Goal: Information Seeking & Learning: Check status

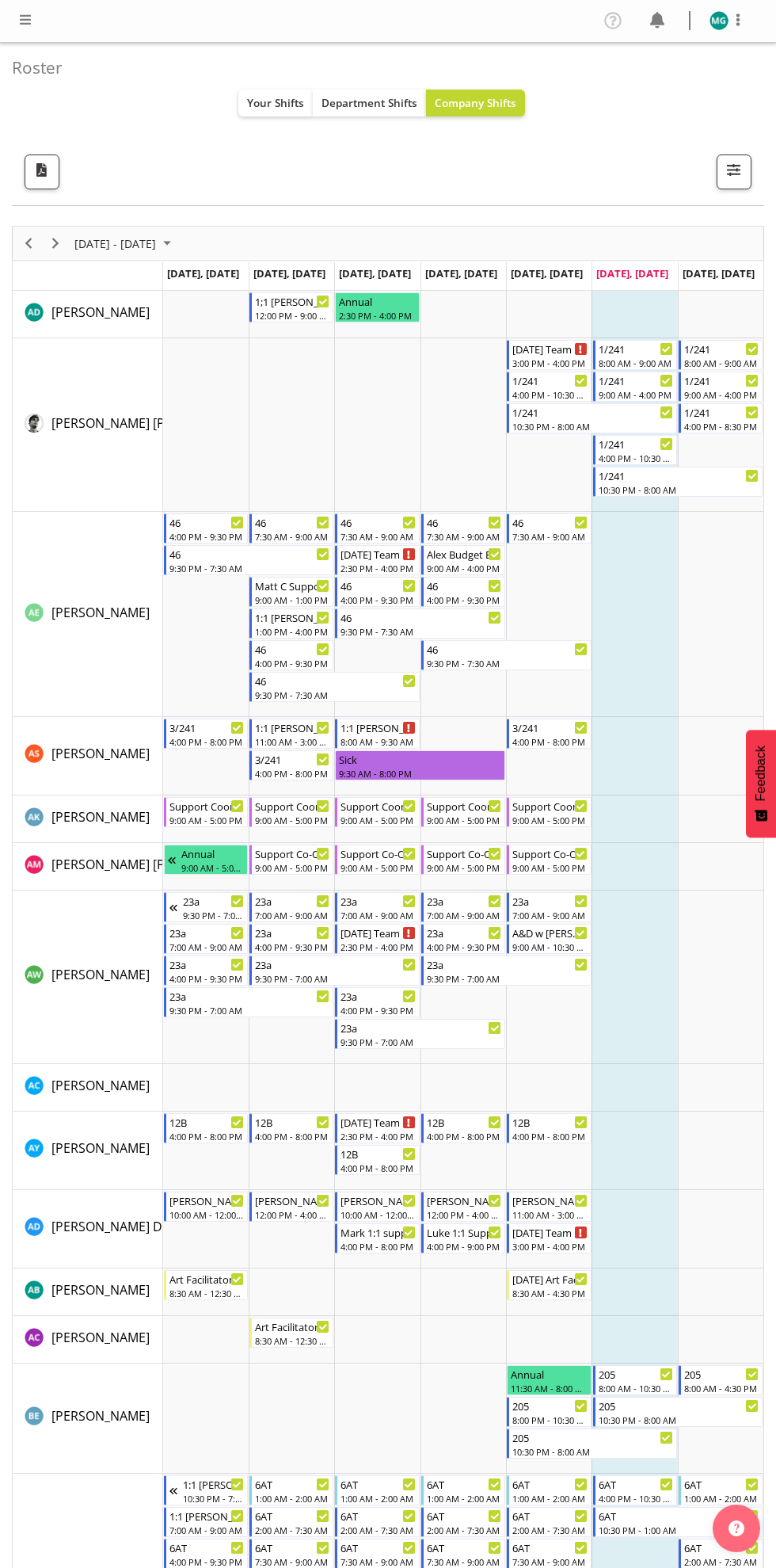
click at [57, 275] on div "Timeline Week of October 4, 2025" at bounding box center [87, 277] width 149 height 7
click at [68, 275] on div "Timeline Week of October 4, 2025" at bounding box center [87, 277] width 149 height 7
click at [62, 242] on span "Next" at bounding box center [55, 243] width 19 height 20
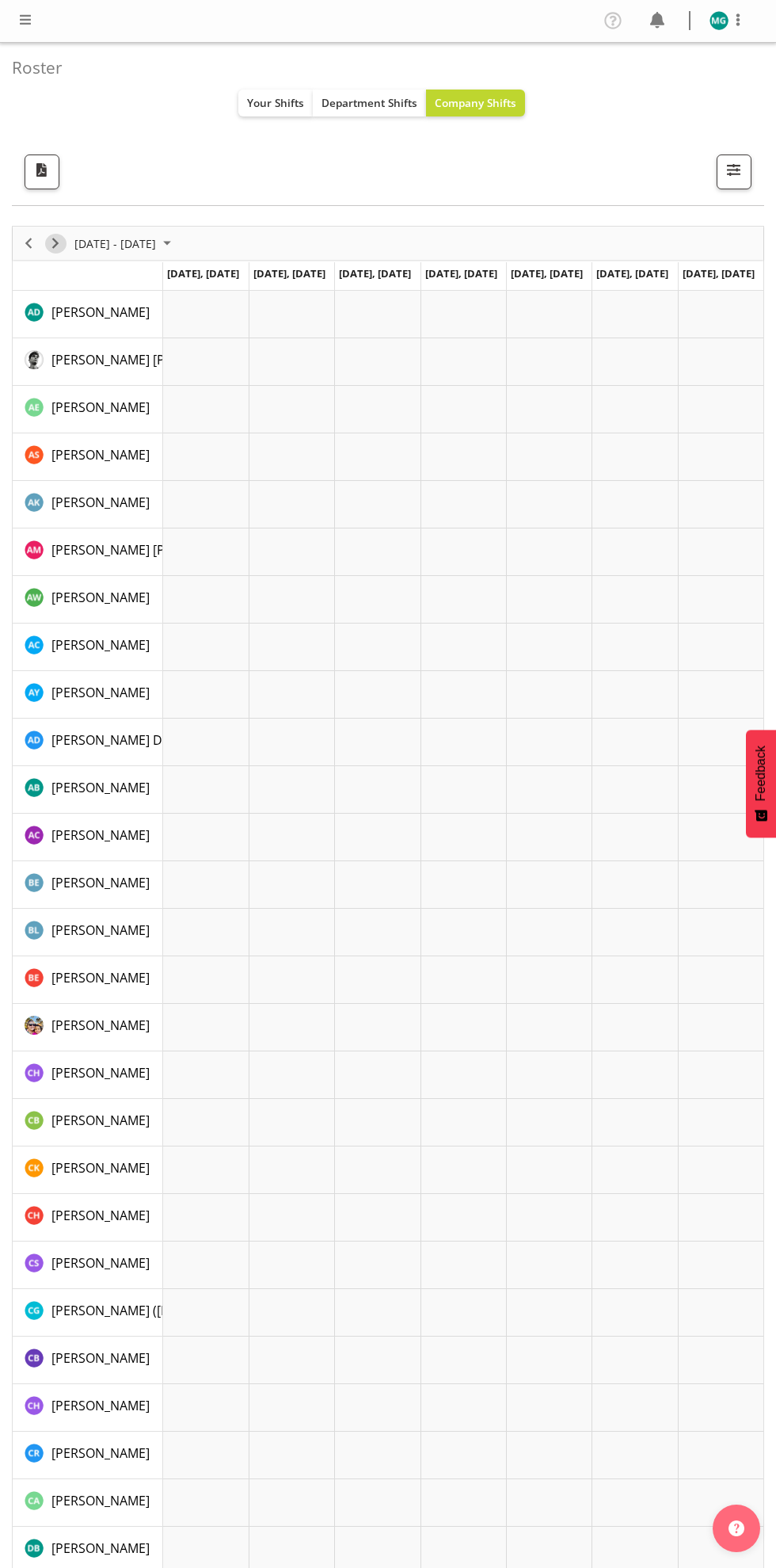
click at [57, 241] on span "Next" at bounding box center [55, 243] width 19 height 20
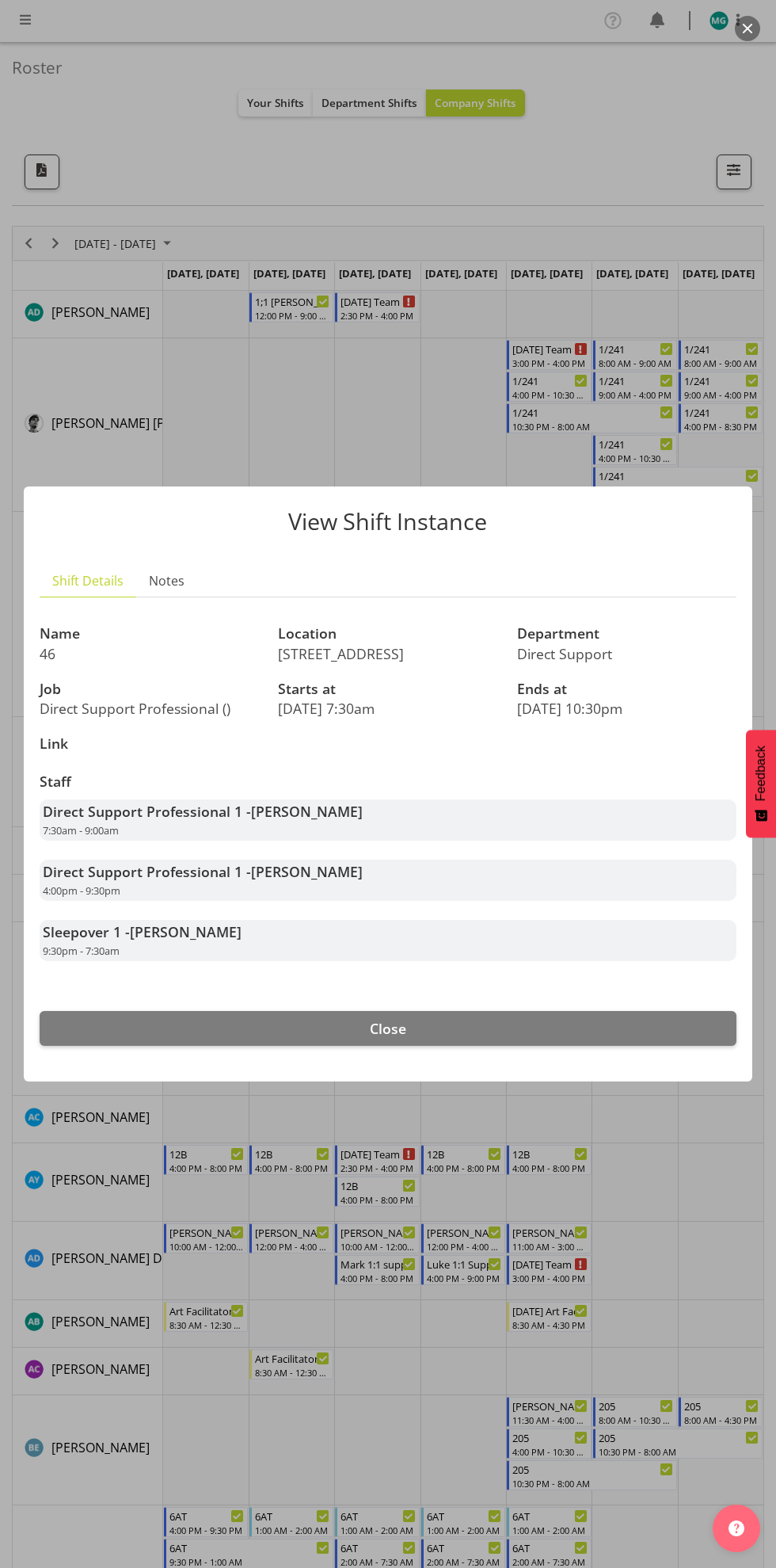
click at [677, 1157] on div at bounding box center [388, 784] width 776 height 1568
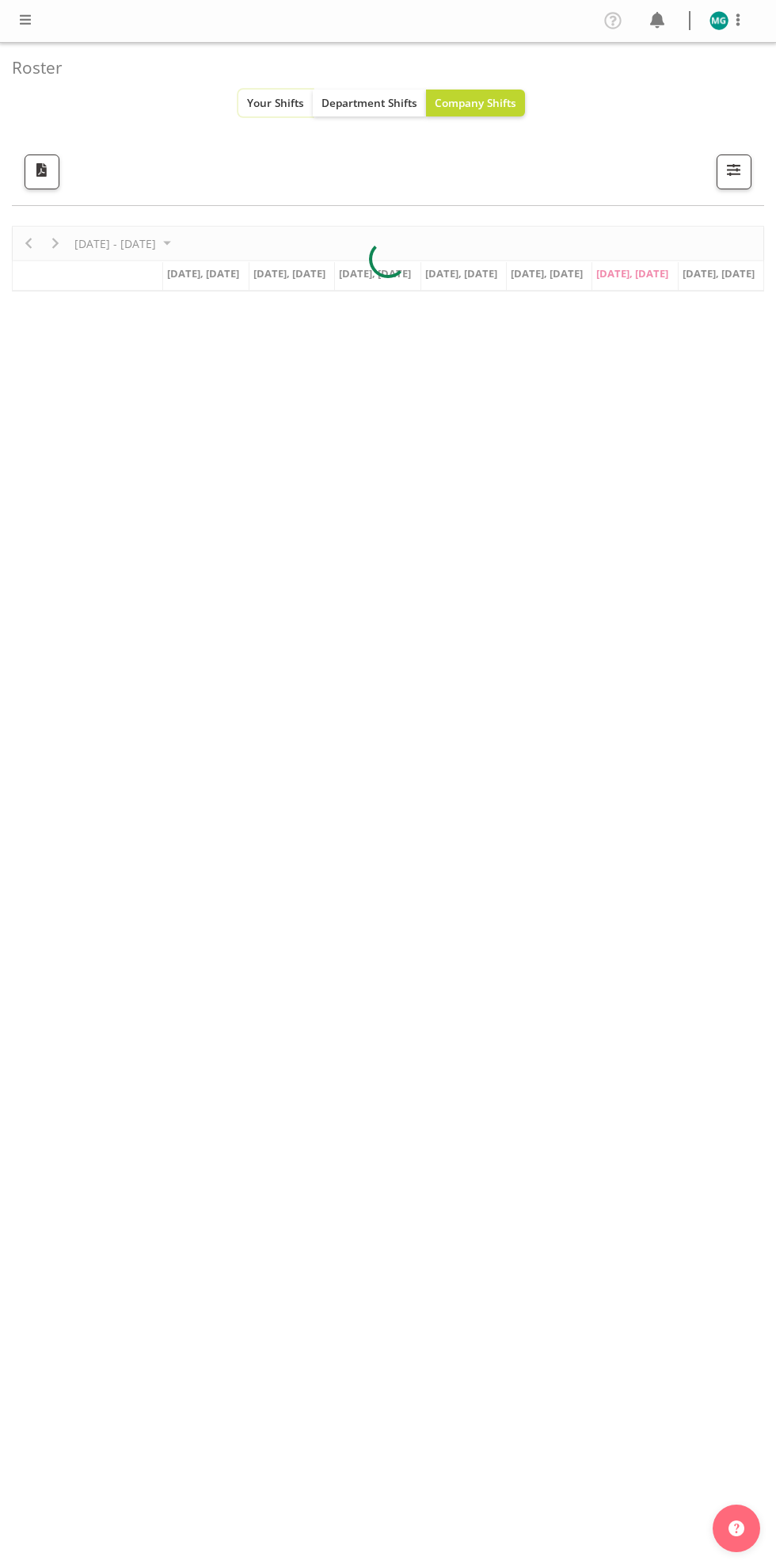
click at [274, 101] on span "Your Shifts" at bounding box center [276, 103] width 57 height 15
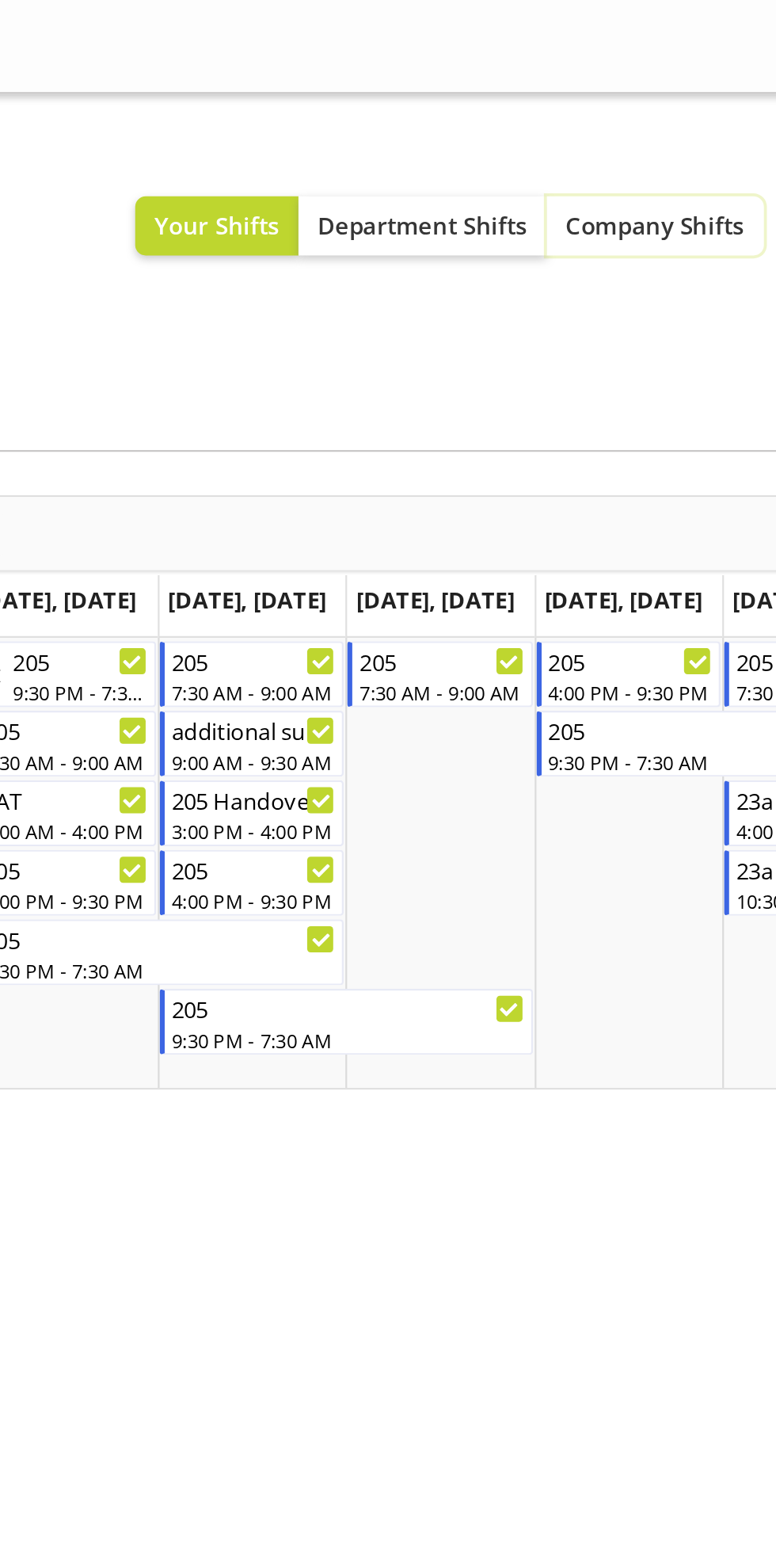
click at [486, 103] on span "Company Shifts" at bounding box center [476, 103] width 82 height 15
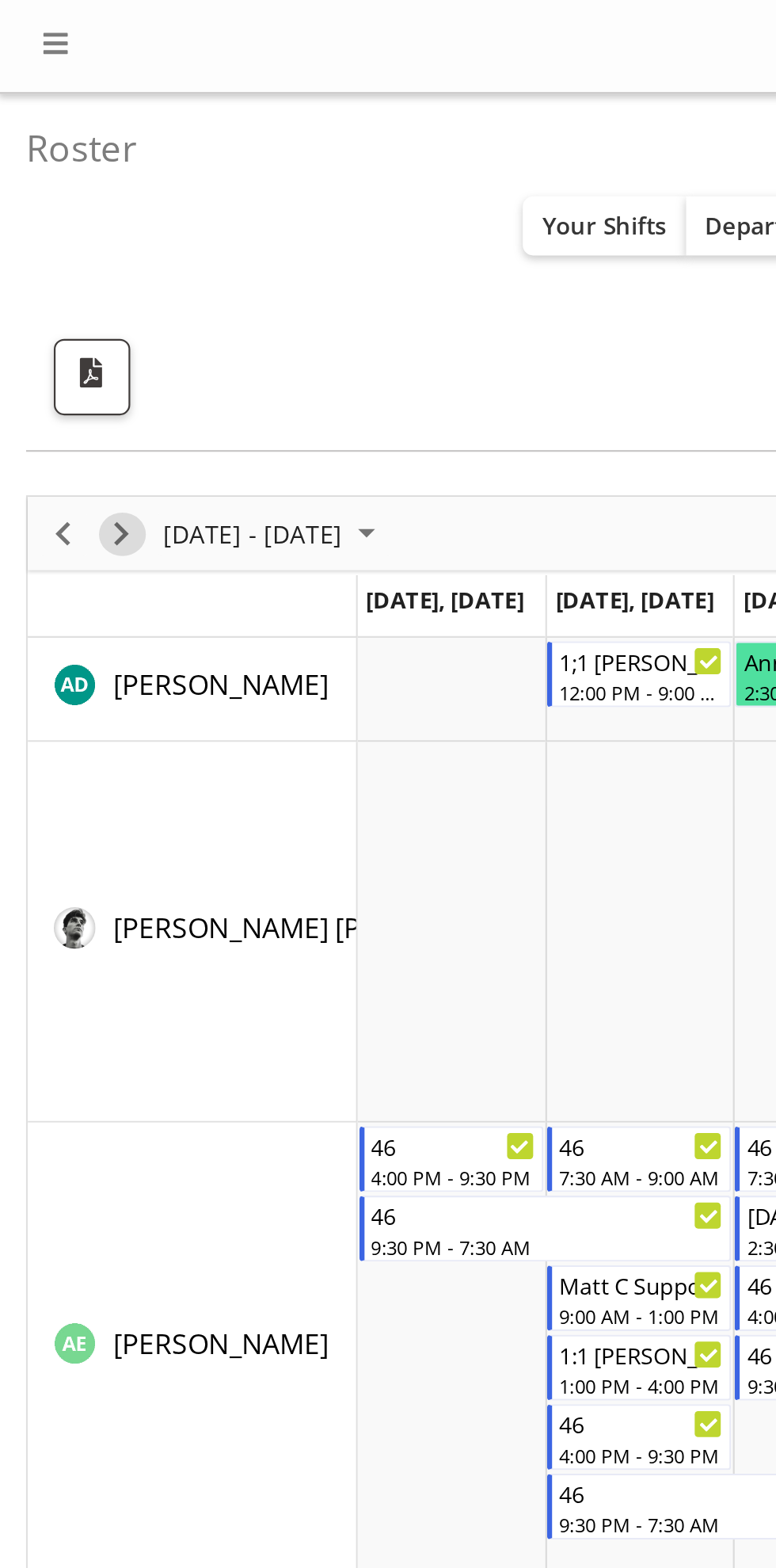
click at [58, 247] on span "Next" at bounding box center [55, 243] width 19 height 20
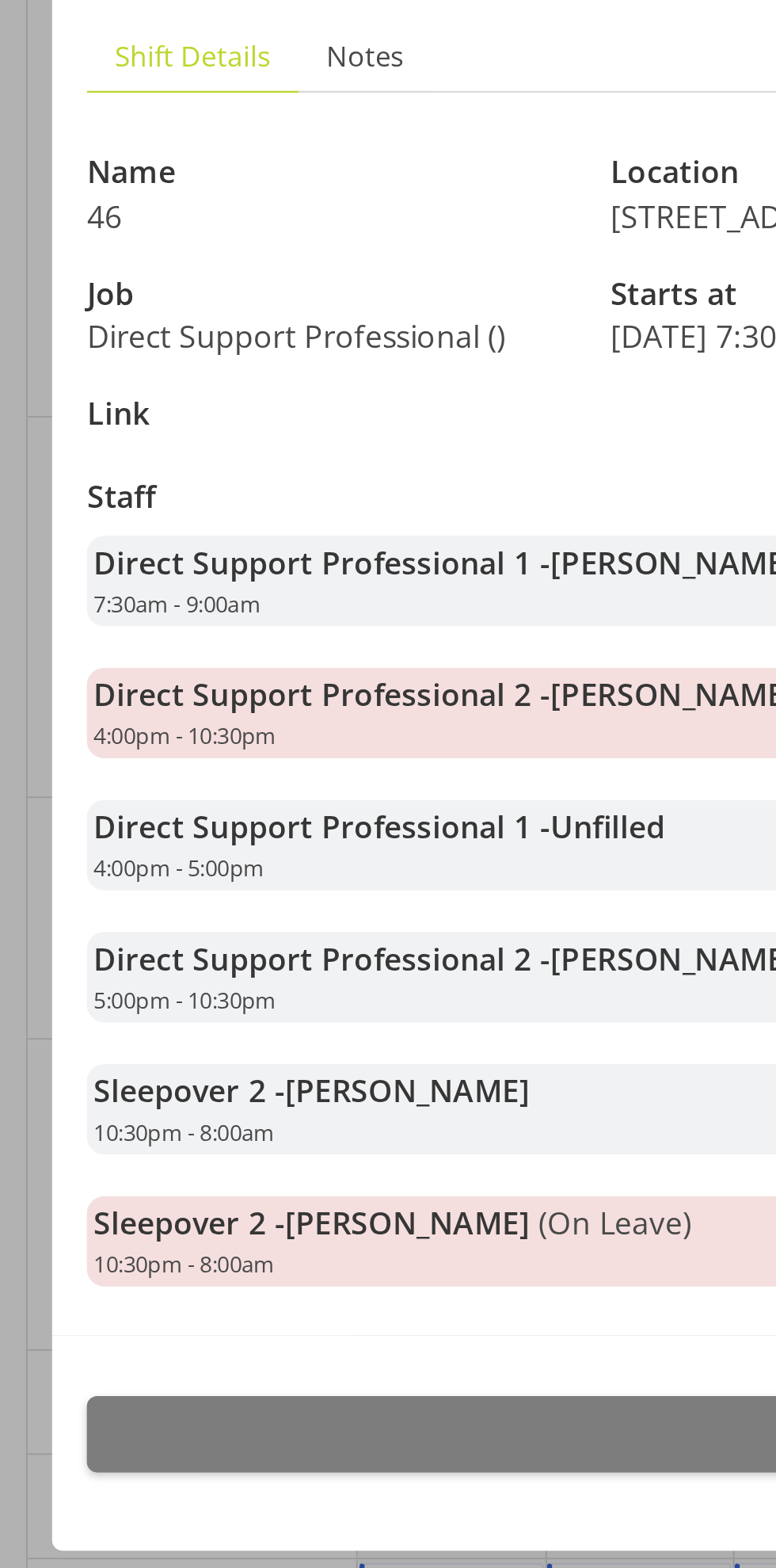
scroll to position [2949, 0]
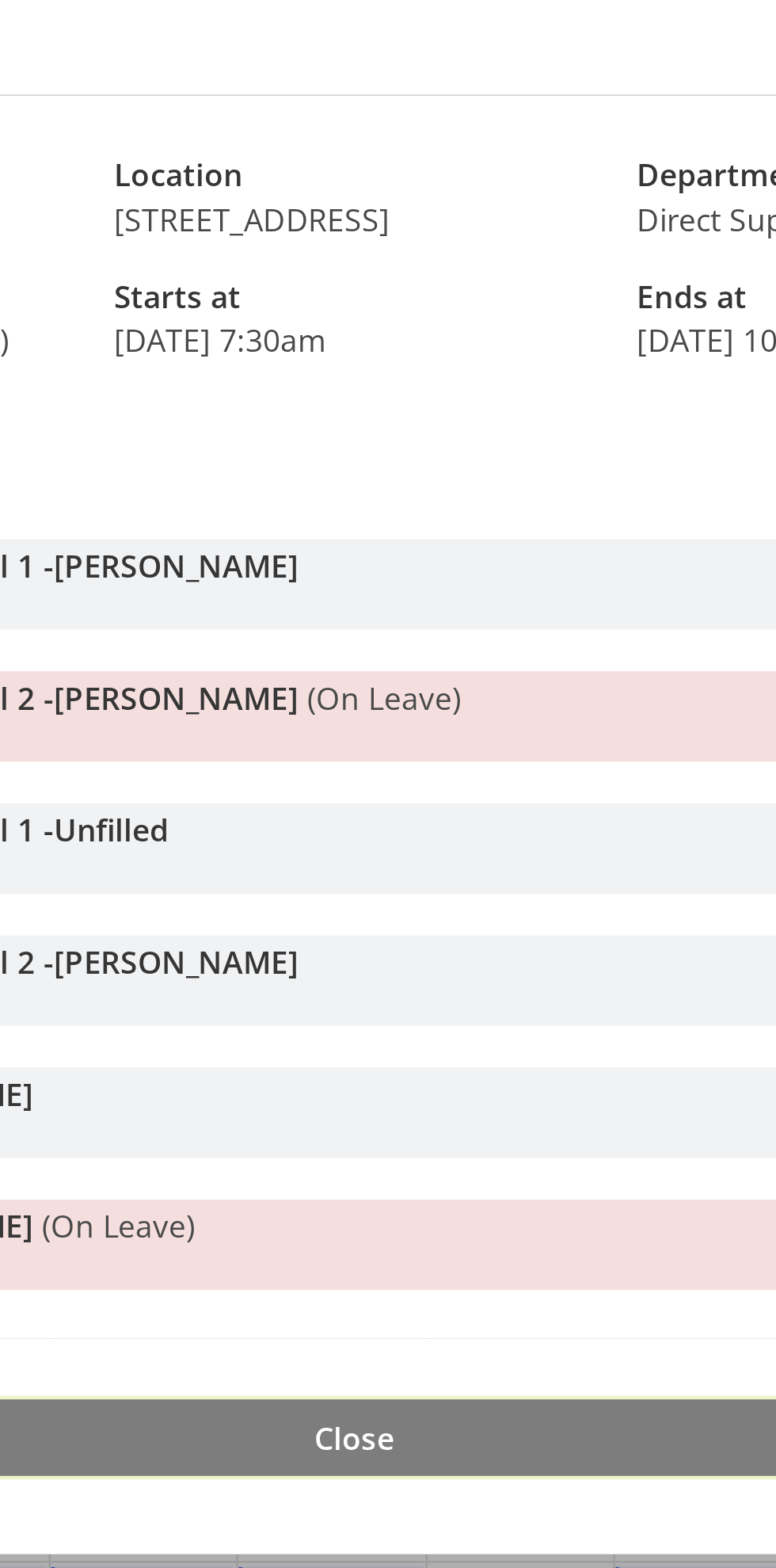
click at [414, 1113] on button "Close" at bounding box center [388, 1119] width 697 height 35
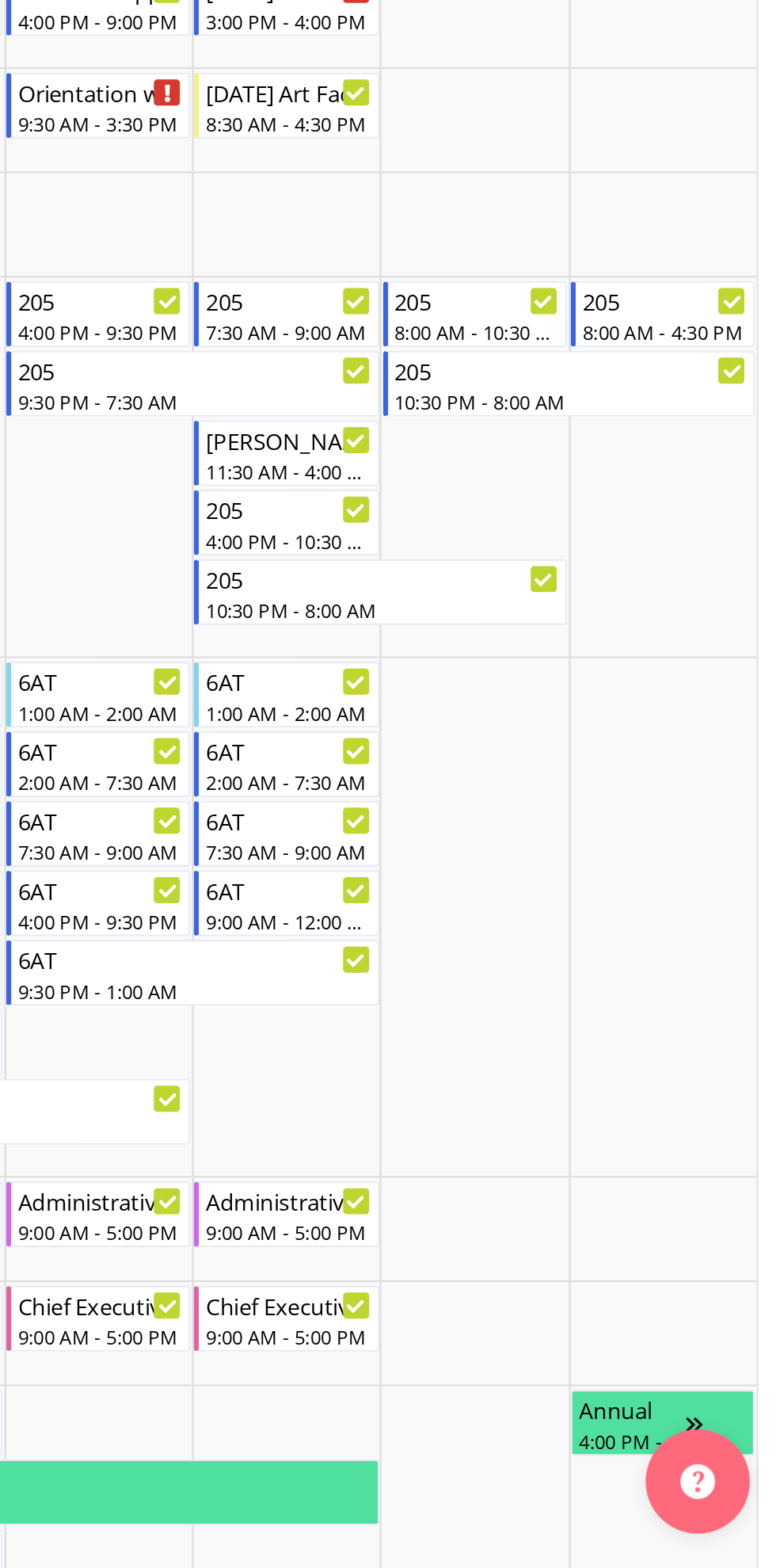
scroll to position [0, 0]
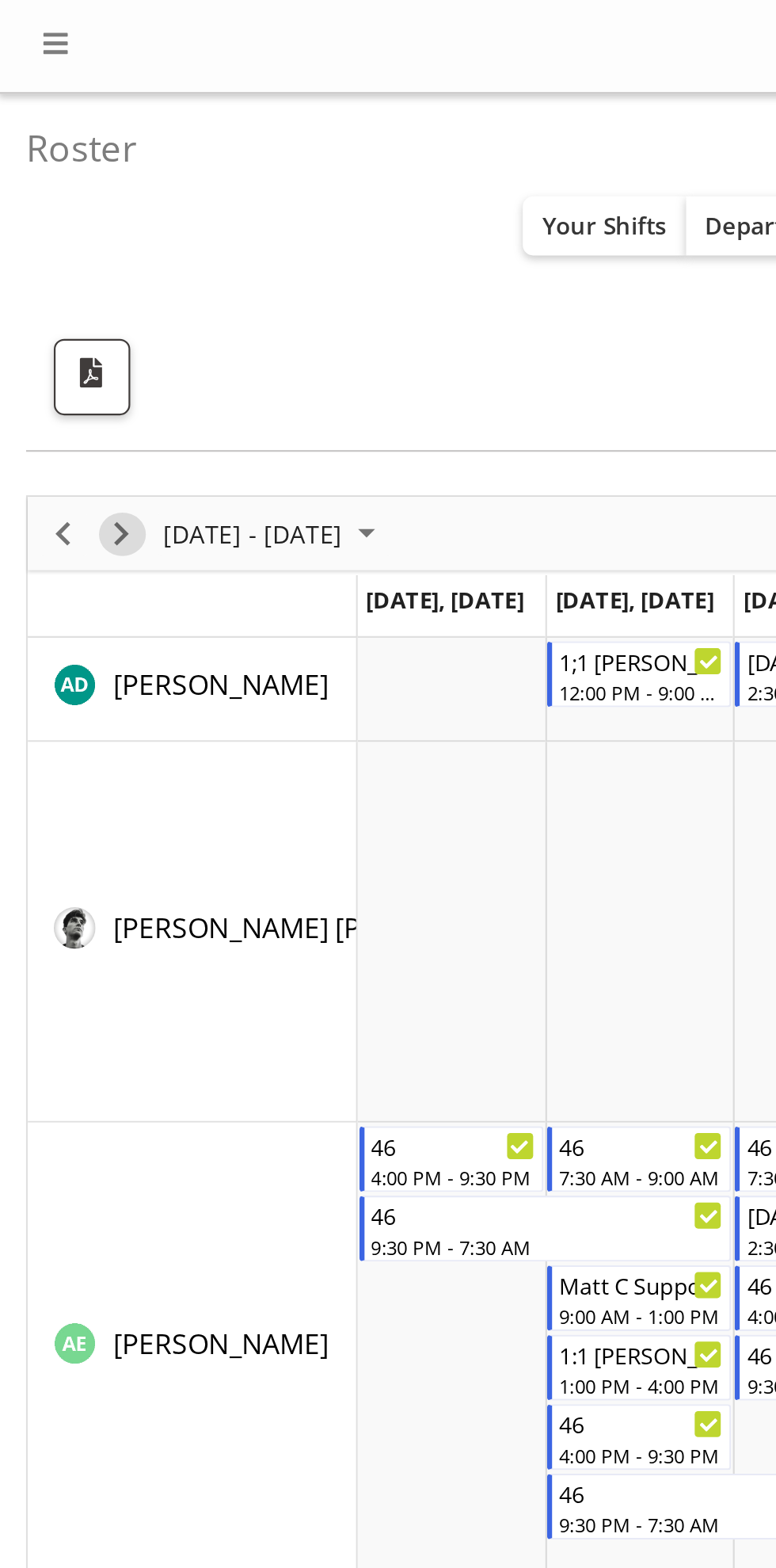
click at [60, 248] on span "Next" at bounding box center [55, 243] width 19 height 20
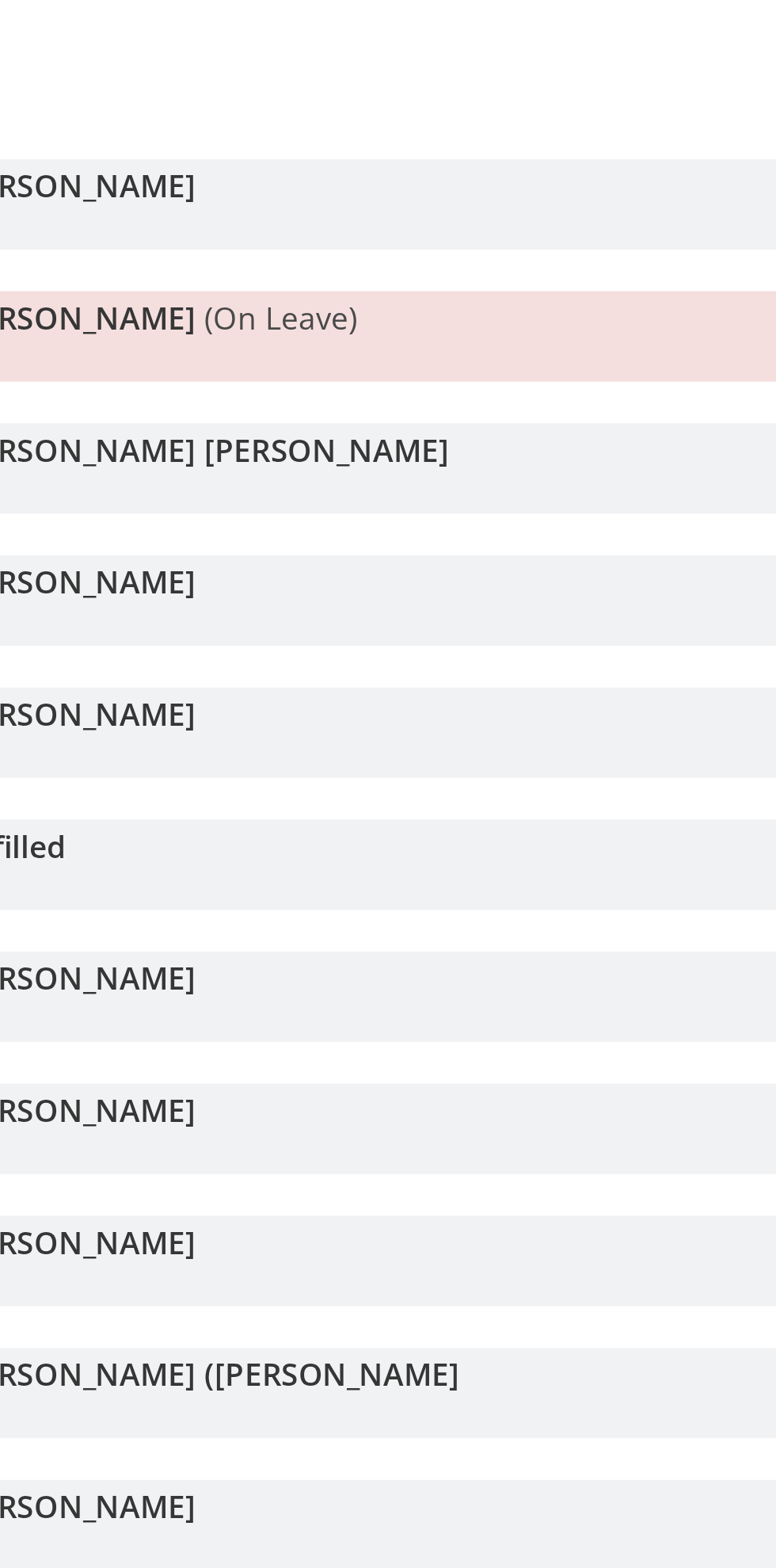
scroll to position [109, 0]
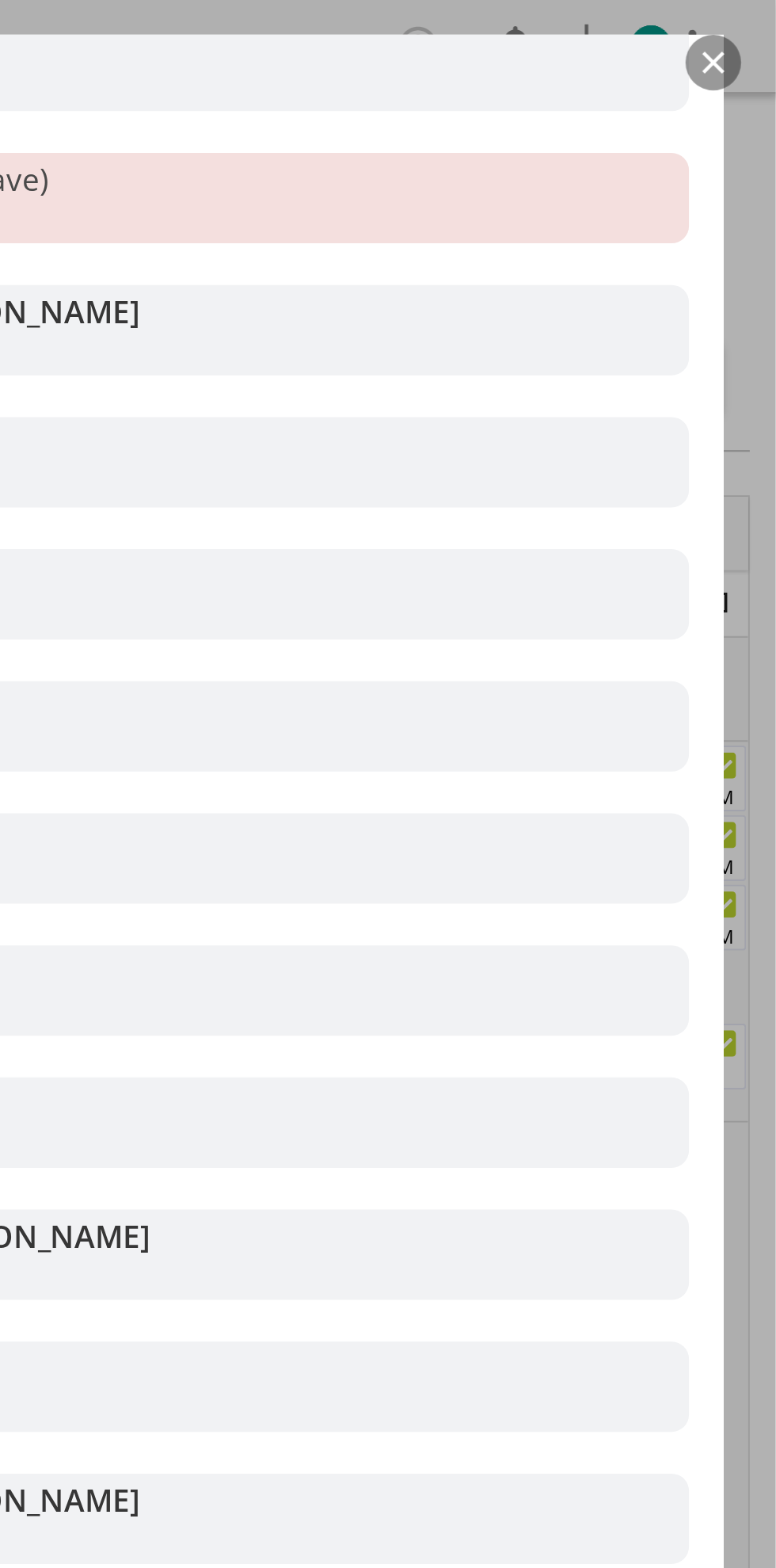
scroll to position [422, 0]
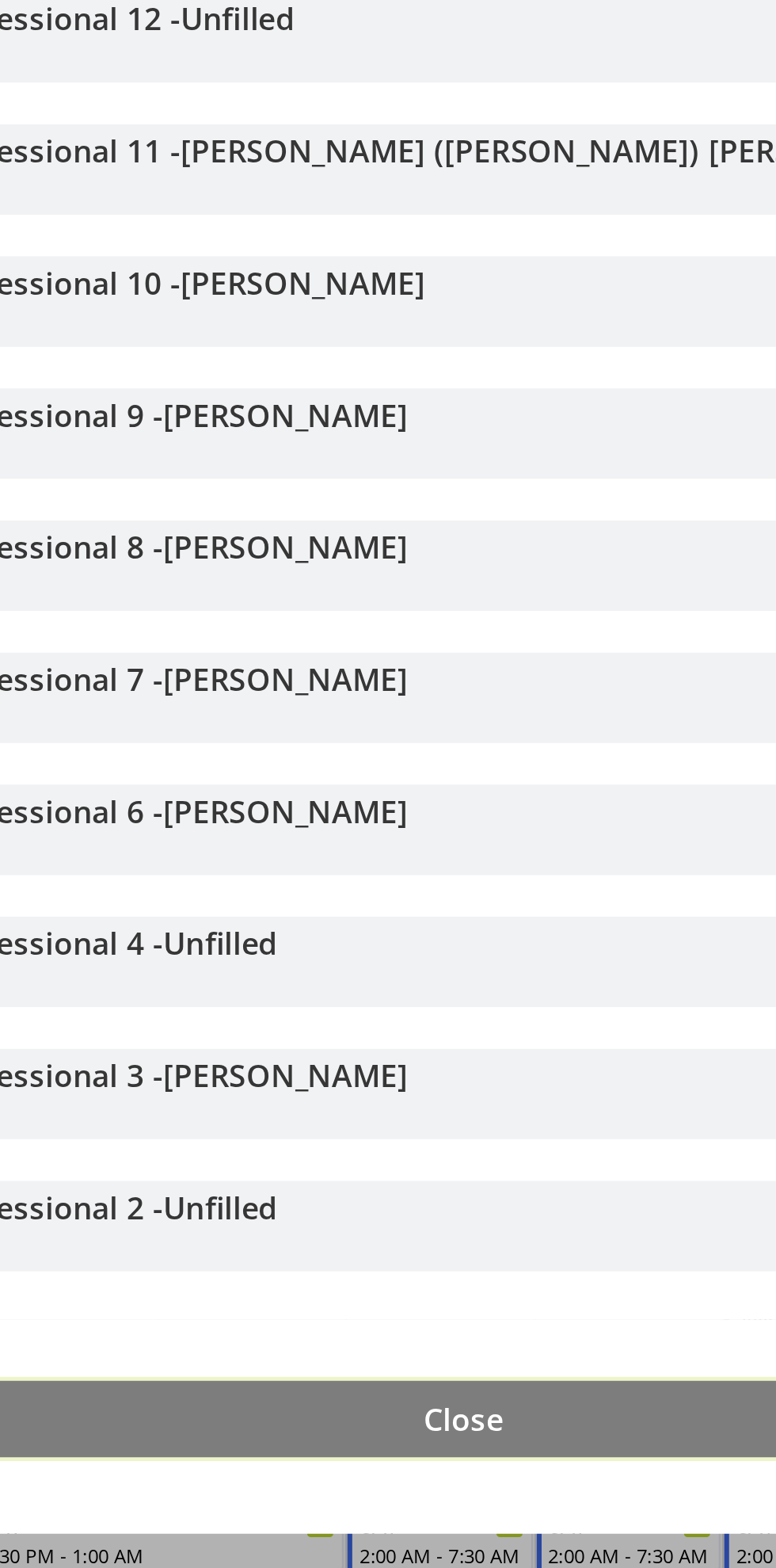
click at [388, 1502] on span "Close" at bounding box center [388, 1499] width 37 height 19
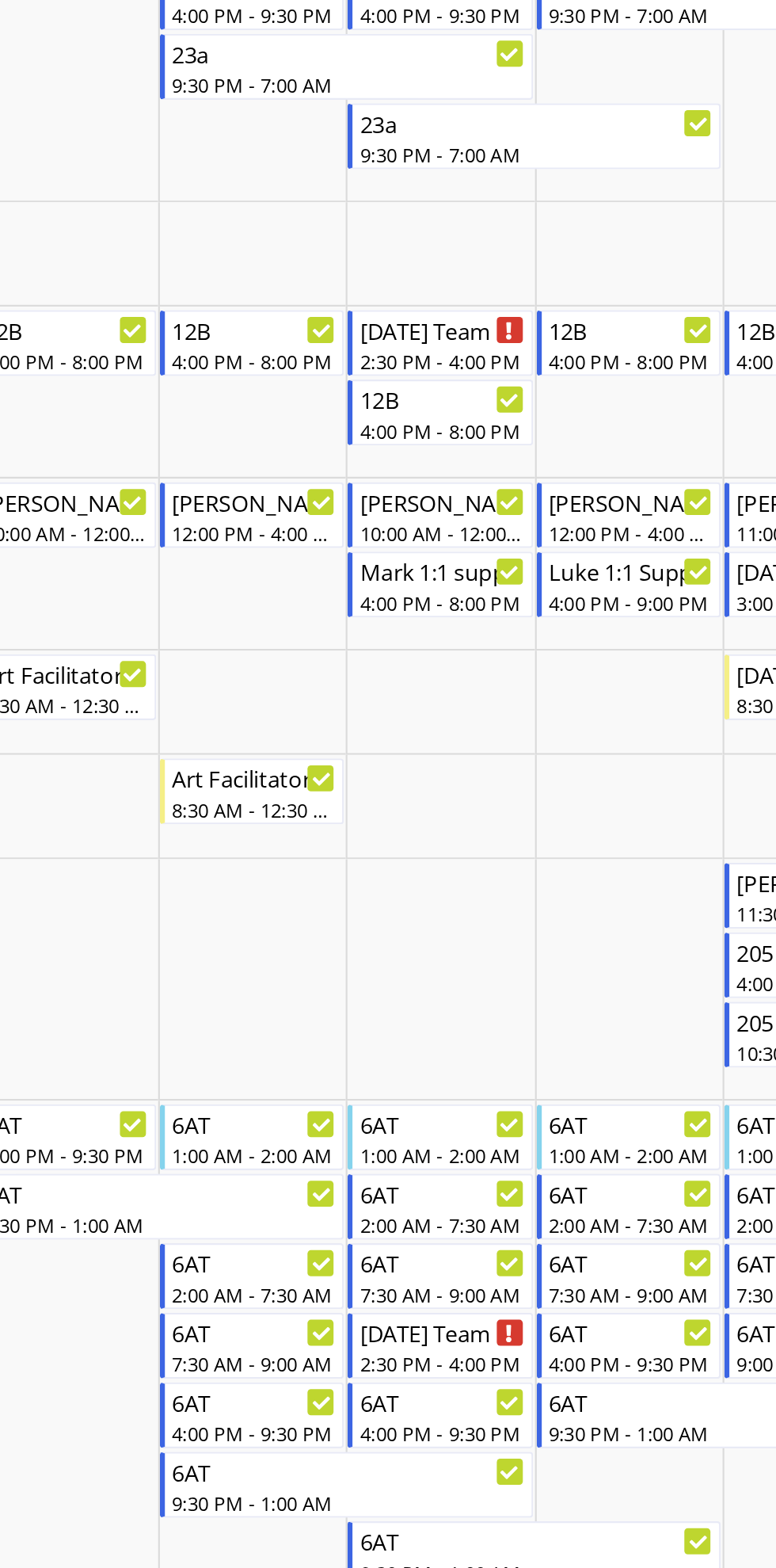
scroll to position [150, 0]
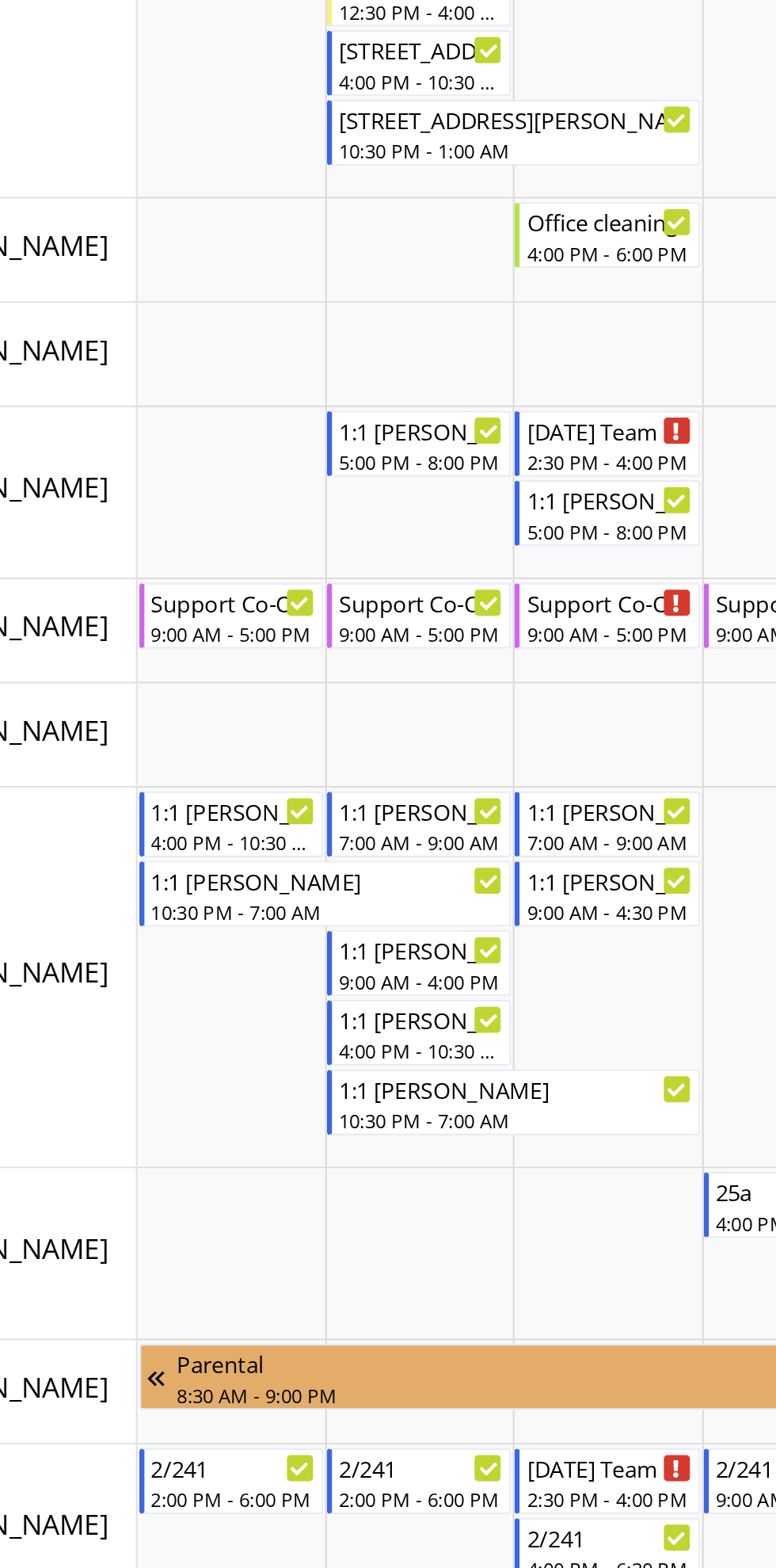
scroll to position [1495, 0]
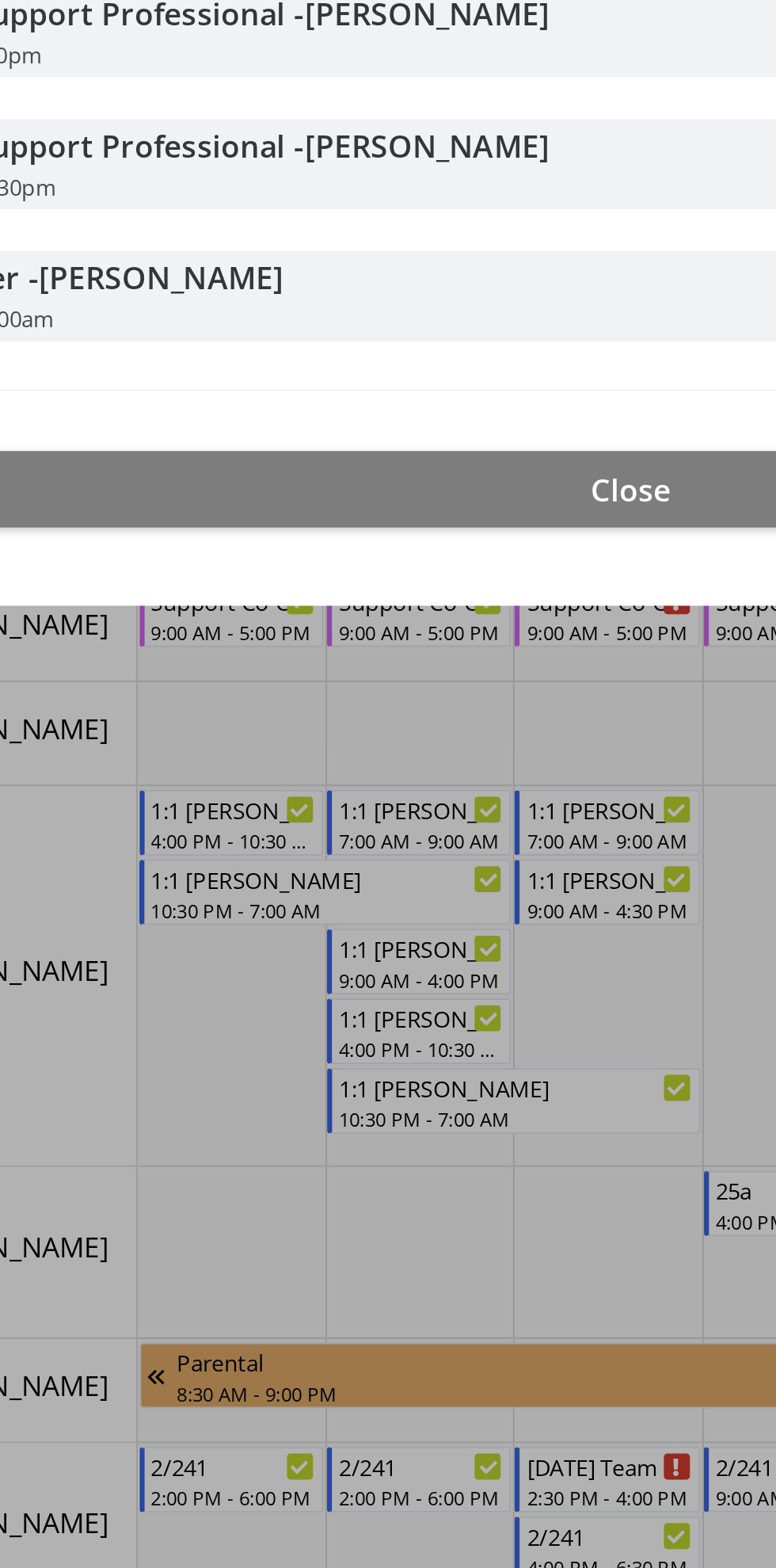
click at [230, 1363] on div at bounding box center [388, 784] width 776 height 1568
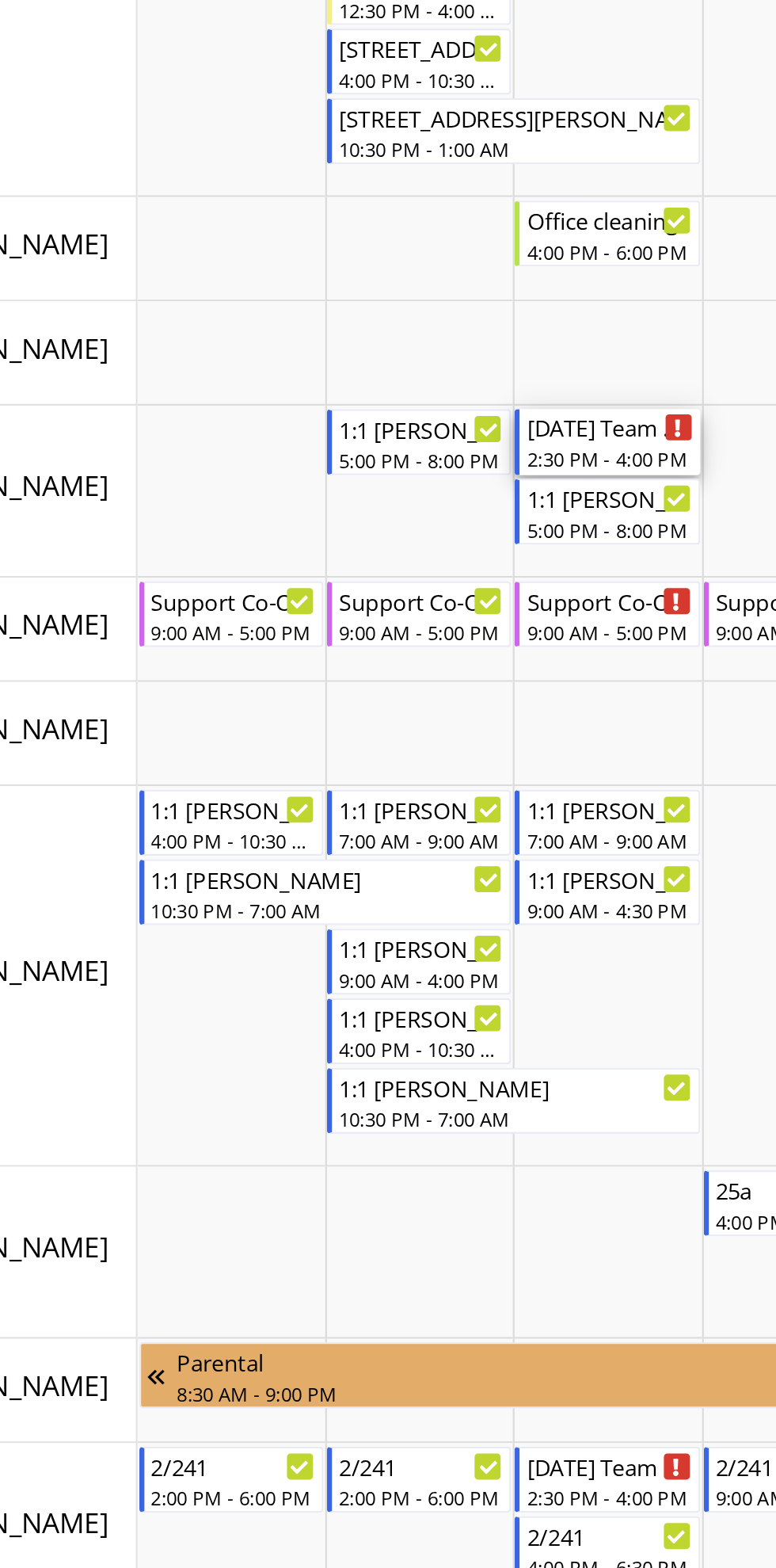
click at [398, 1050] on div "[DATE] Team Meeting" at bounding box center [378, 1047] width 75 height 16
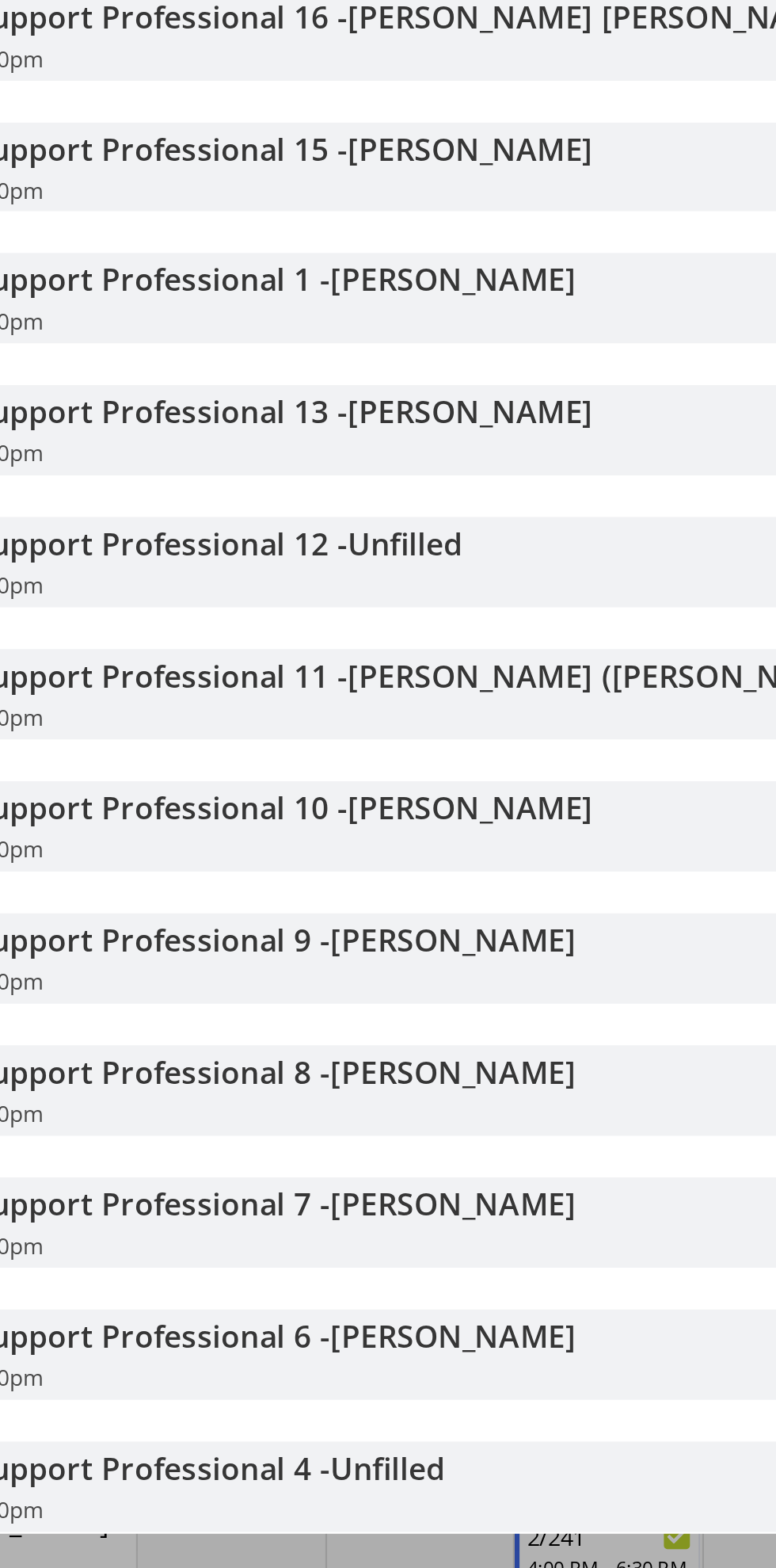
scroll to position [422, 0]
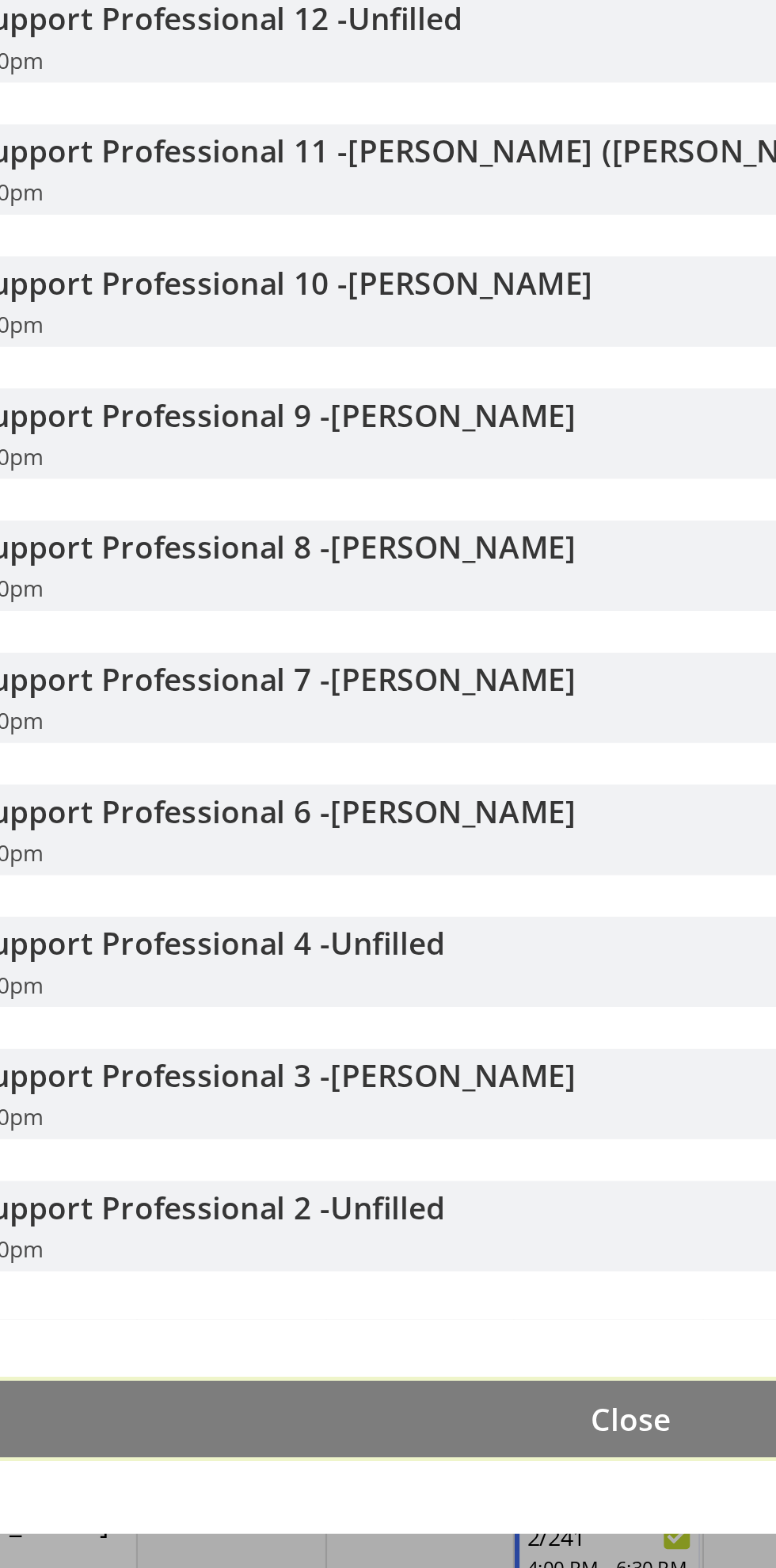
click at [374, 1504] on span "Close" at bounding box center [388, 1499] width 37 height 19
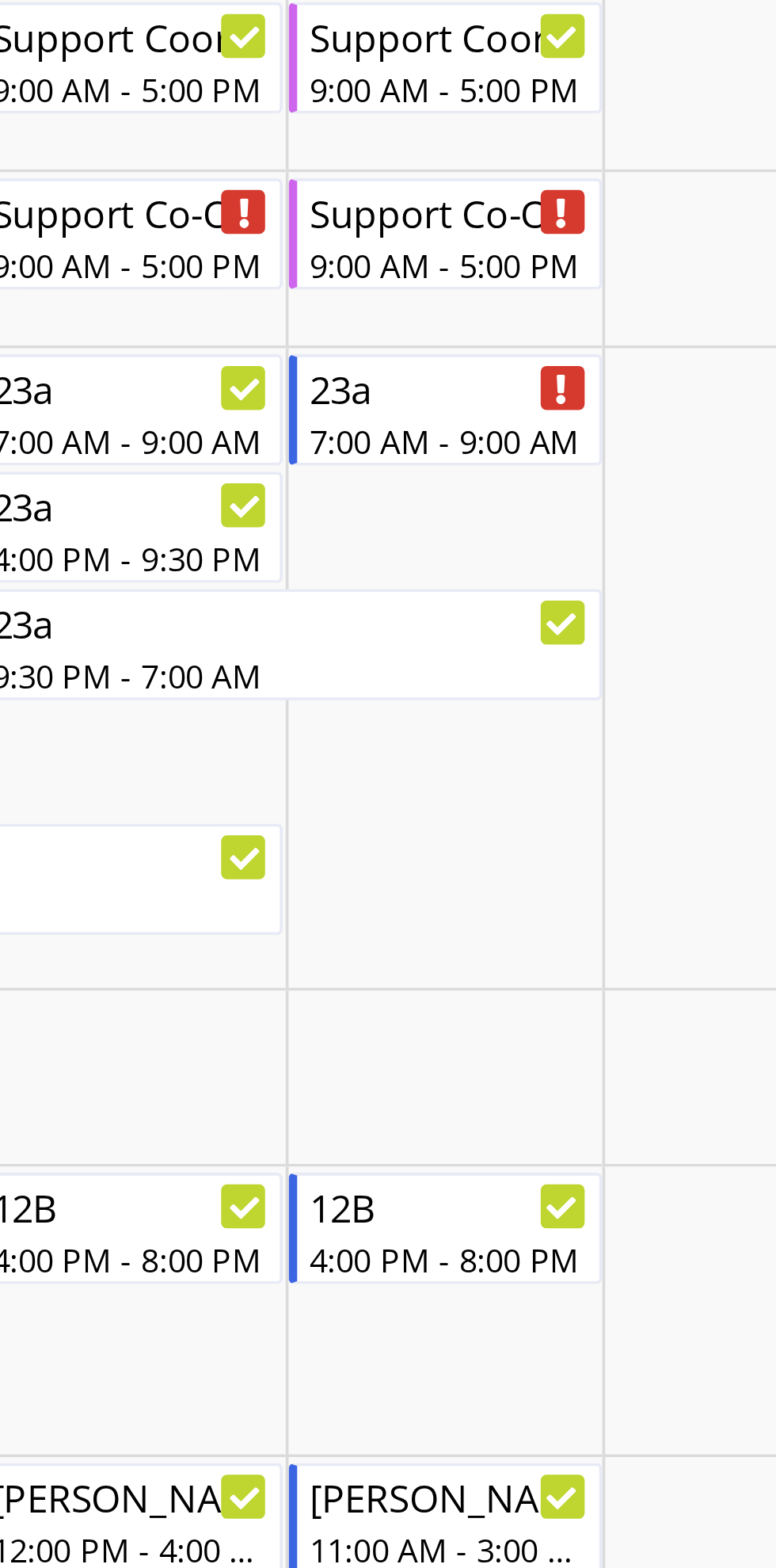
scroll to position [0, 0]
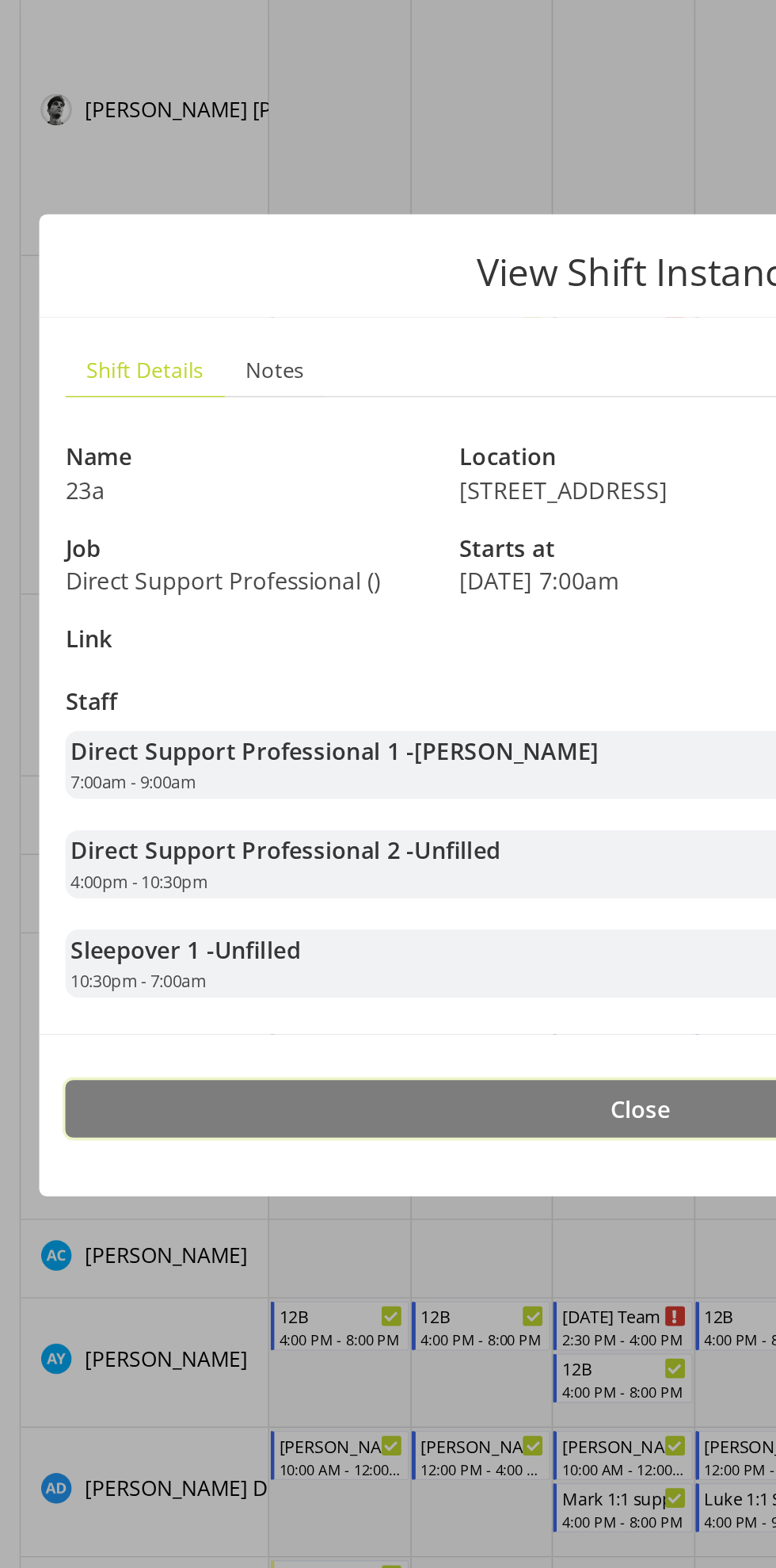
click at [409, 1033] on button "Close" at bounding box center [388, 1028] width 697 height 35
click at [404, 1022] on span "Close" at bounding box center [388, 1028] width 37 height 19
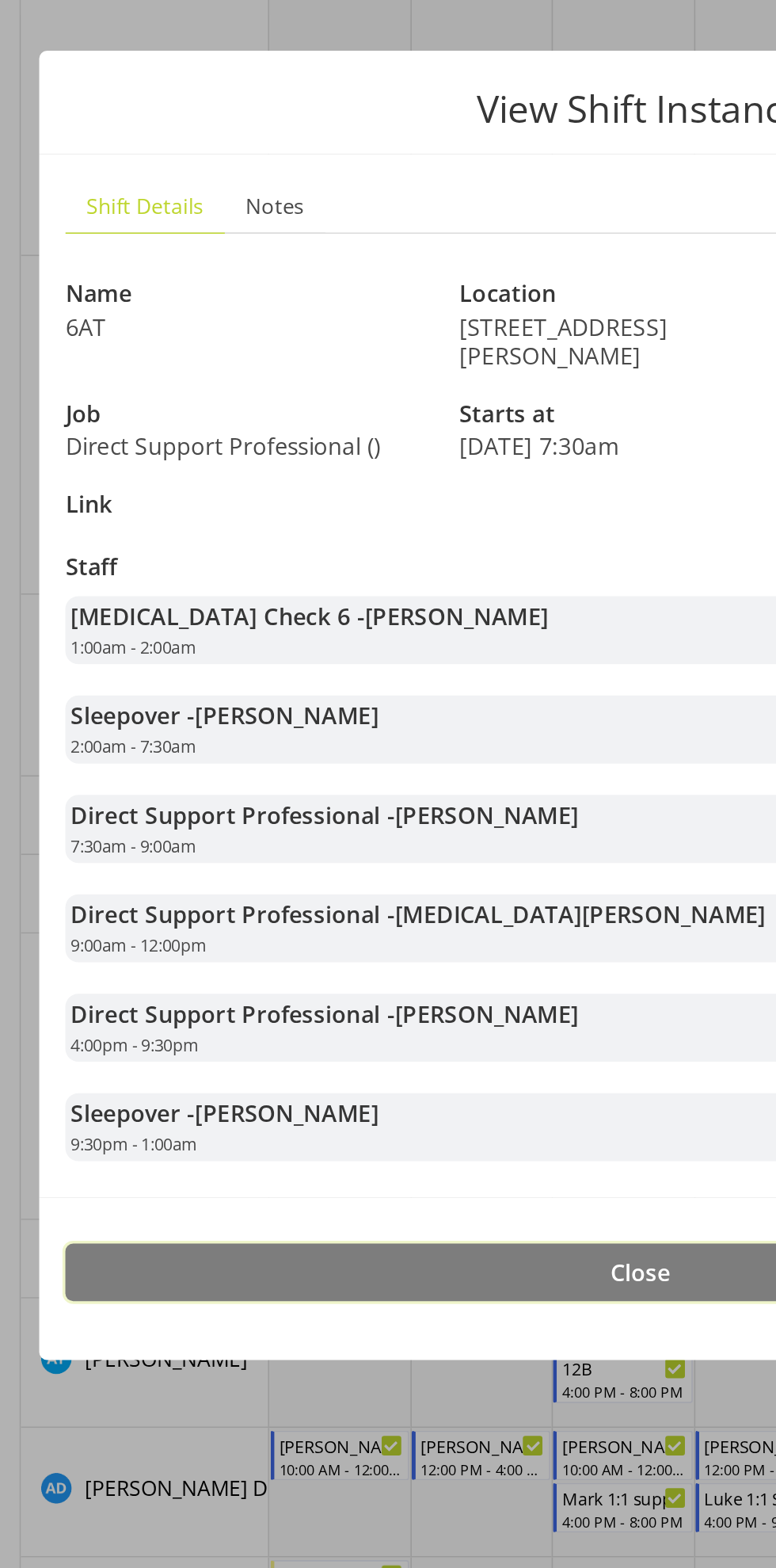
click at [406, 1130] on button "Close" at bounding box center [388, 1127] width 697 height 35
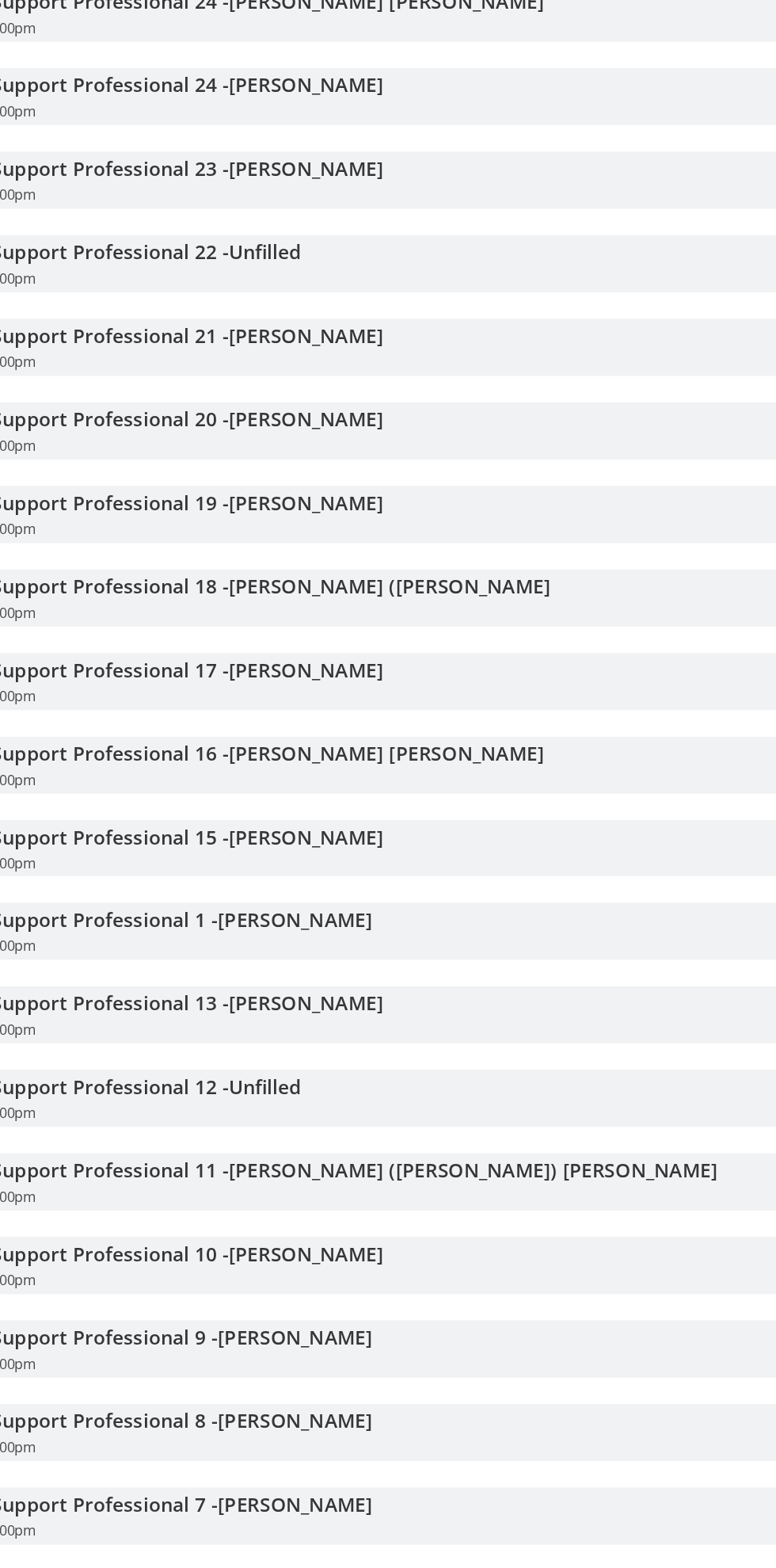
scroll to position [422, 0]
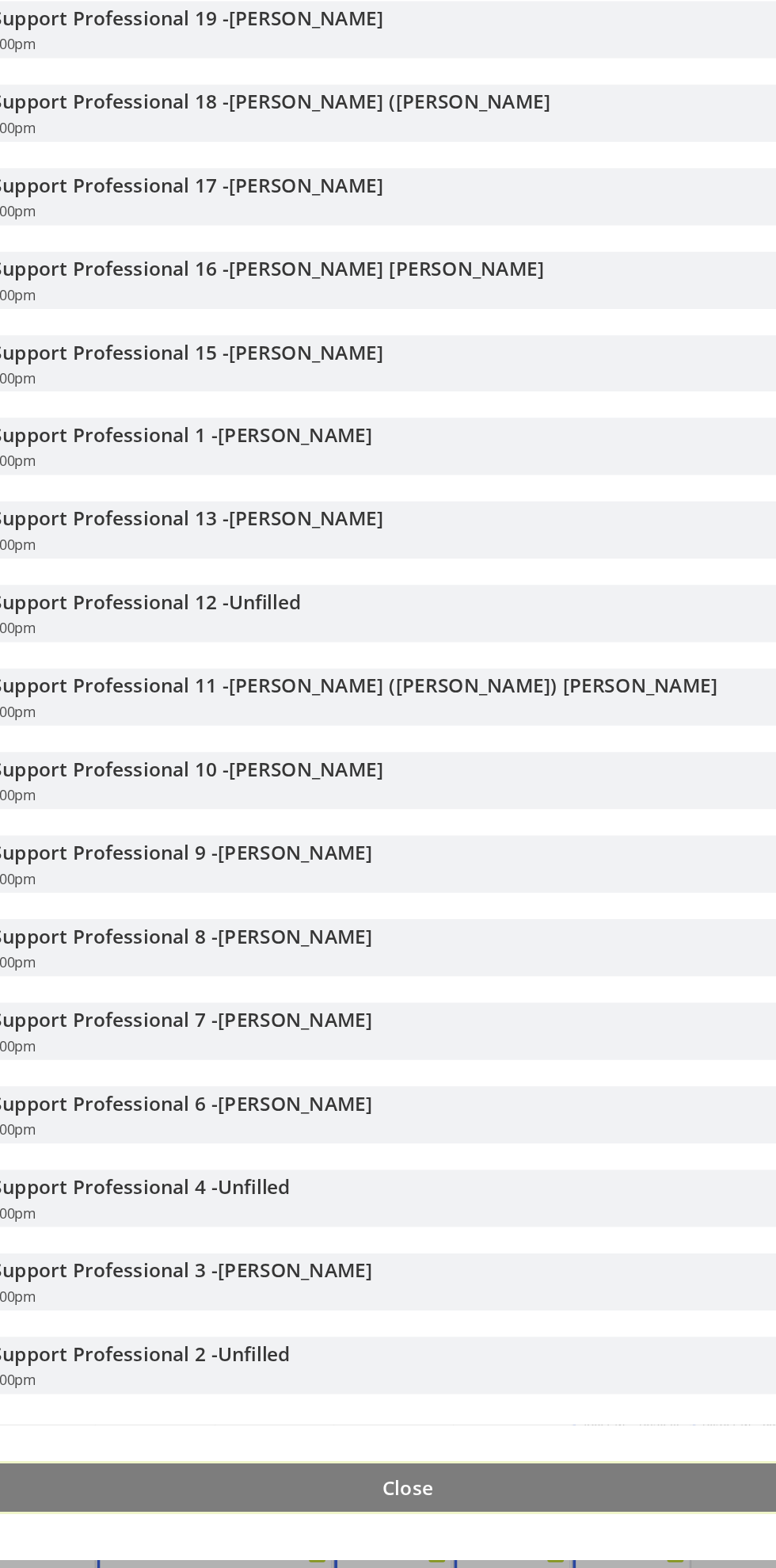
click at [455, 1495] on button "Close" at bounding box center [388, 1500] width 697 height 35
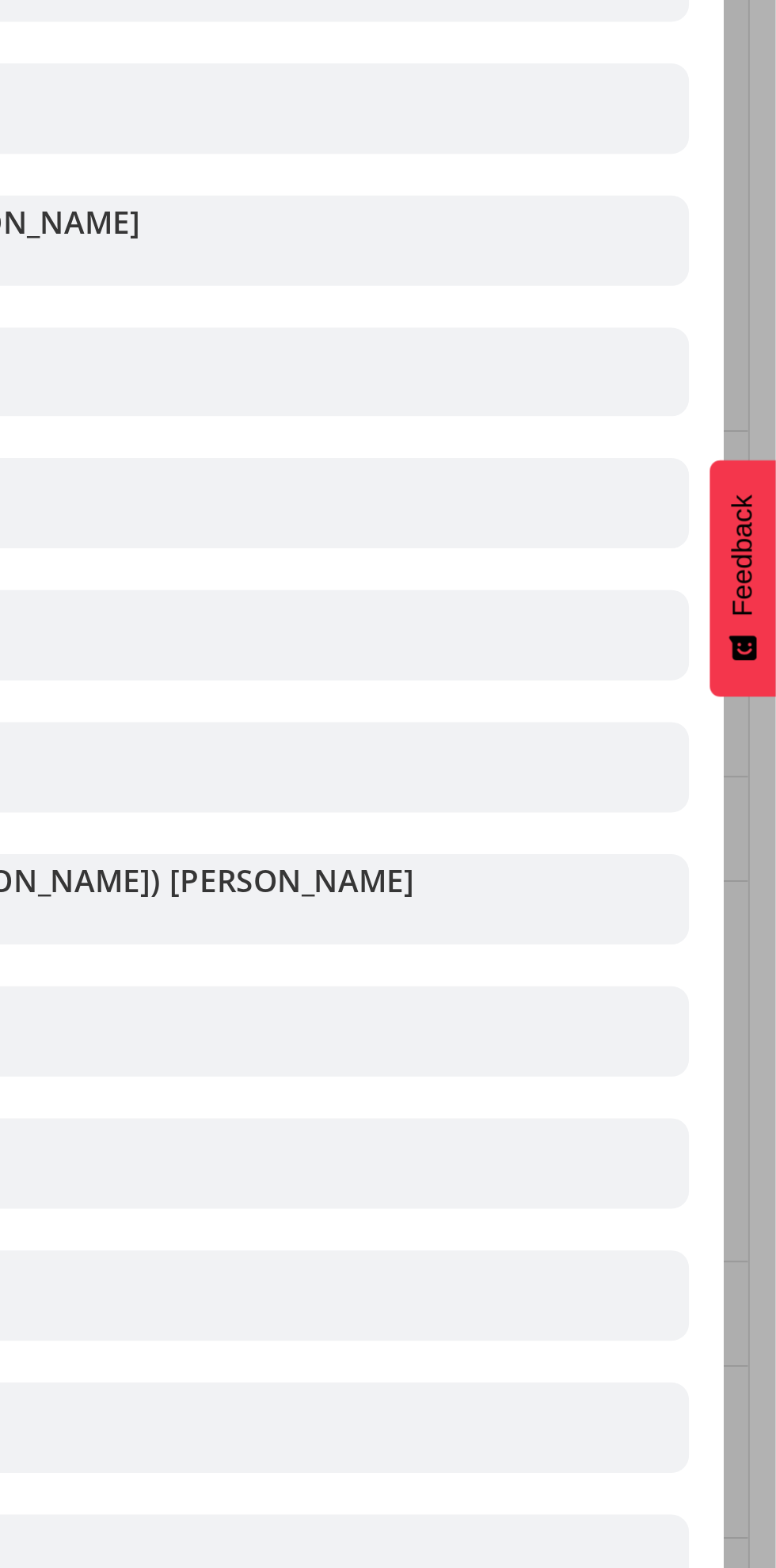
scroll to position [0, 0]
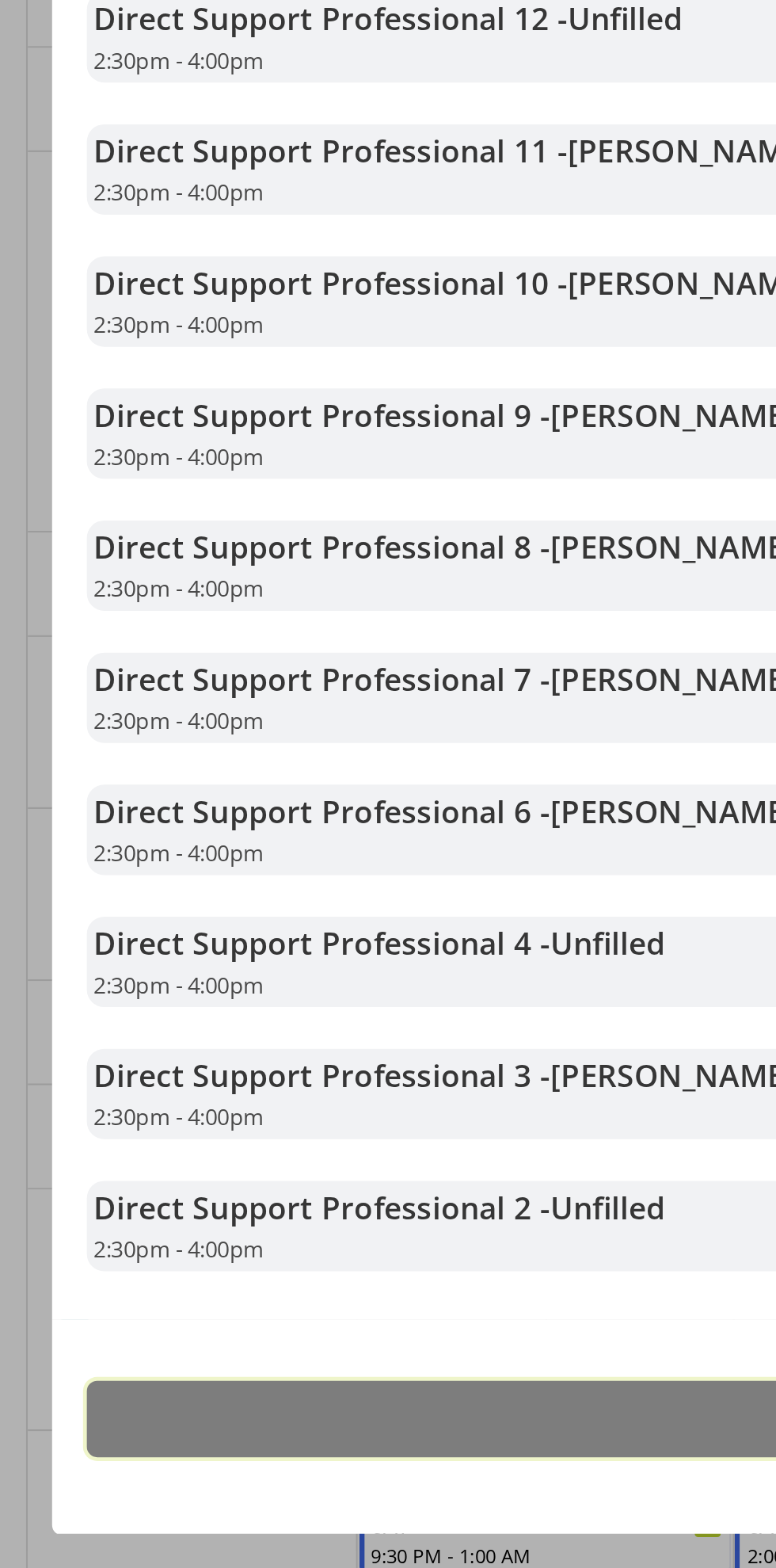
click at [255, 1499] on button "Close" at bounding box center [388, 1500] width 697 height 35
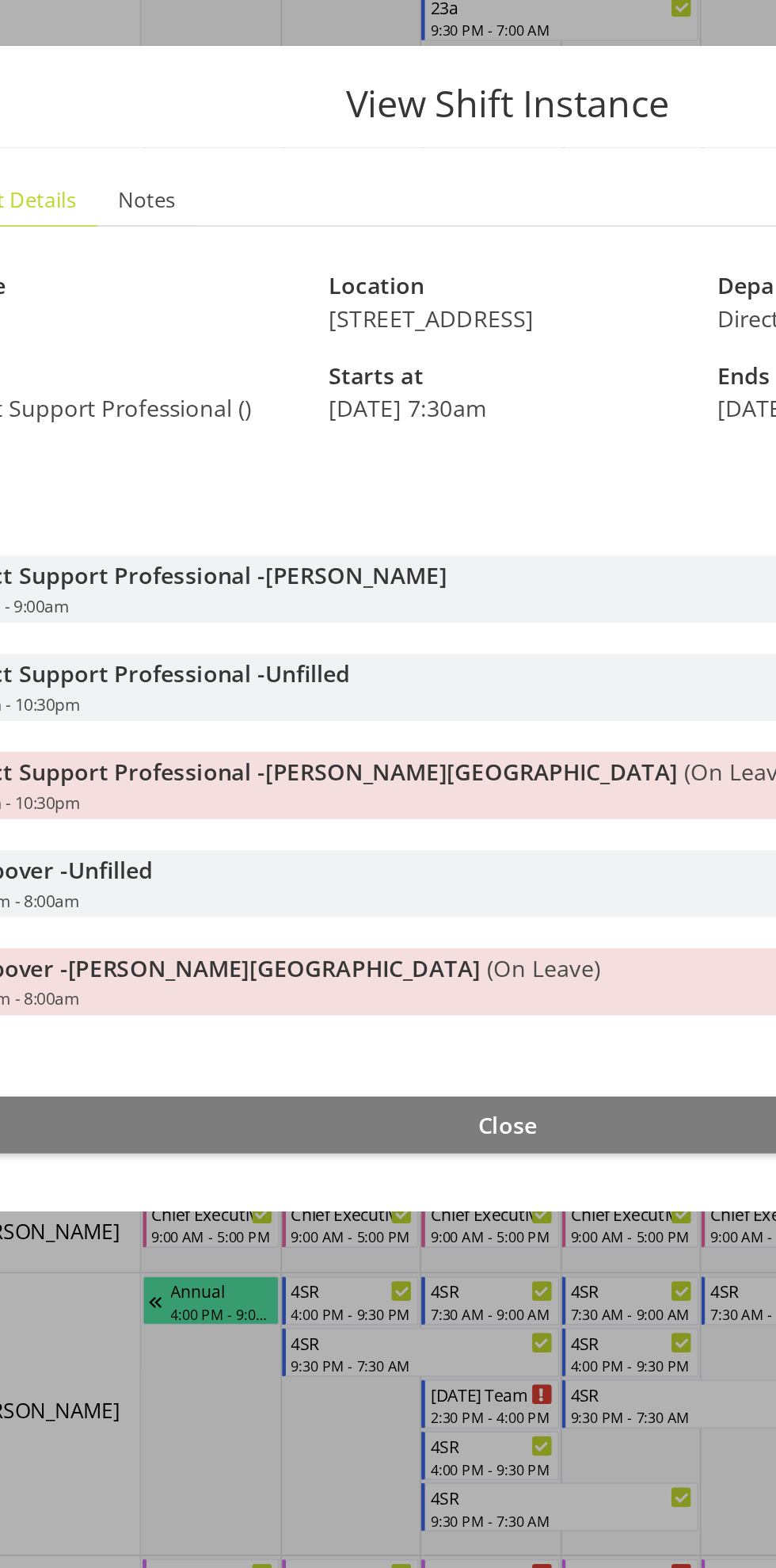
scroll to position [658, 0]
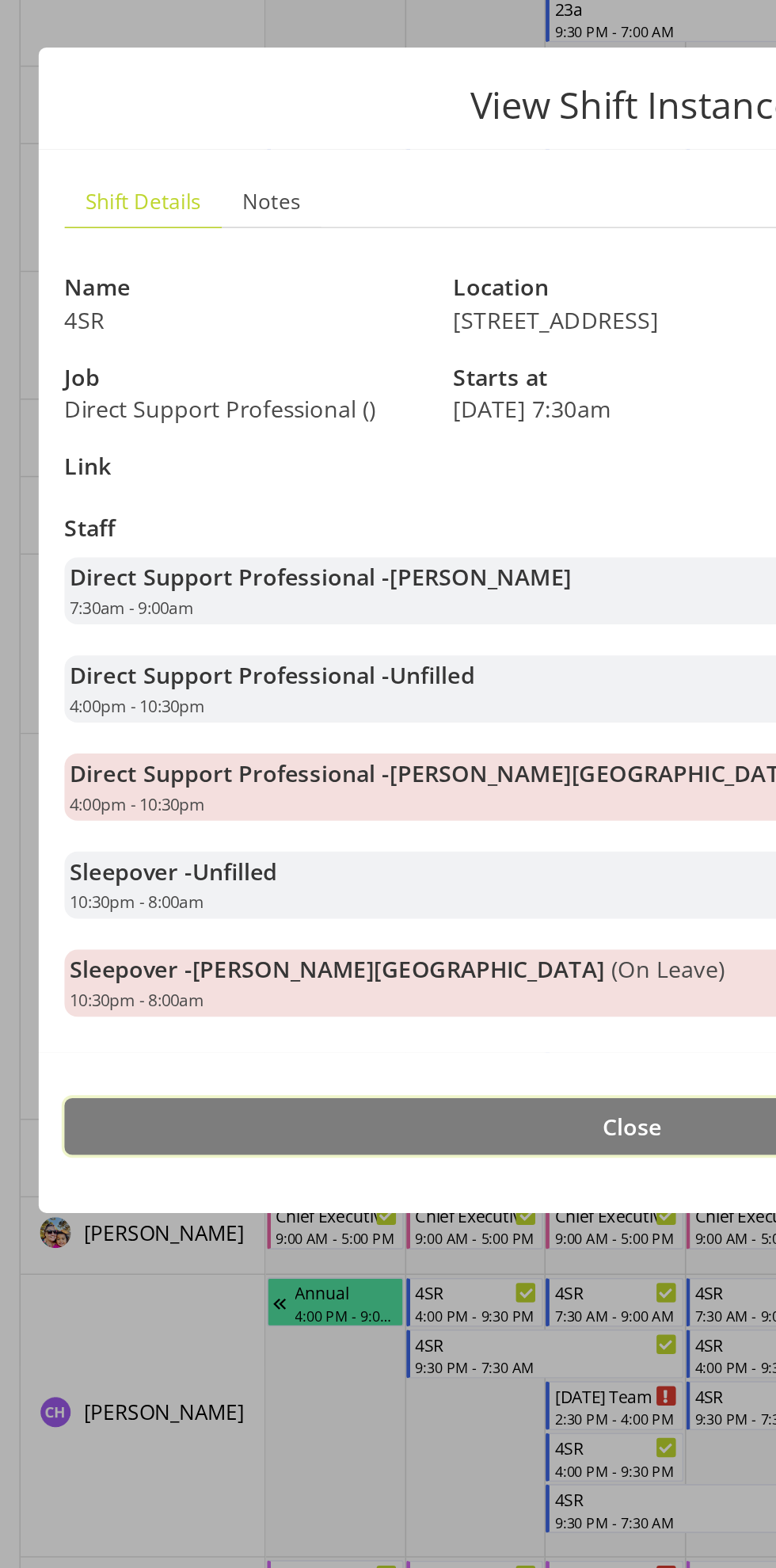
click at [395, 1078] on button "Close" at bounding box center [388, 1089] width 697 height 35
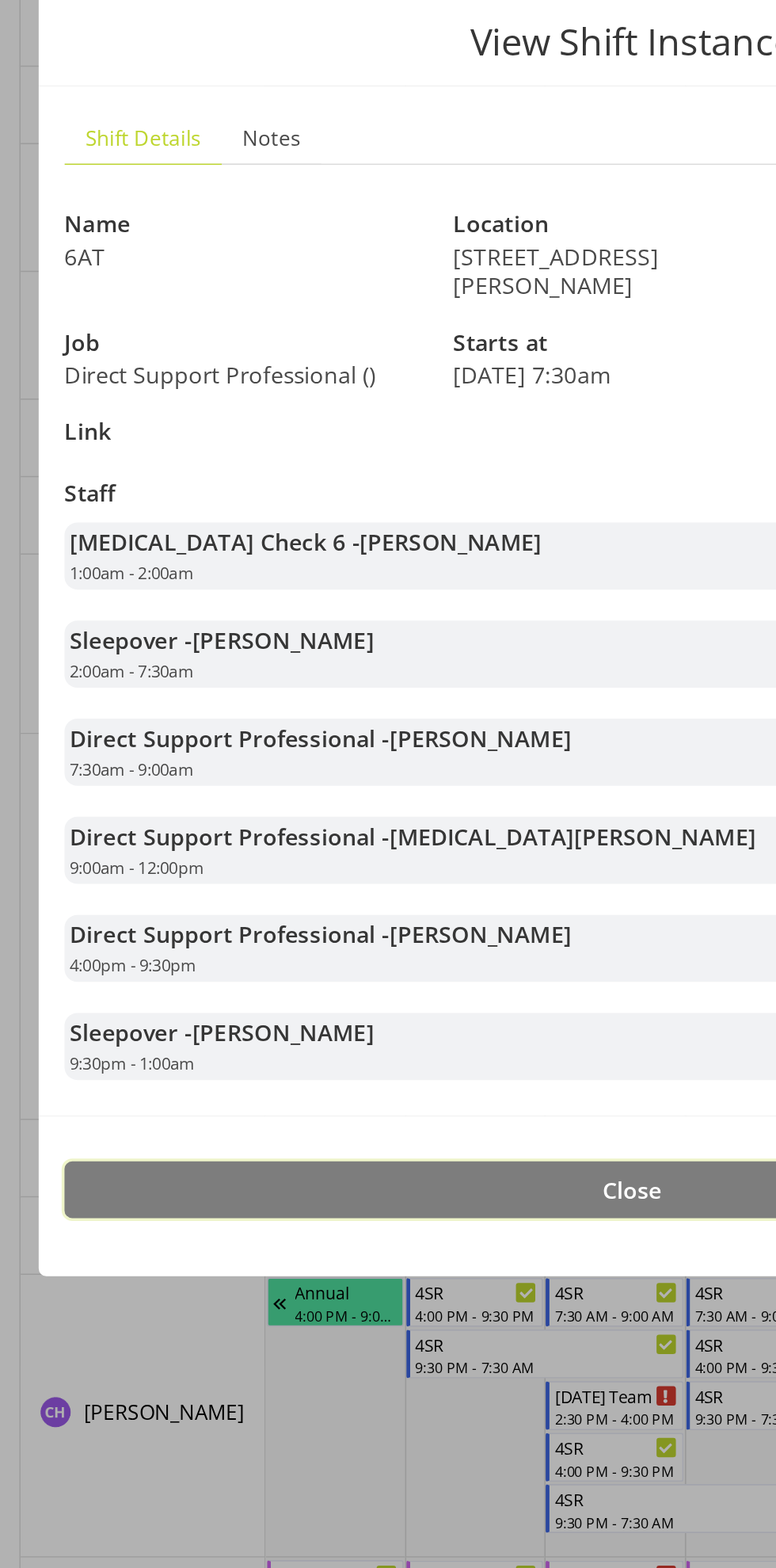
click at [383, 1118] on span "Close" at bounding box center [388, 1127] width 37 height 19
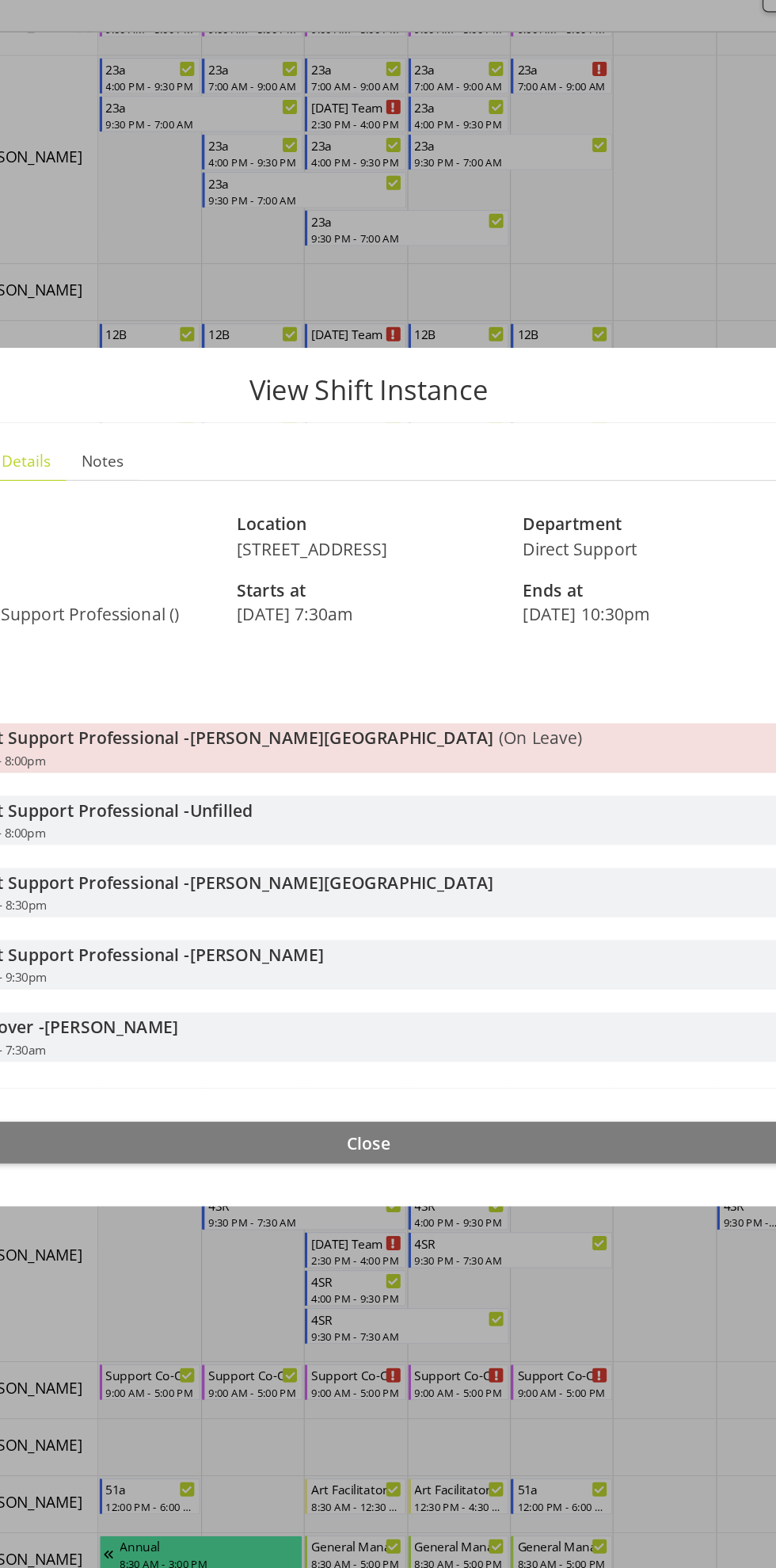
scroll to position [740, 0]
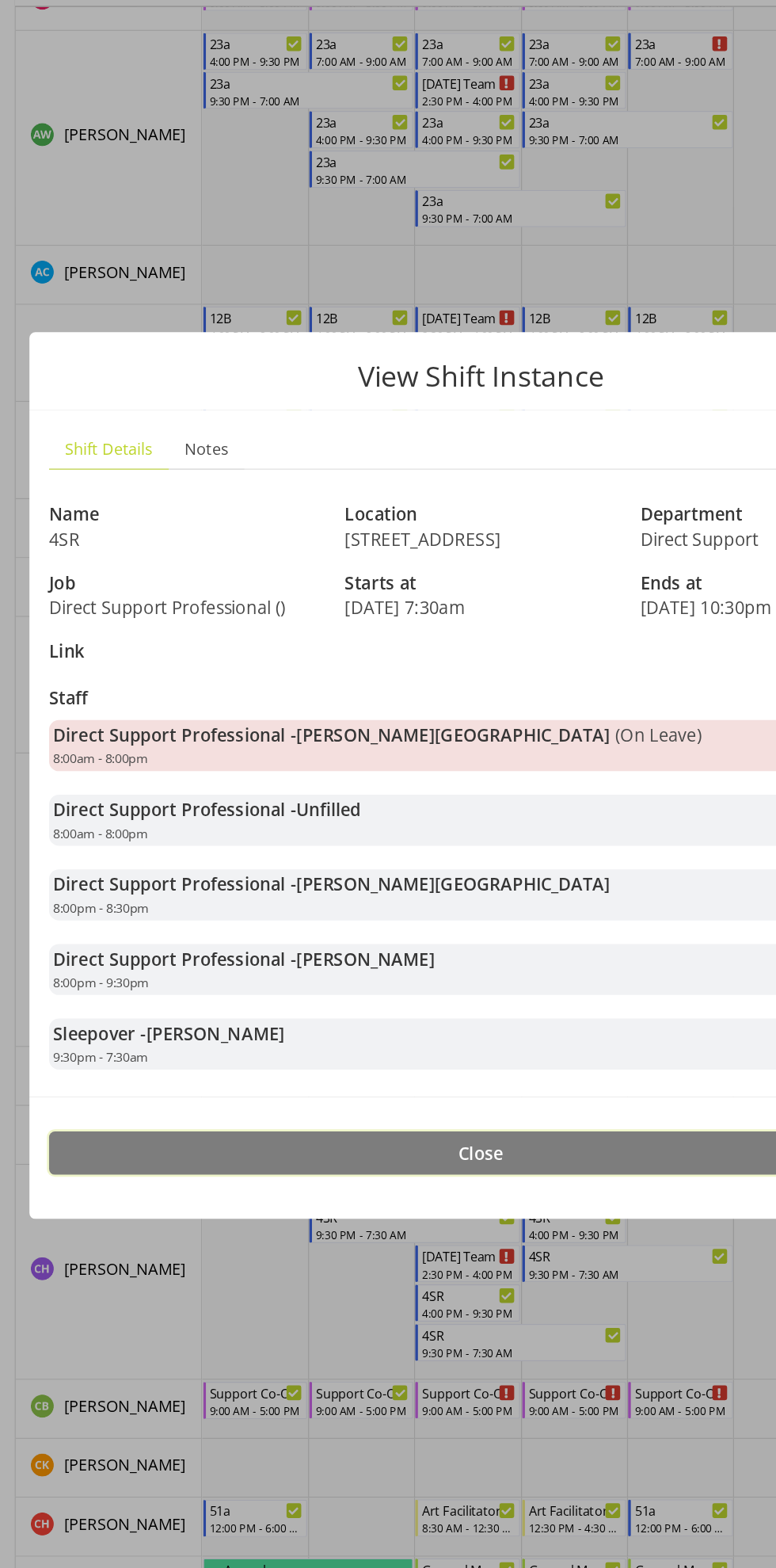
click at [481, 1090] on button "Close" at bounding box center [388, 1089] width 697 height 35
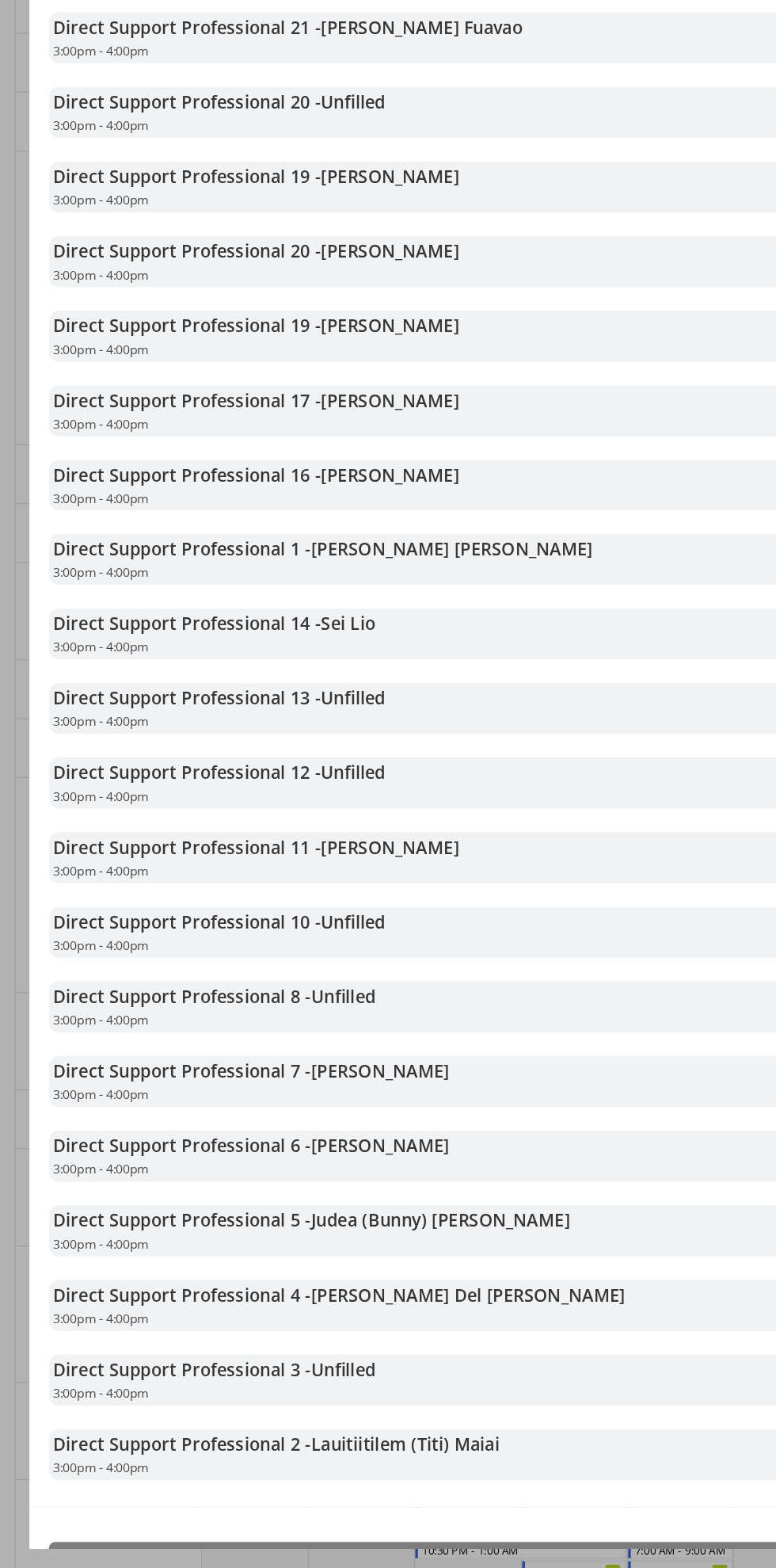
scroll to position [482, 0]
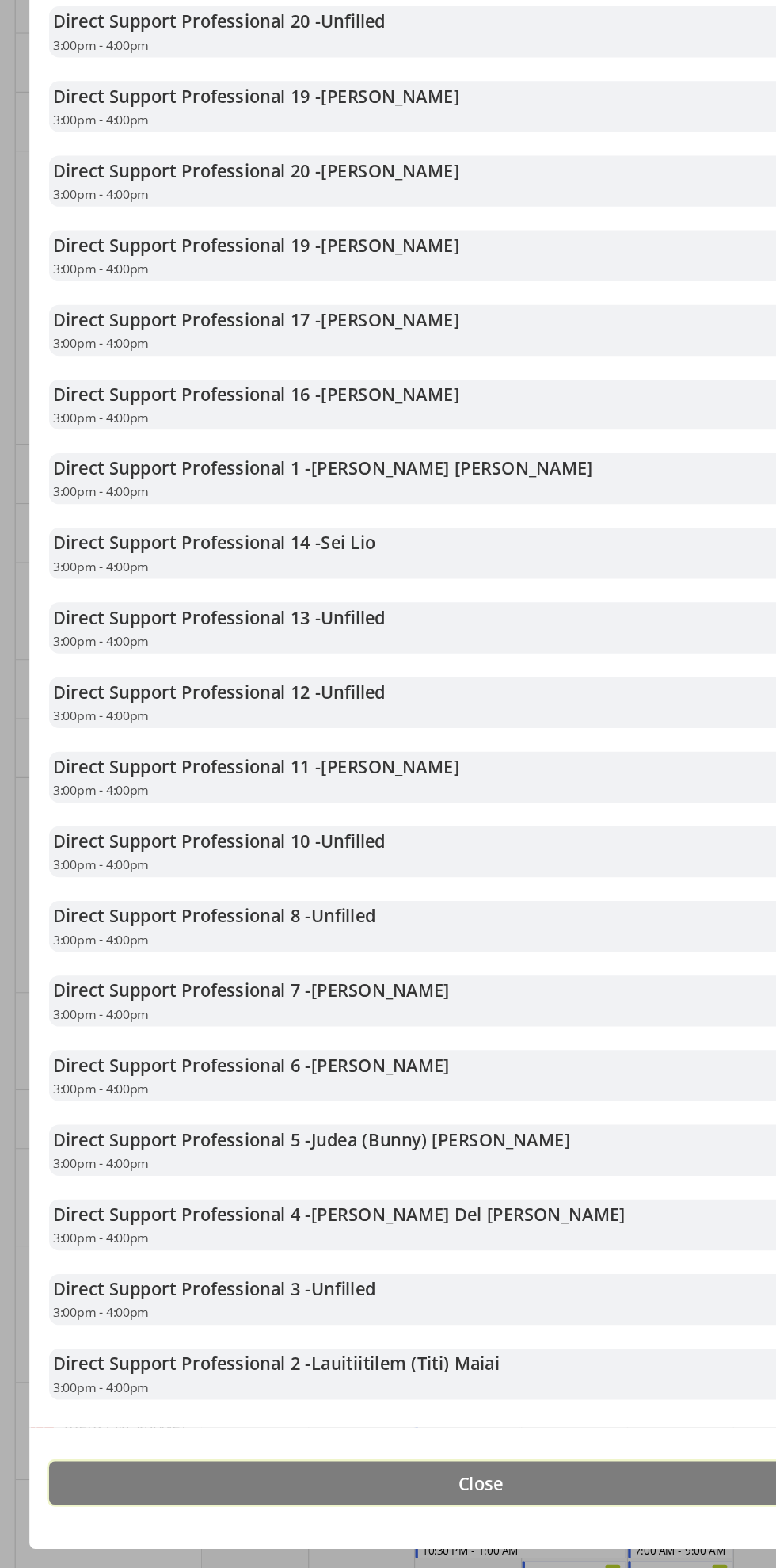
click at [433, 1499] on button "Close" at bounding box center [388, 1499] width 697 height 35
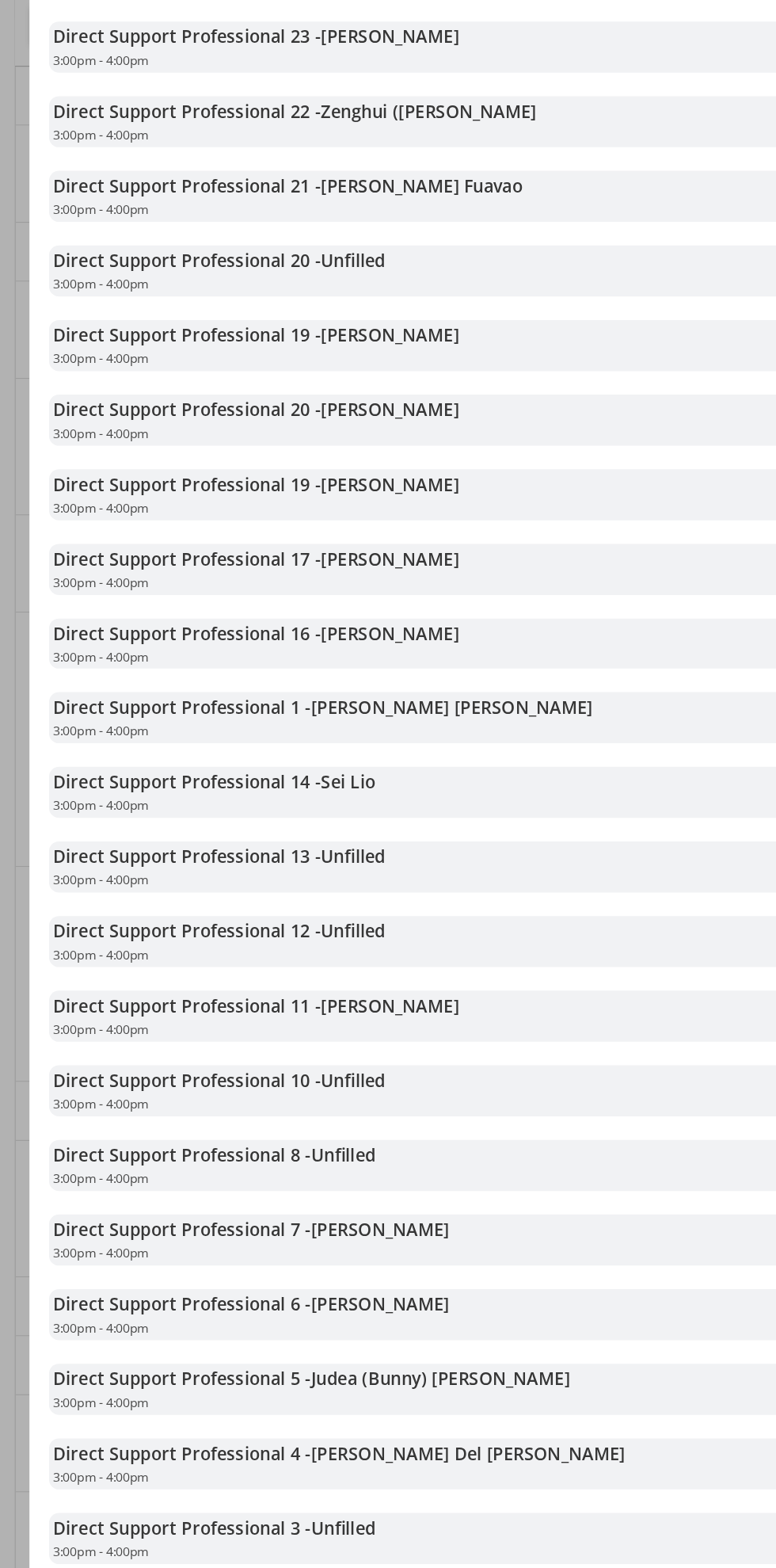
scroll to position [2670, 0]
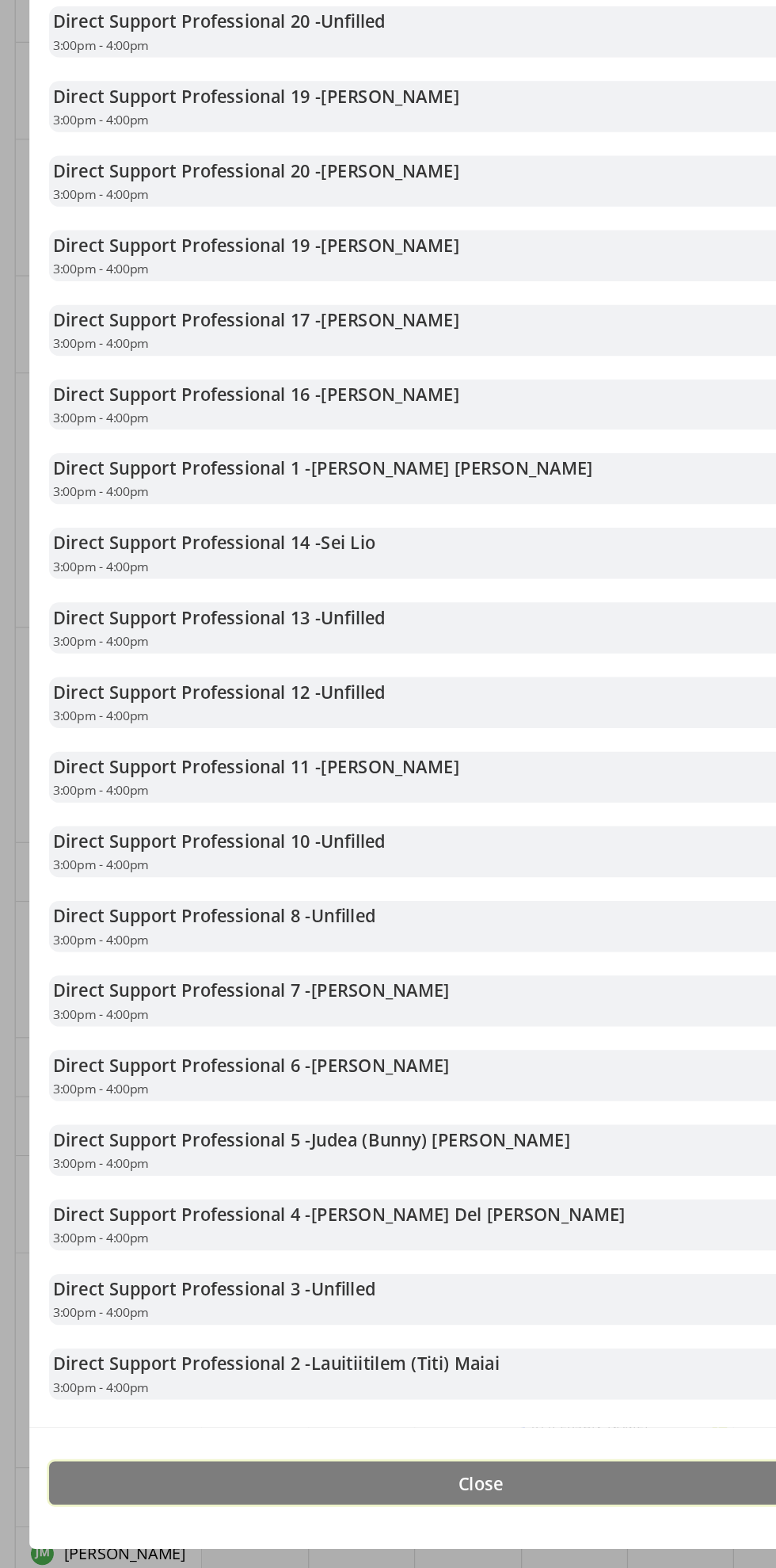
click at [462, 1506] on button "Close" at bounding box center [388, 1499] width 697 height 35
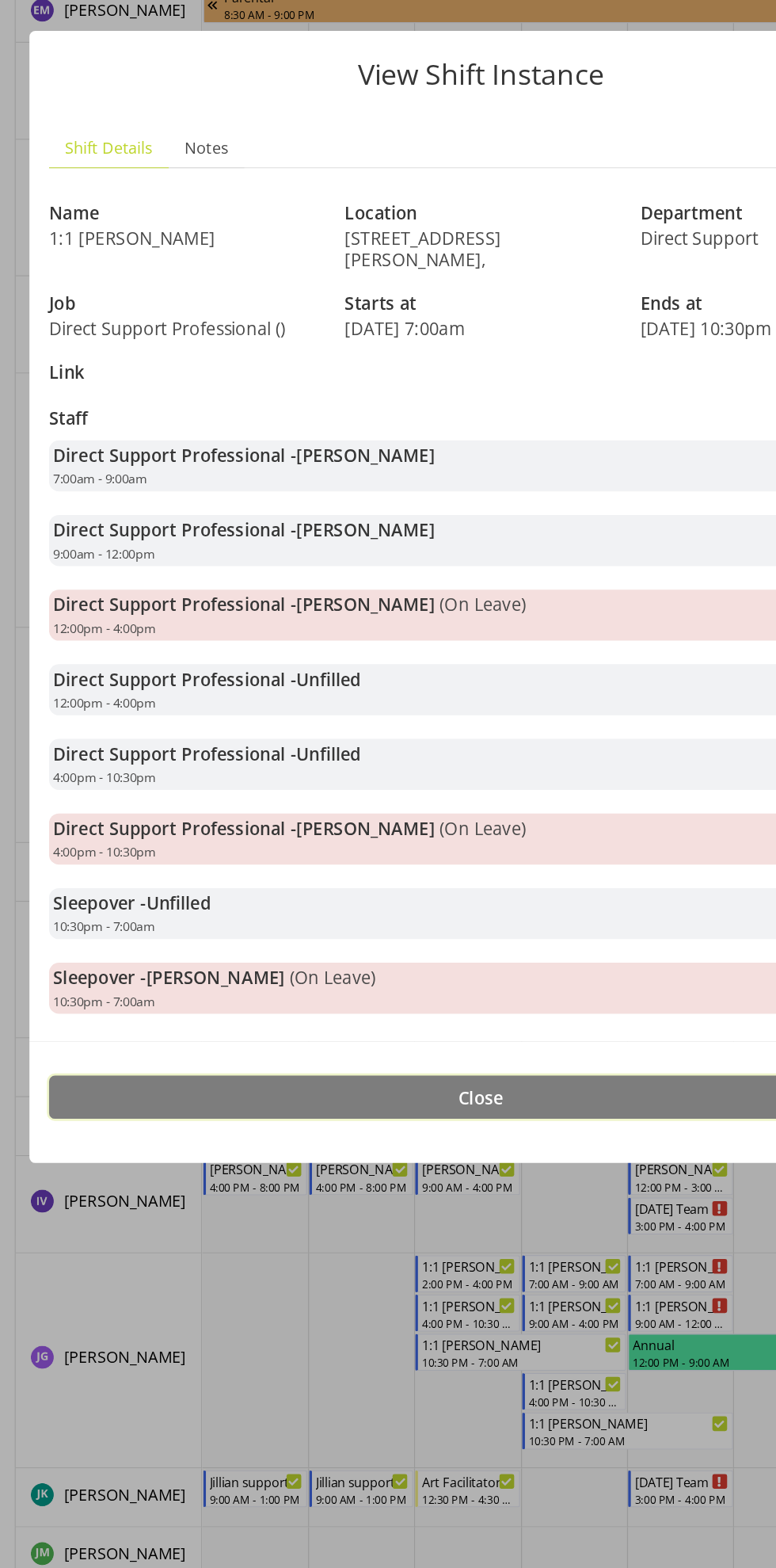
click at [442, 1174] on button "Close" at bounding box center [388, 1188] width 697 height 35
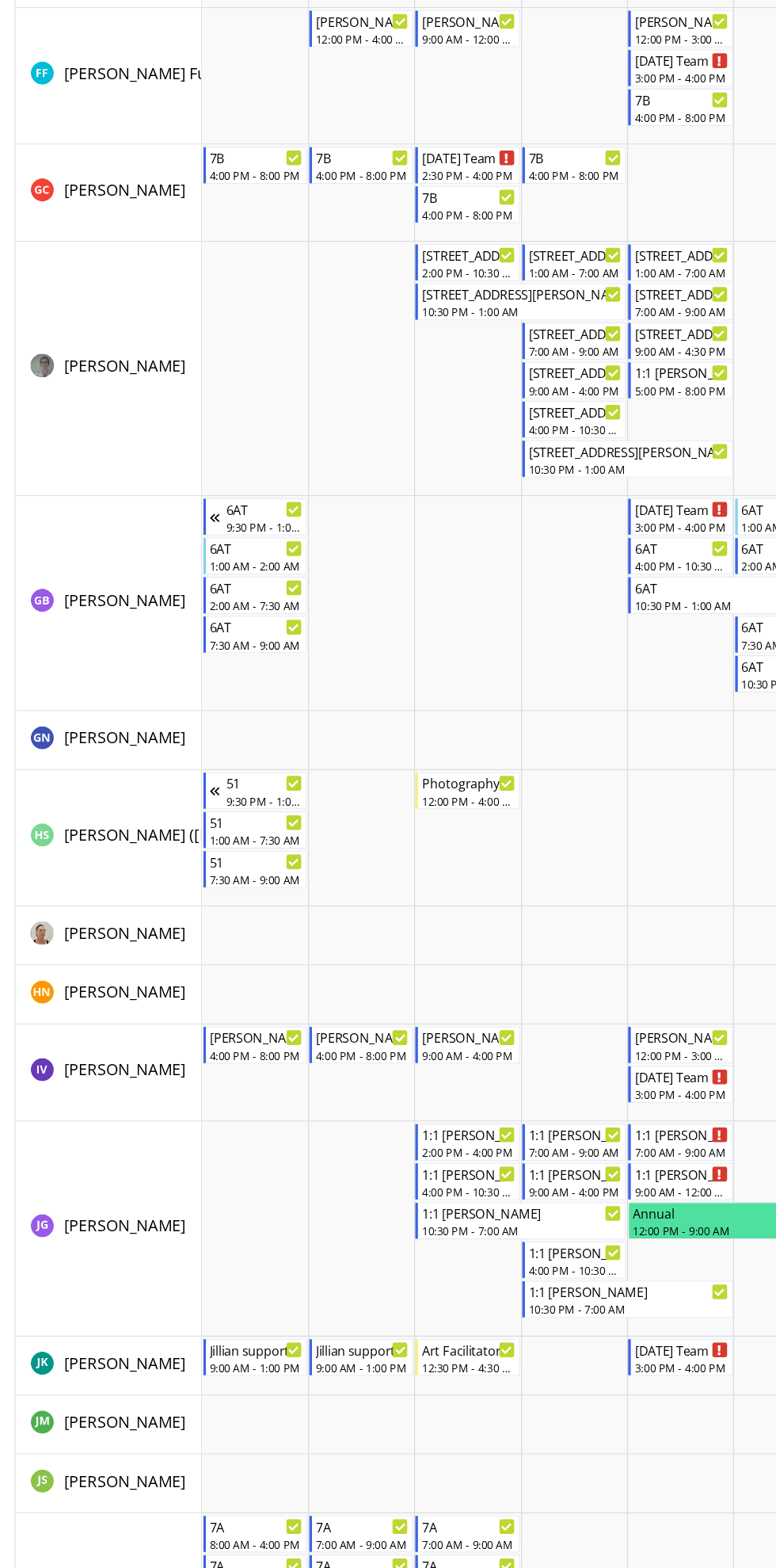
scroll to position [2778, 0]
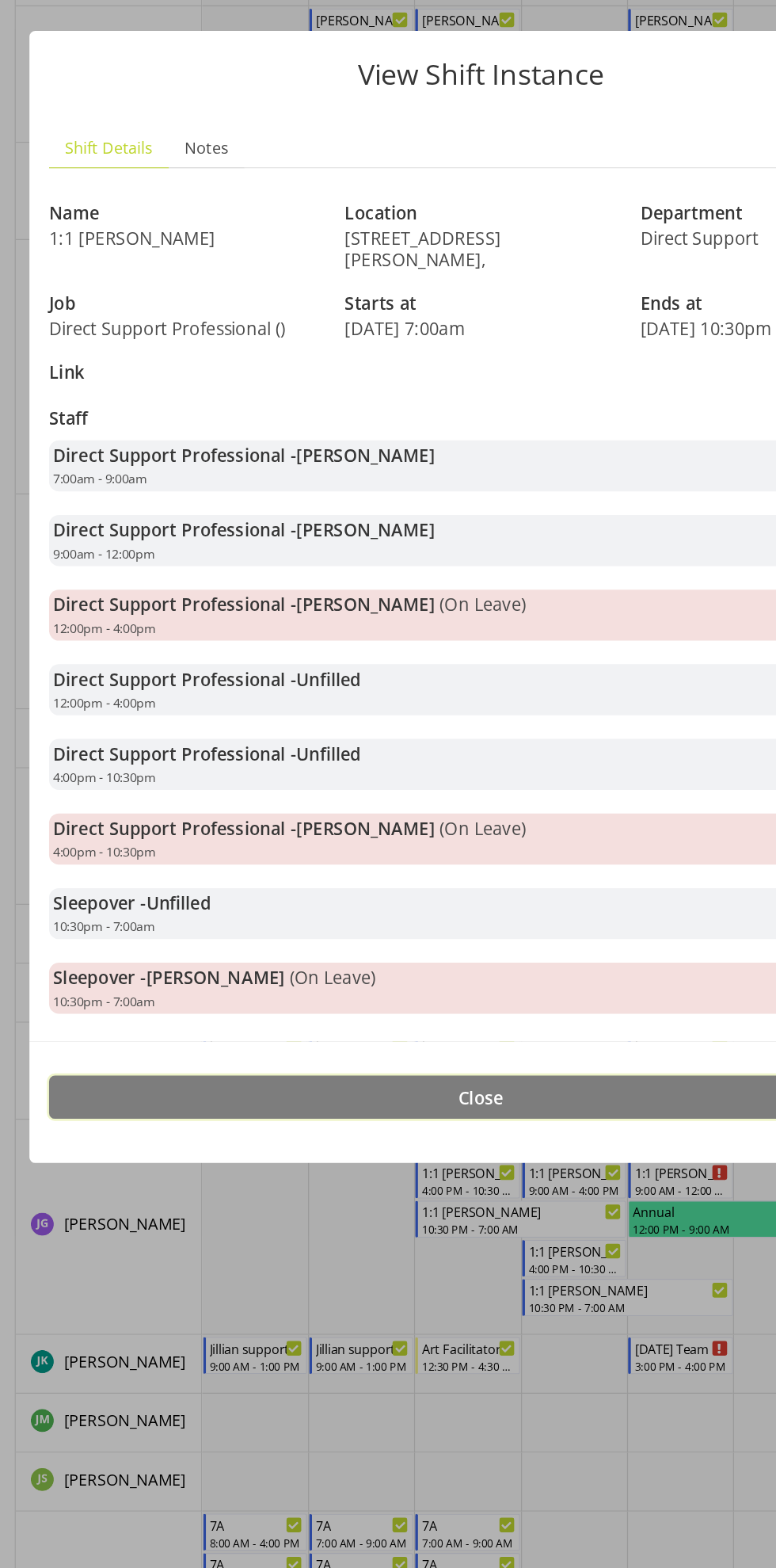
click at [515, 1189] on button "Close" at bounding box center [388, 1188] width 697 height 35
click at [435, 1177] on button "Close" at bounding box center [388, 1188] width 697 height 35
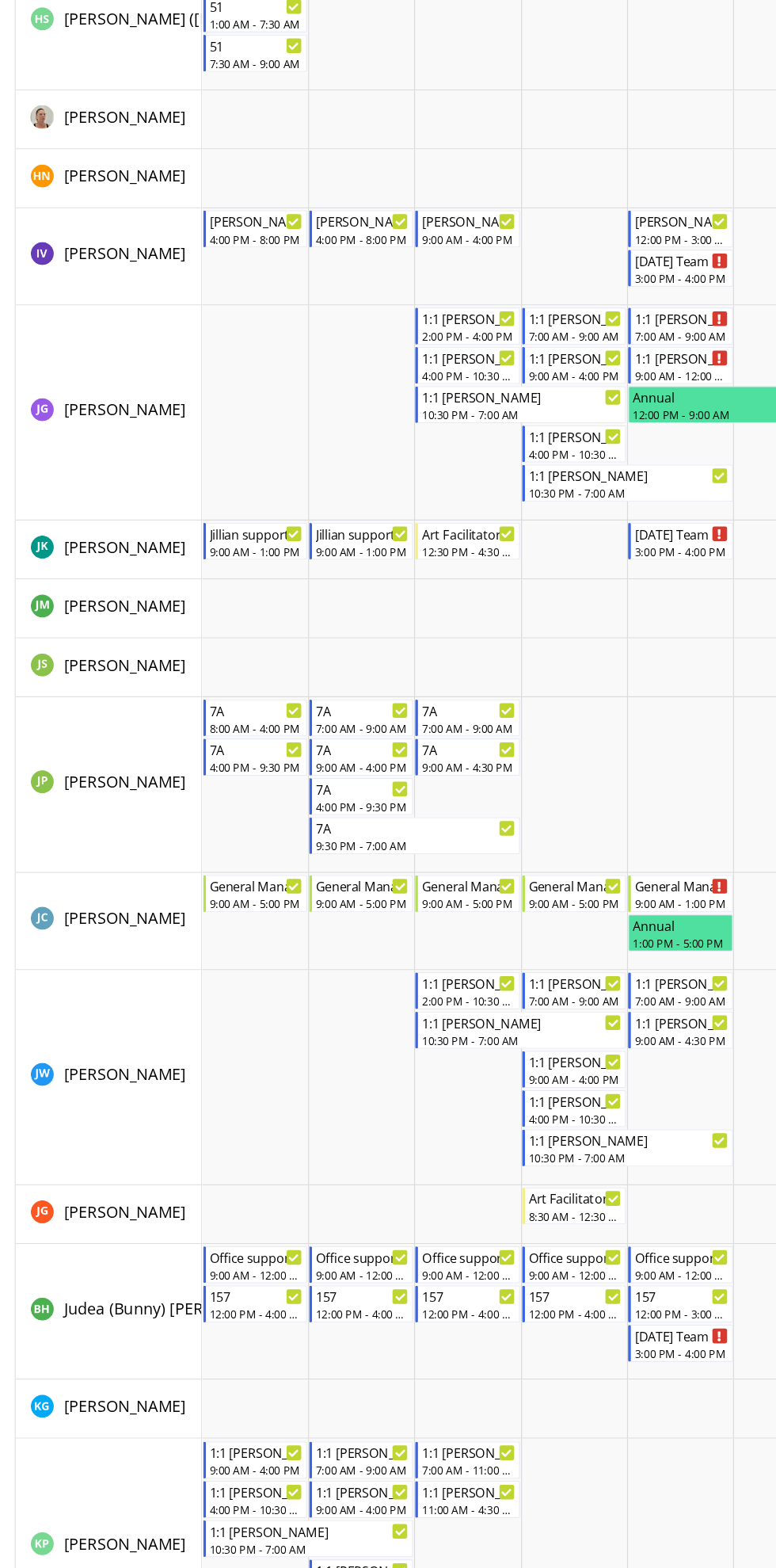
scroll to position [3438, 0]
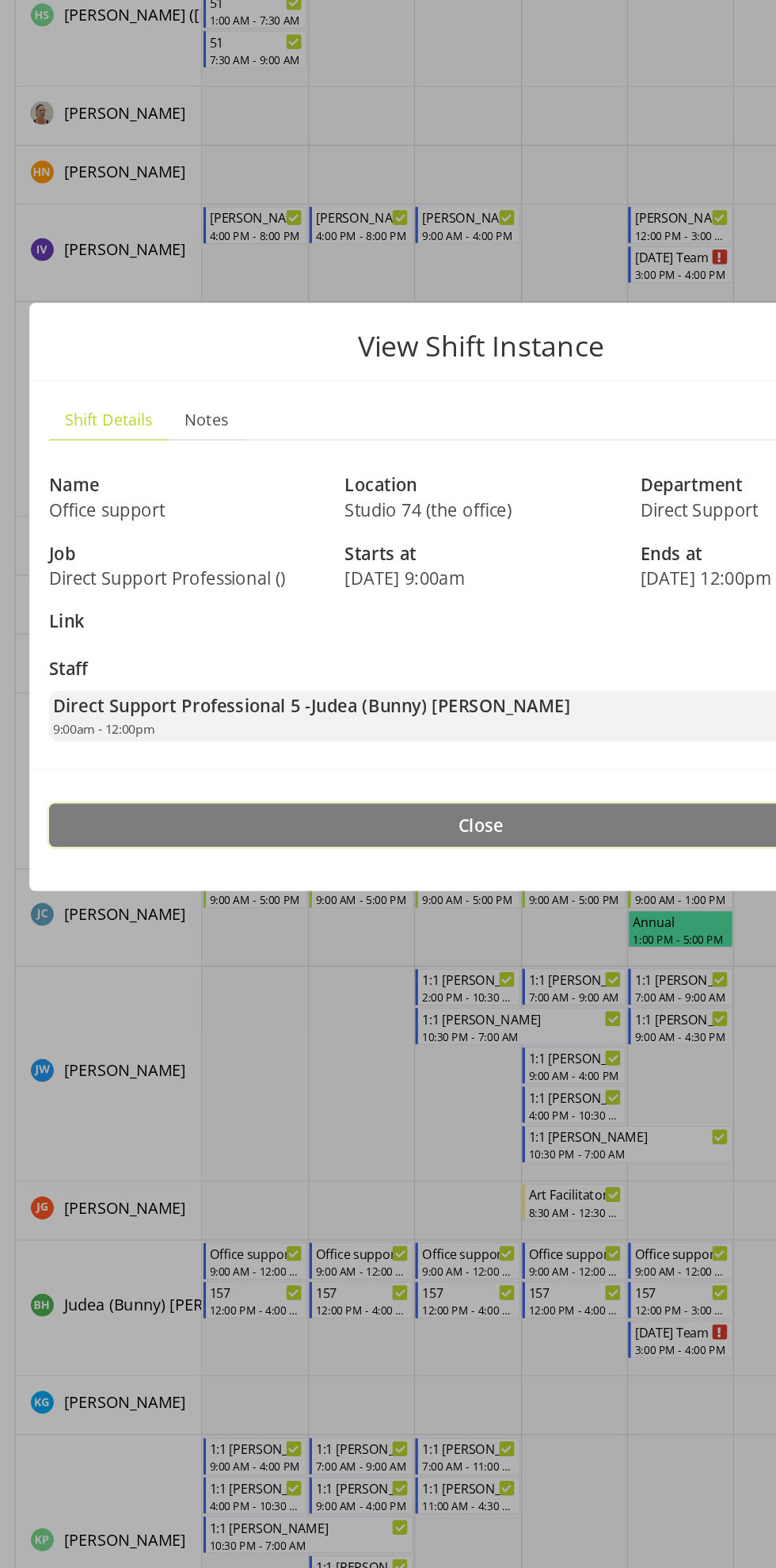
click at [519, 957] on button "Close" at bounding box center [388, 968] width 697 height 35
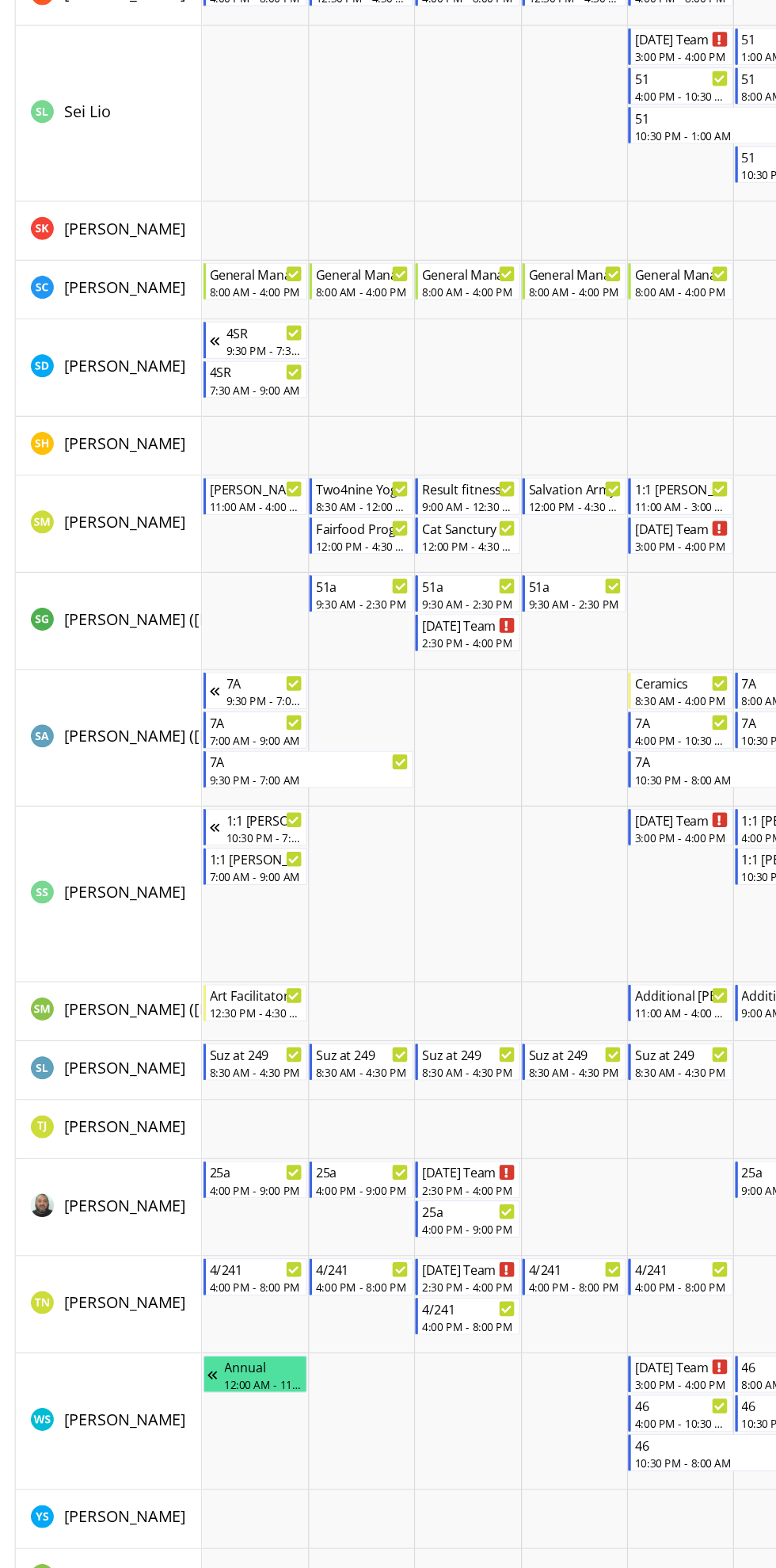
scroll to position [7468, 0]
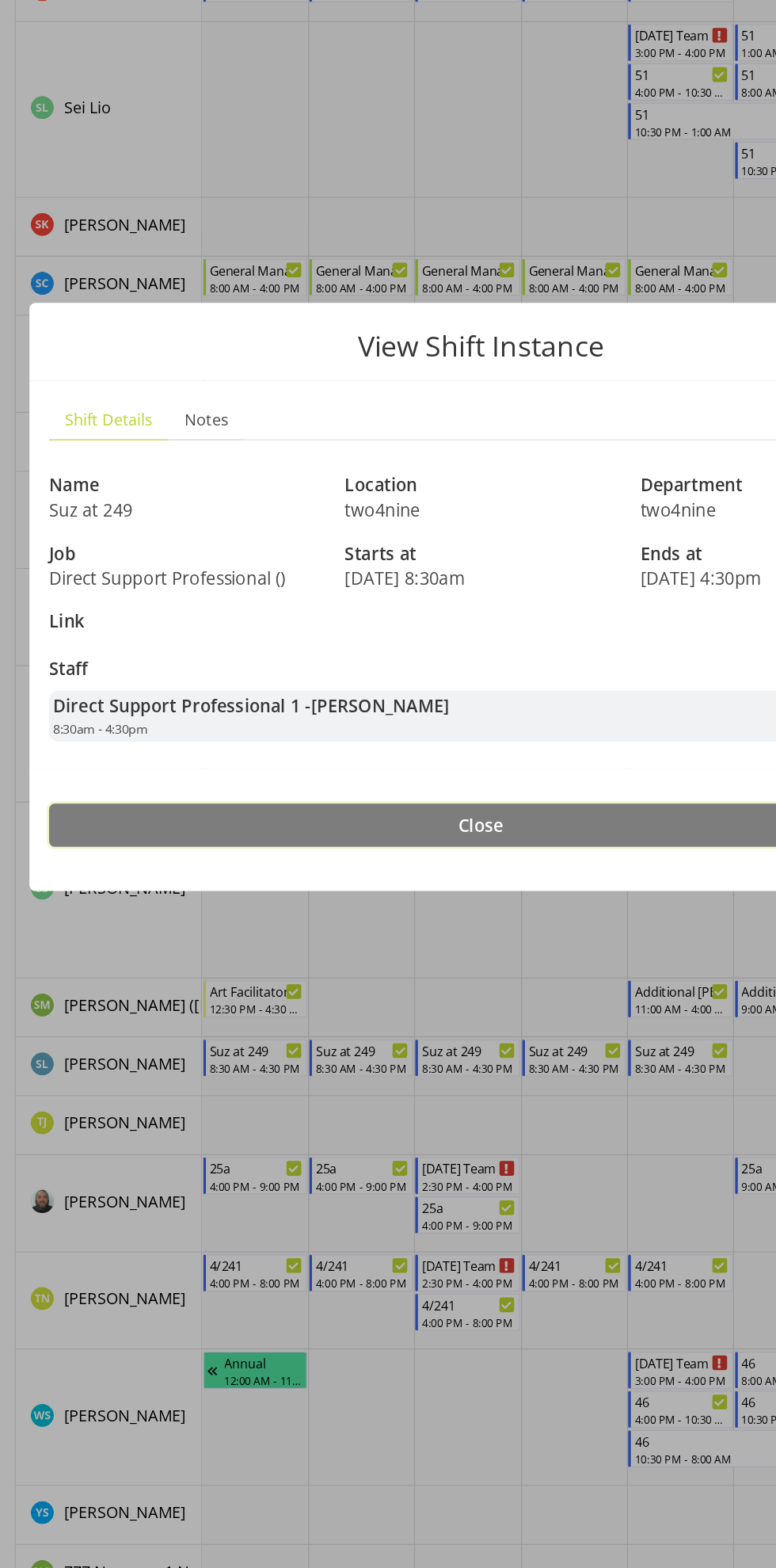
click at [485, 966] on button "Close" at bounding box center [388, 968] width 697 height 35
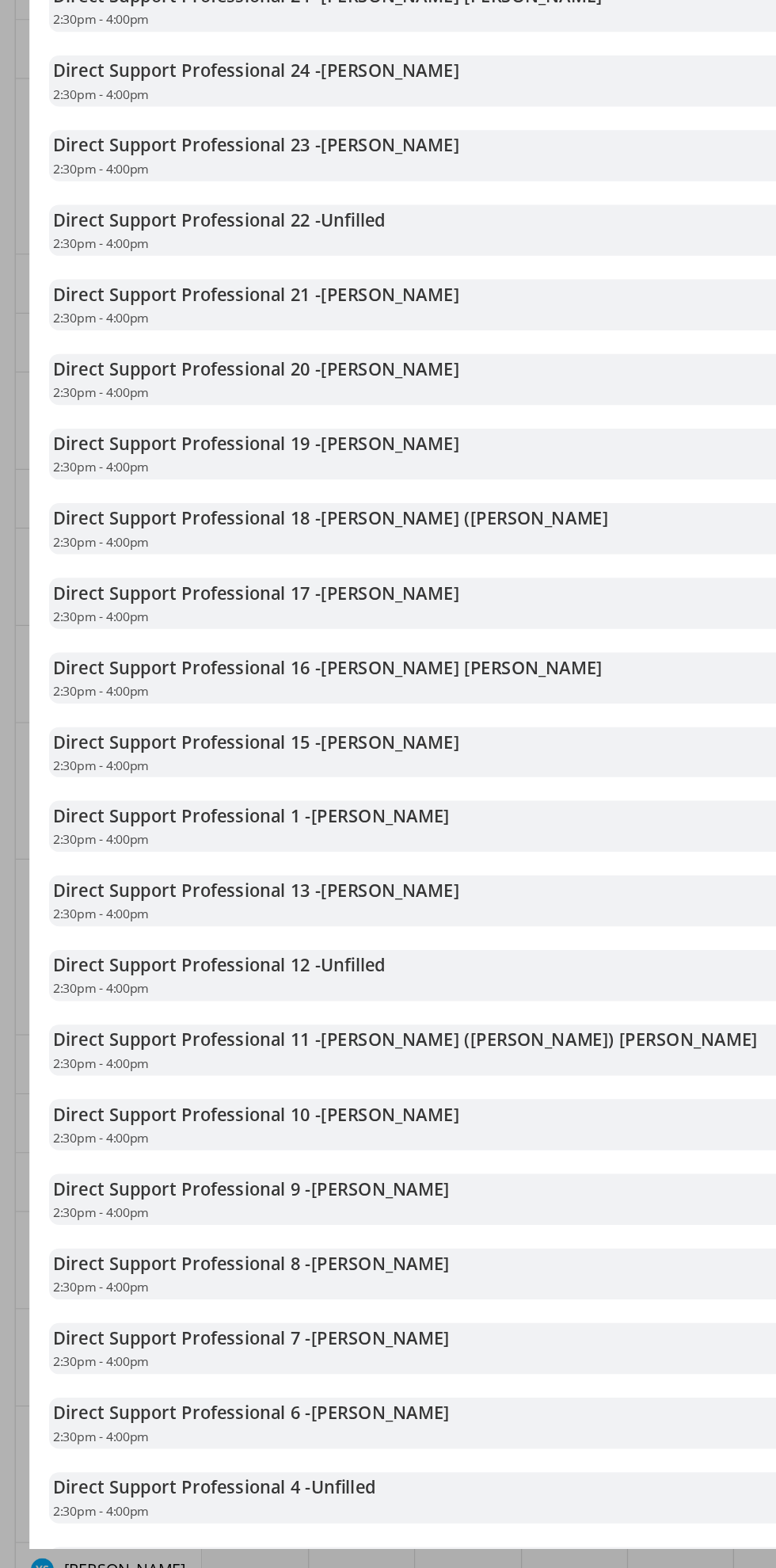
scroll to position [422, 0]
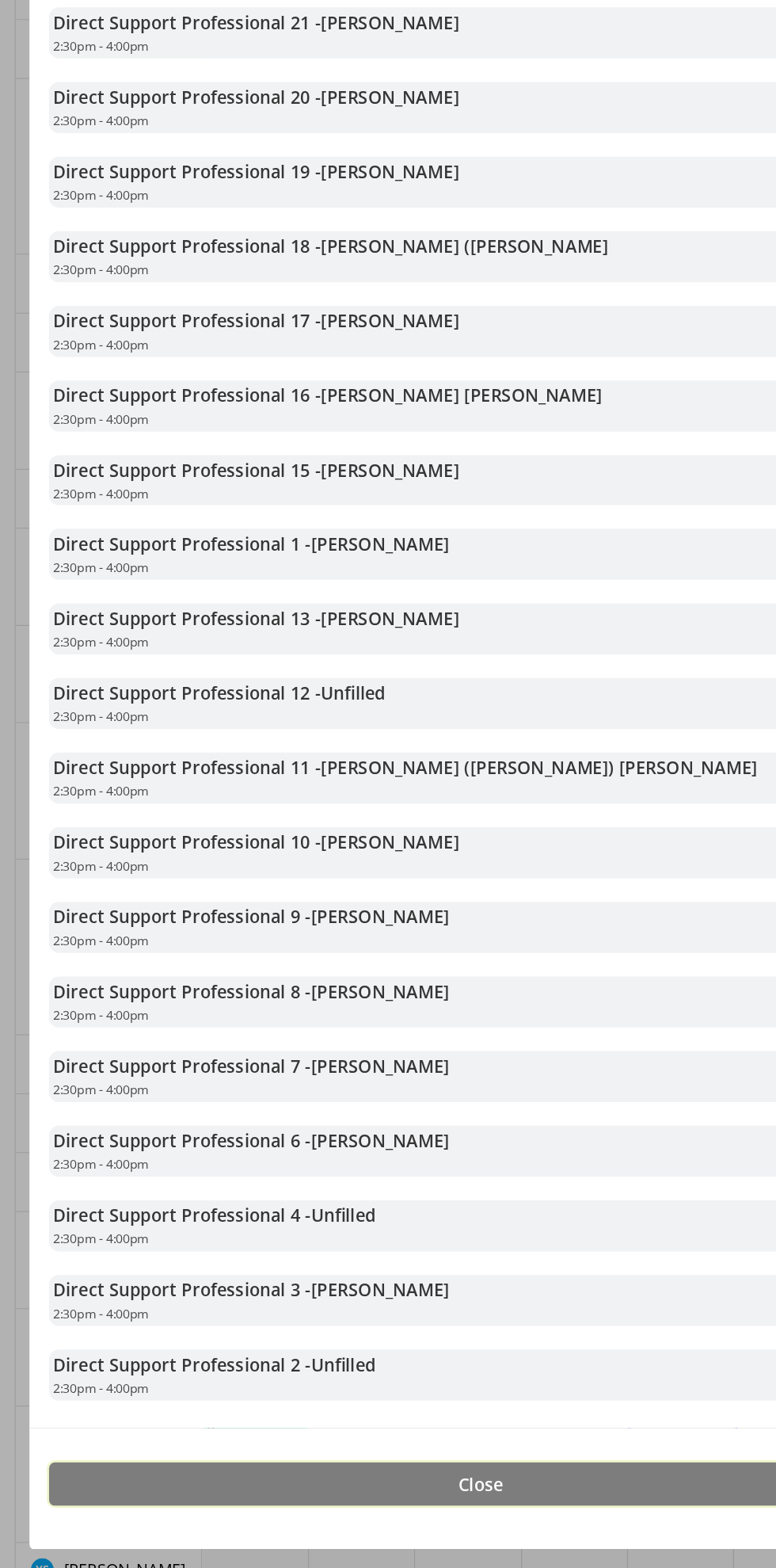
click at [462, 1501] on button "Close" at bounding box center [388, 1500] width 697 height 35
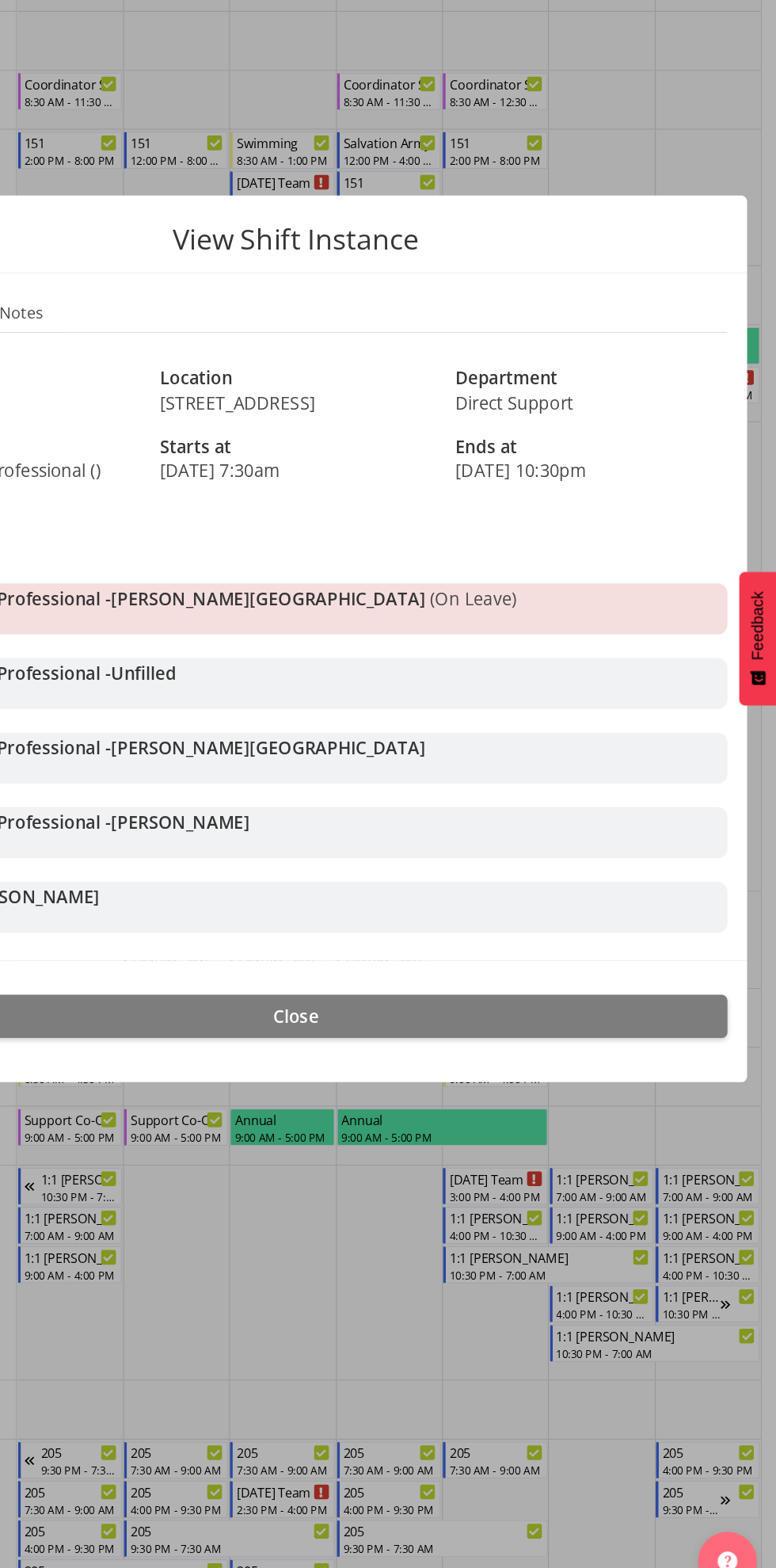
scroll to position [6088, 0]
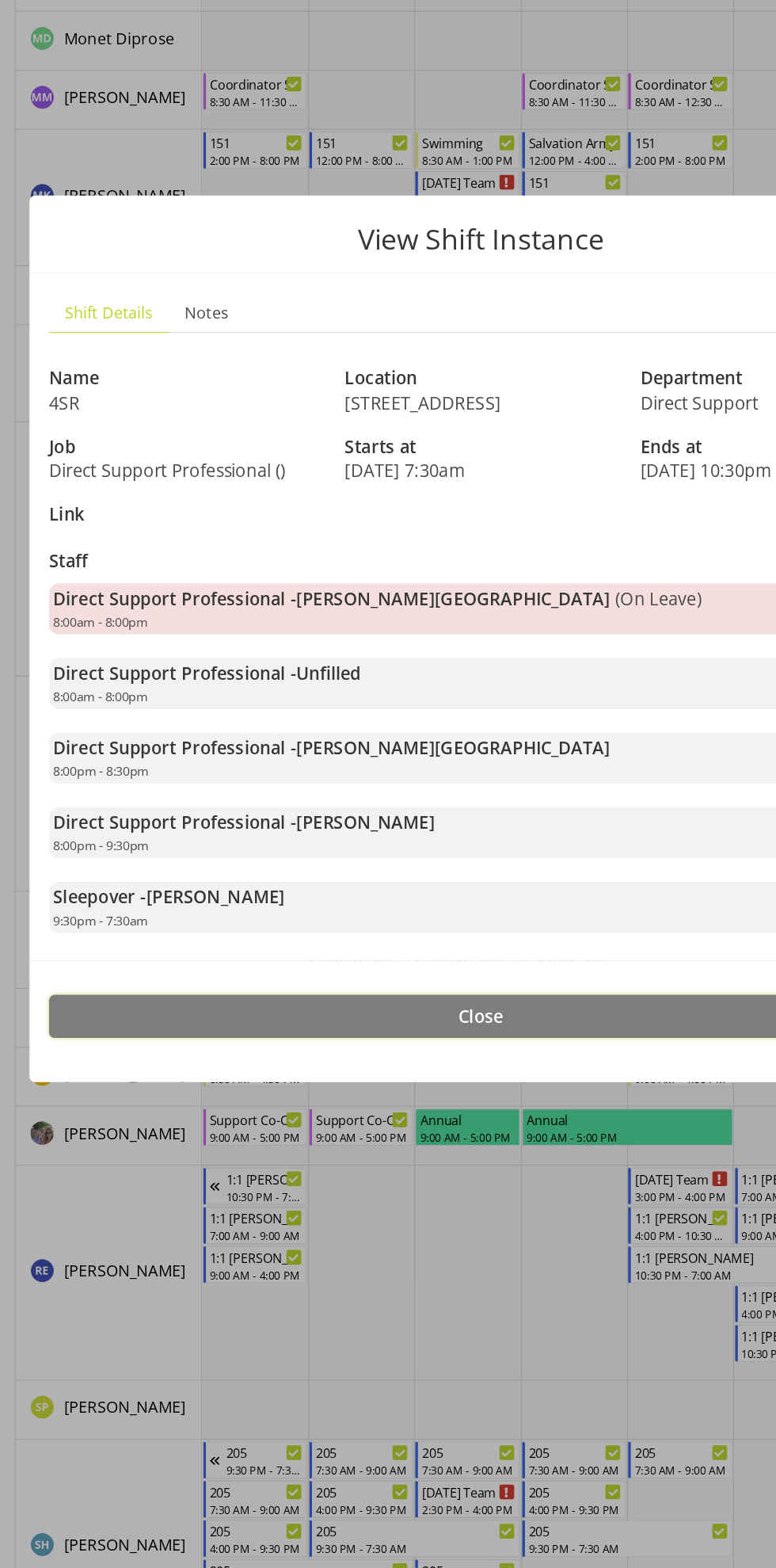
click at [486, 1095] on button "Close" at bounding box center [388, 1089] width 697 height 35
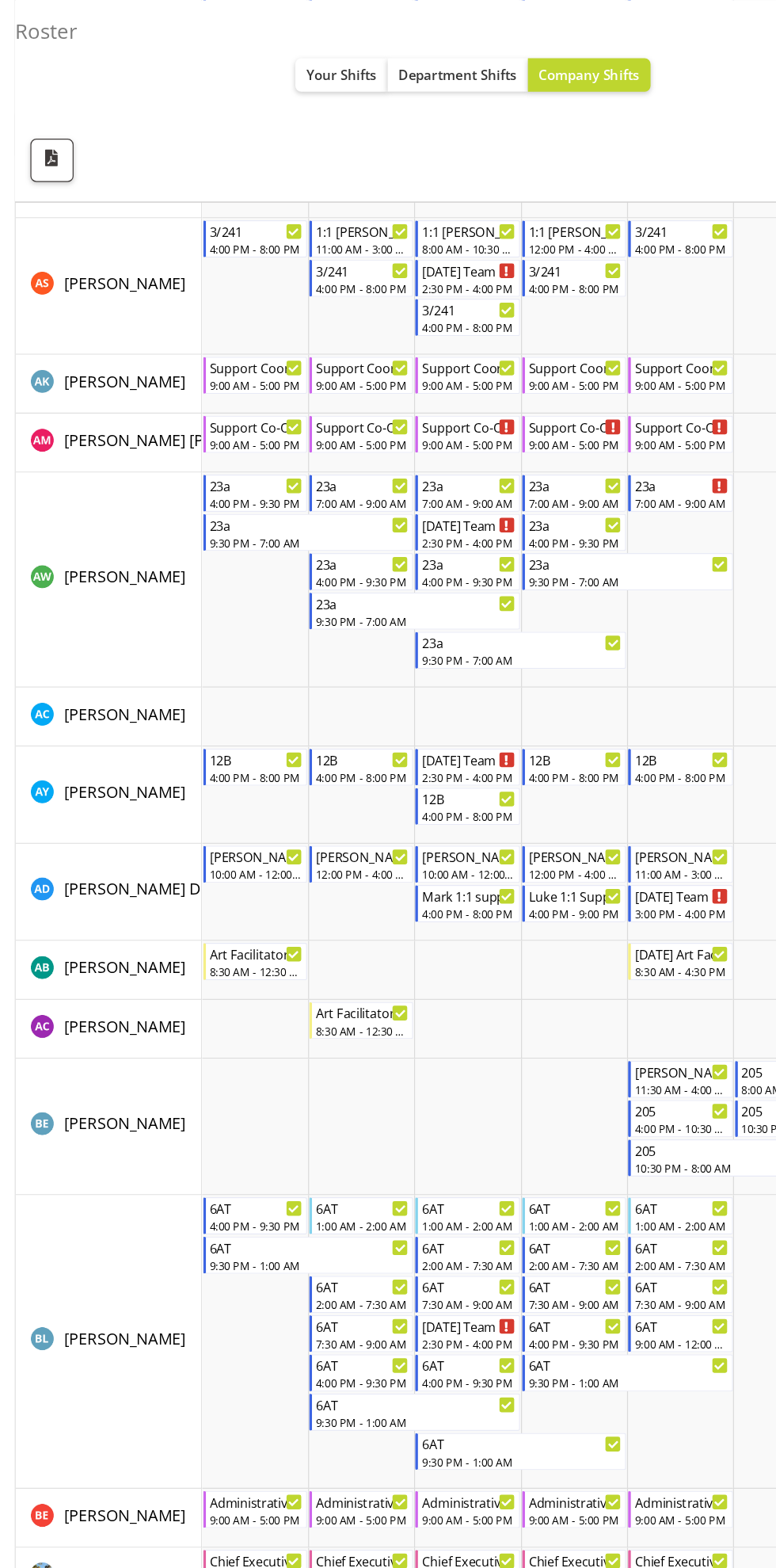
scroll to position [541, 0]
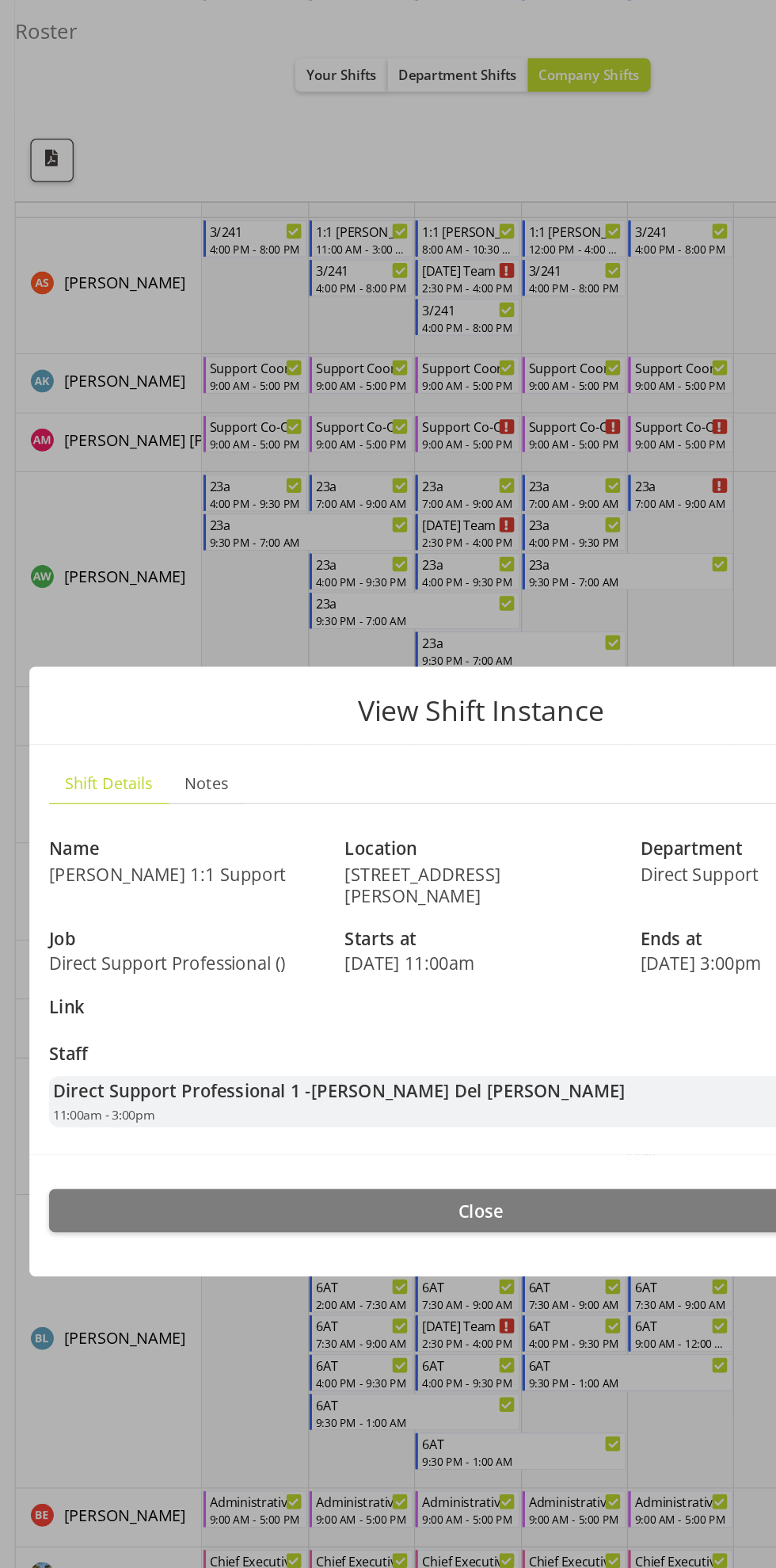
click at [459, 1000] on footer "Close" at bounding box center [388, 981] width 729 height 98
click at [449, 979] on button "Close" at bounding box center [388, 977] width 697 height 35
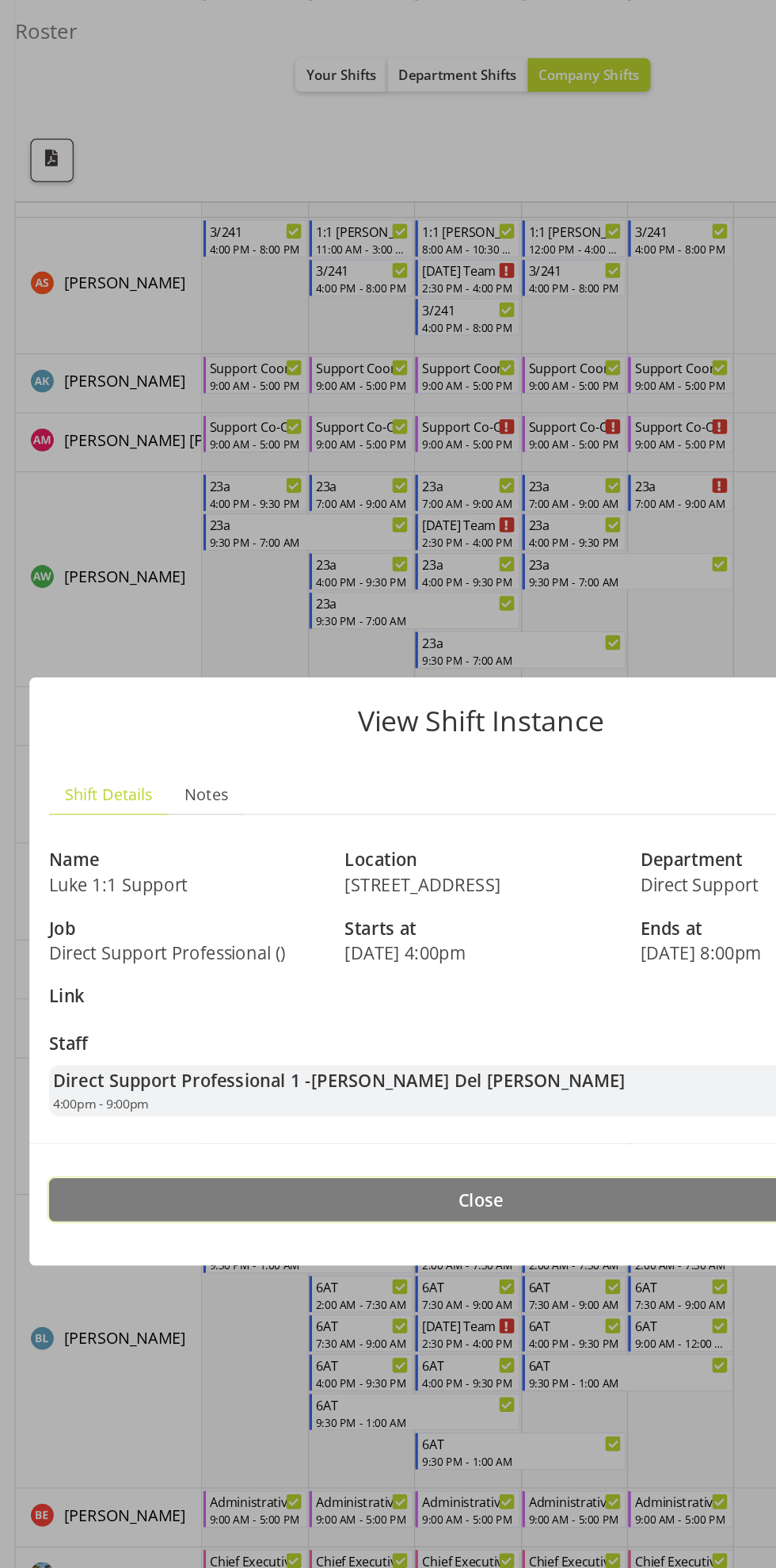
click at [456, 963] on button "Close" at bounding box center [388, 968] width 697 height 35
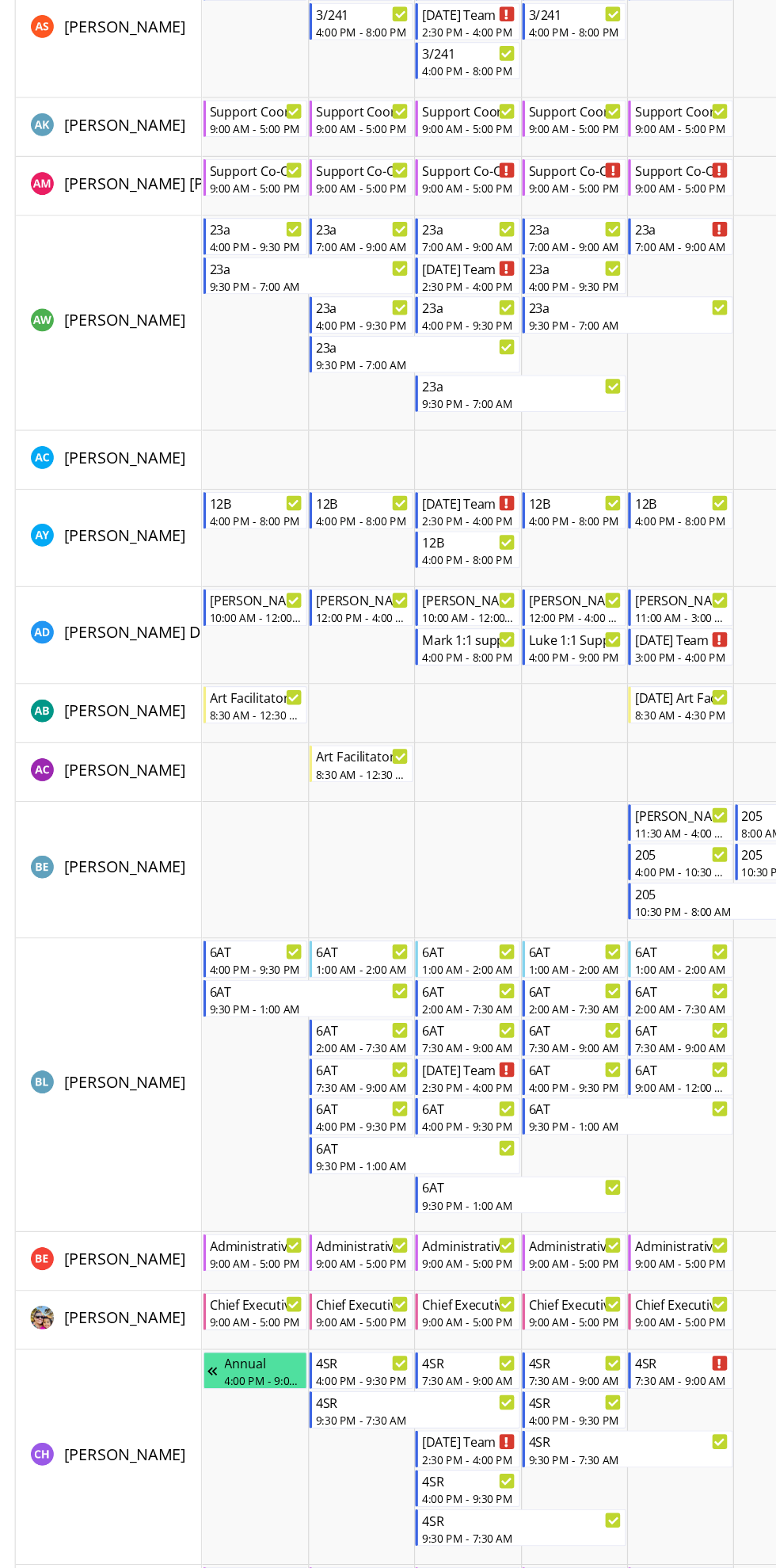
scroll to position [452, 0]
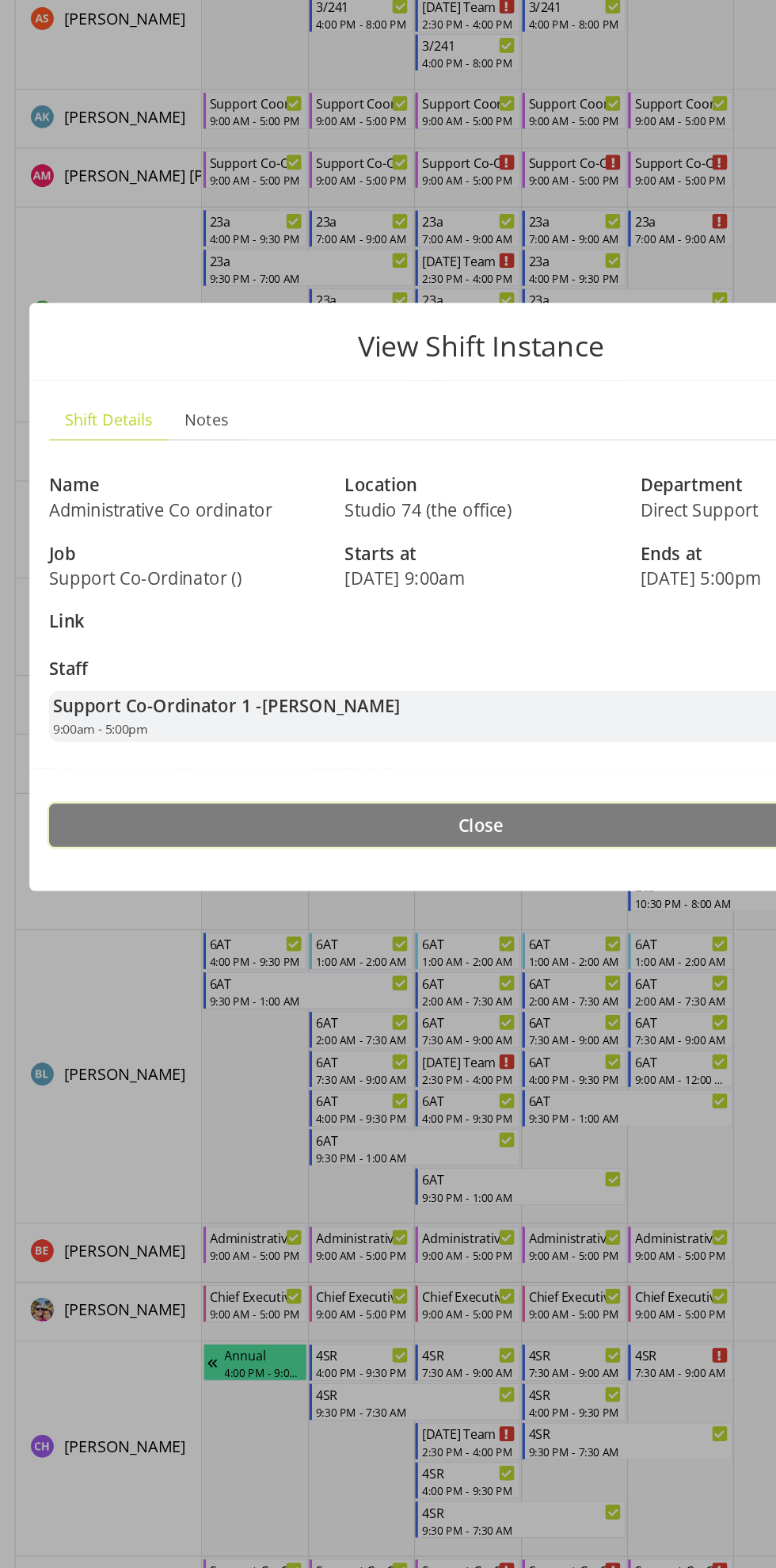
click at [523, 956] on button "Close" at bounding box center [388, 968] width 697 height 35
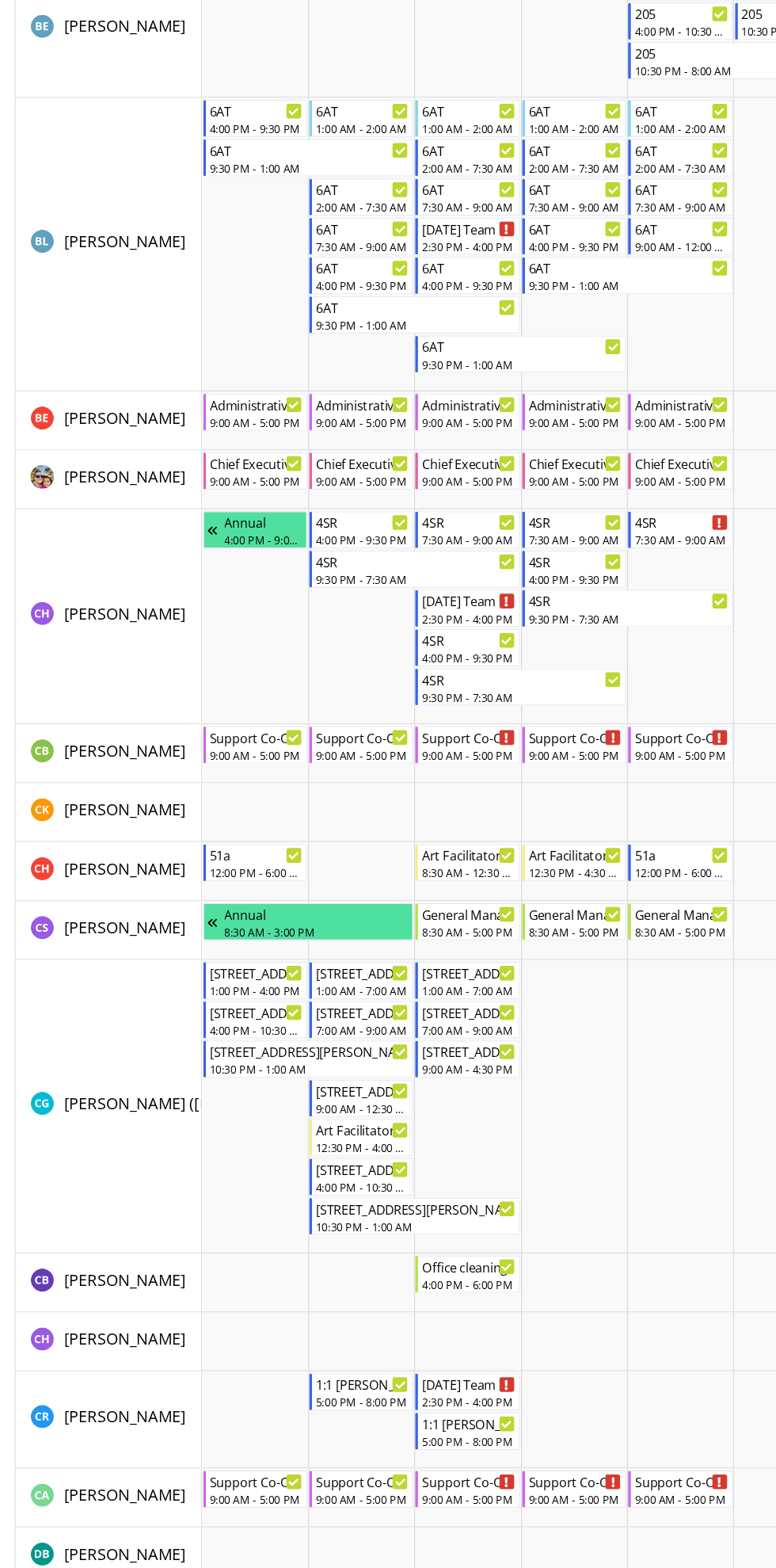
scroll to position [1130, 0]
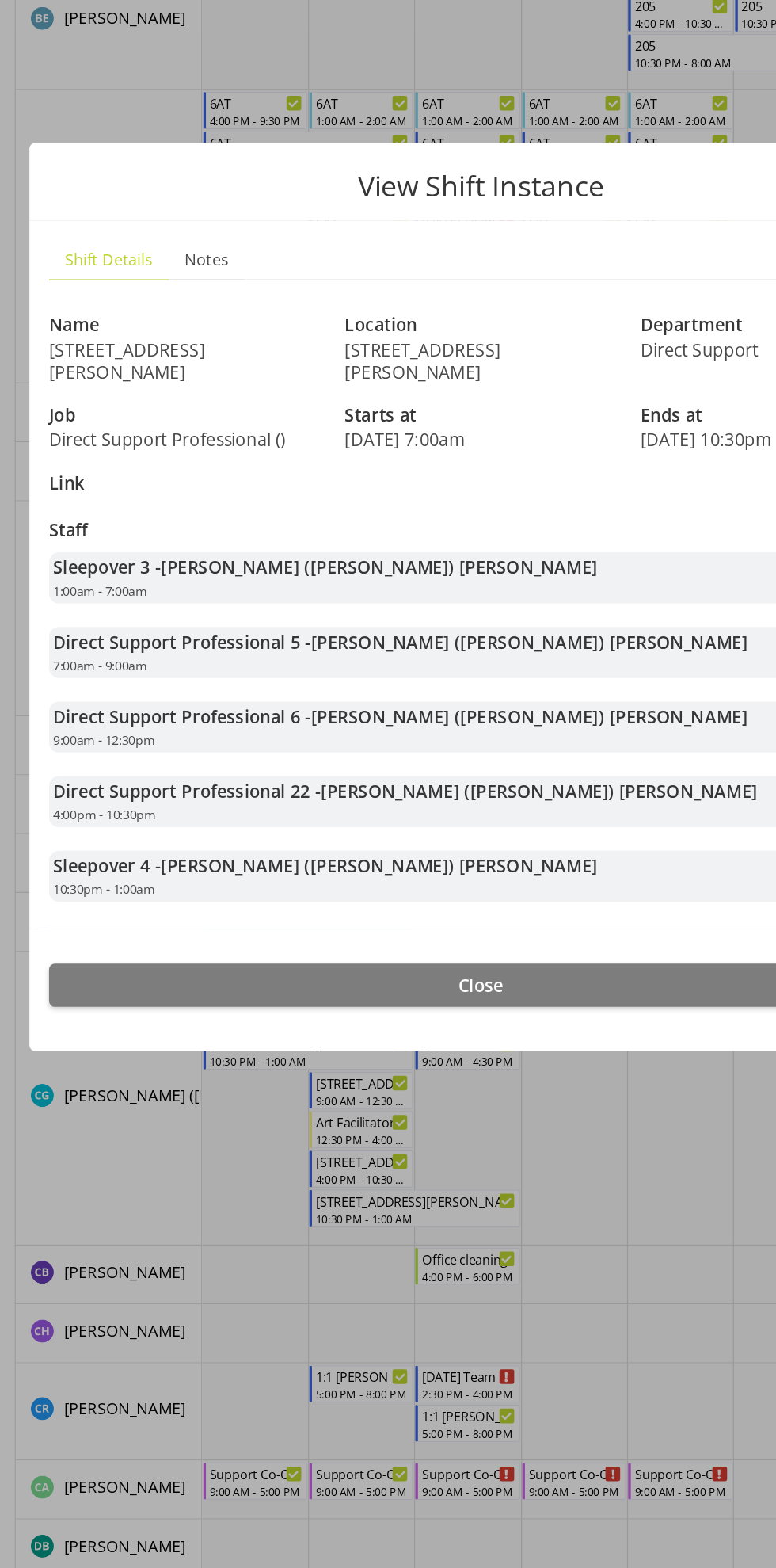
click at [530, 1268] on div at bounding box center [388, 784] width 776 height 1568
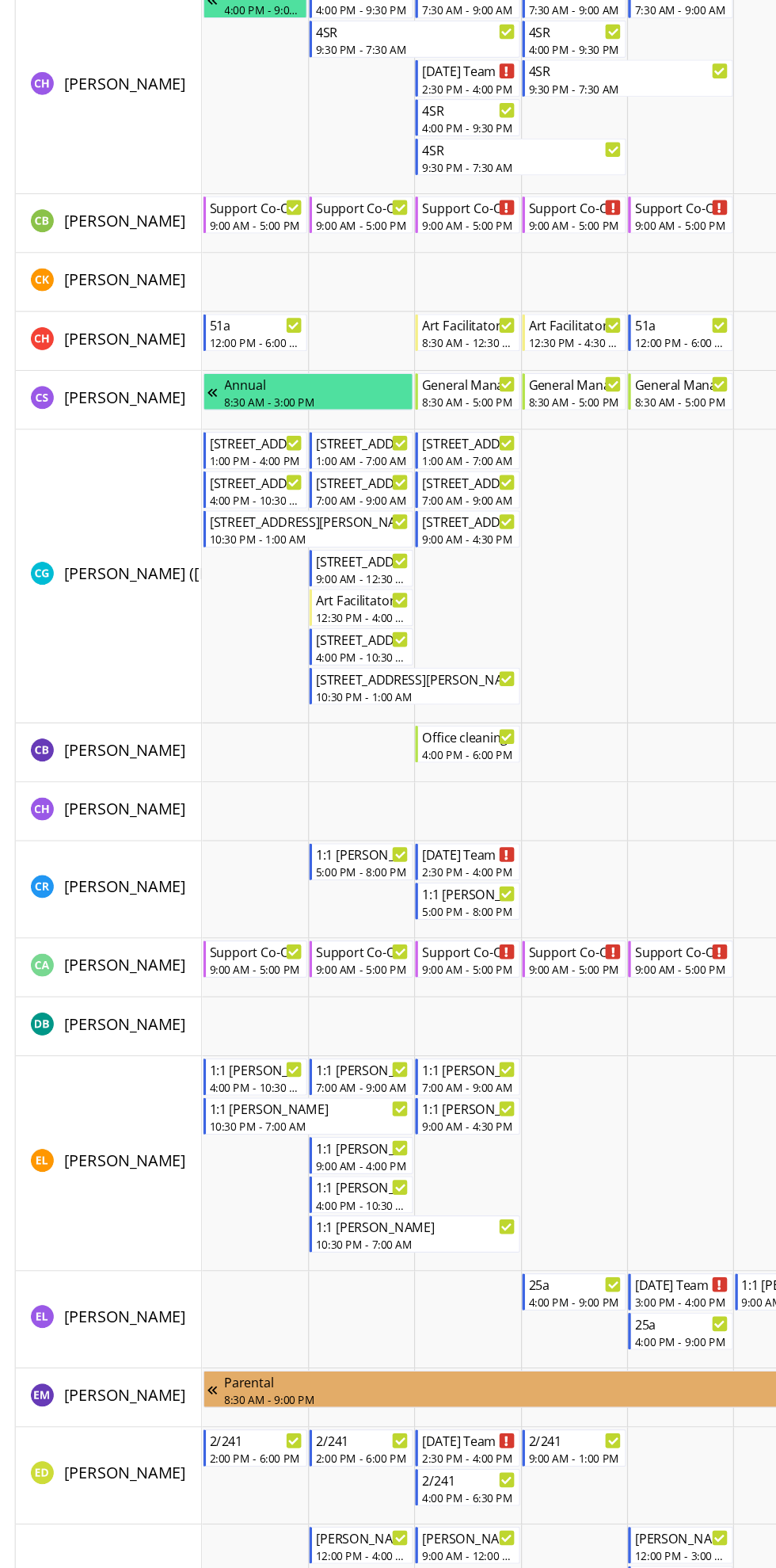
scroll to position [1553, 0]
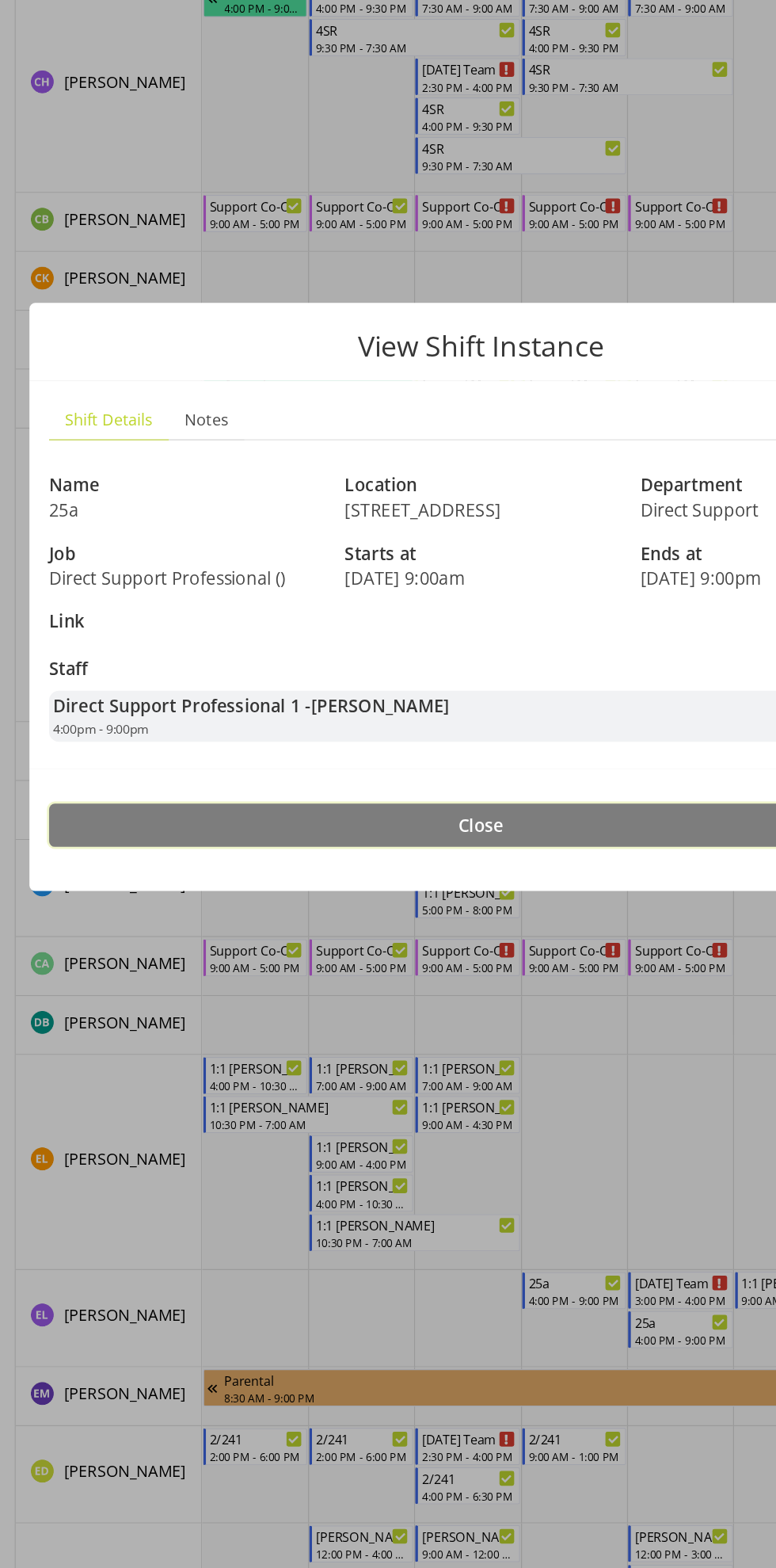
click at [530, 969] on button "Close" at bounding box center [388, 968] width 697 height 35
click at [503, 957] on button "Close" at bounding box center [388, 968] width 697 height 35
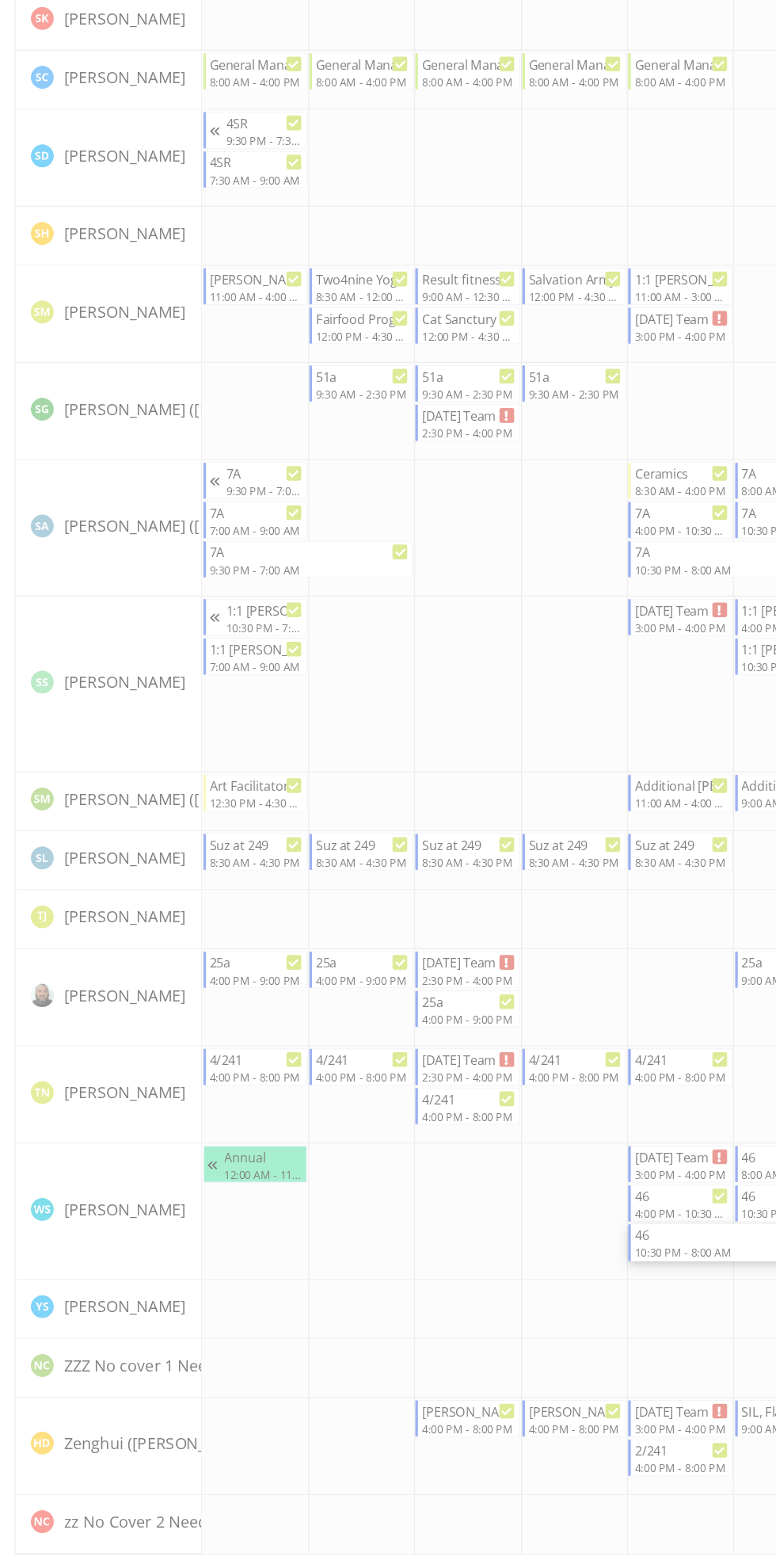
scroll to position [7597, 0]
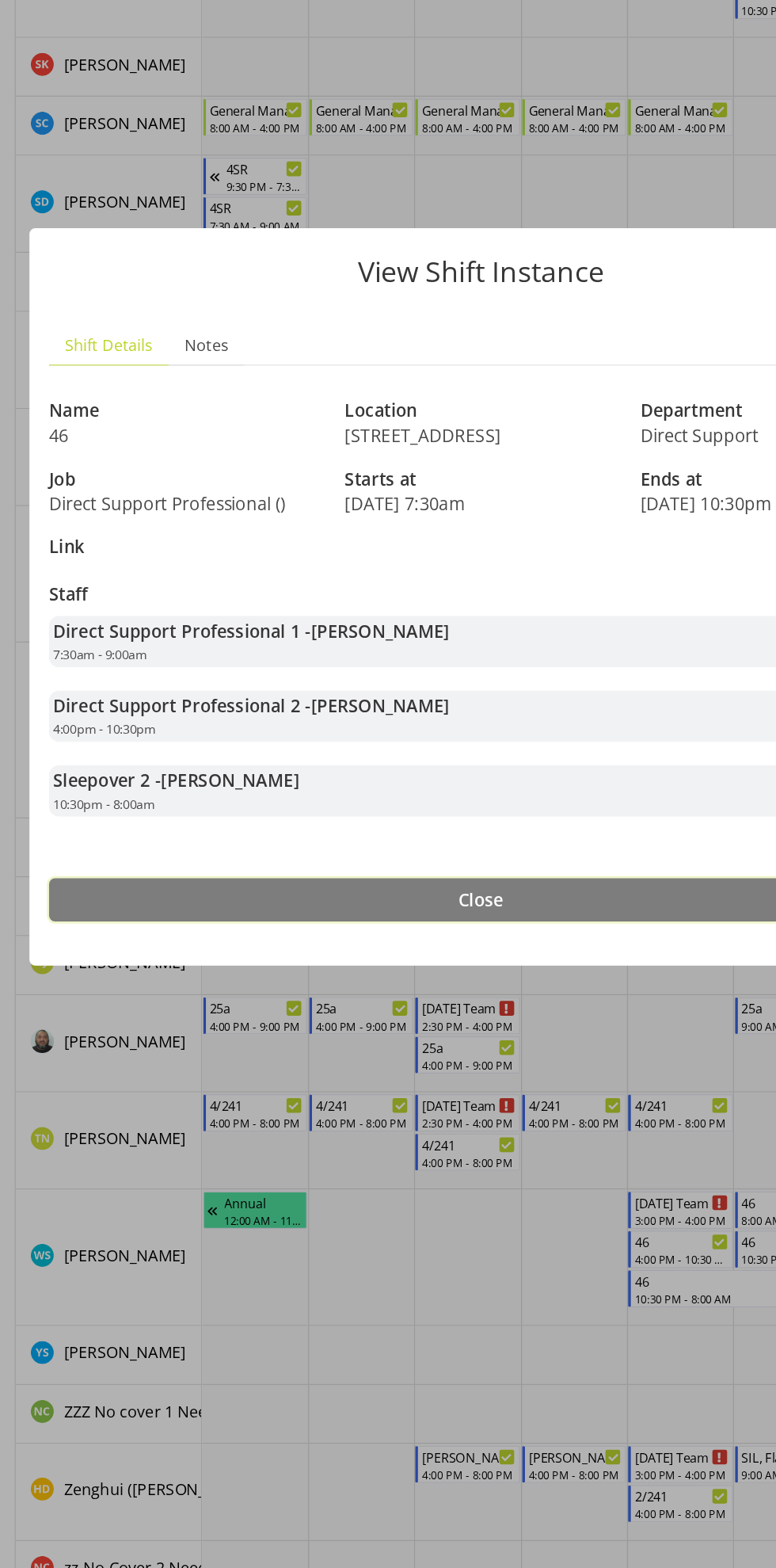
click at [478, 1027] on button "Close" at bounding box center [388, 1028] width 697 height 35
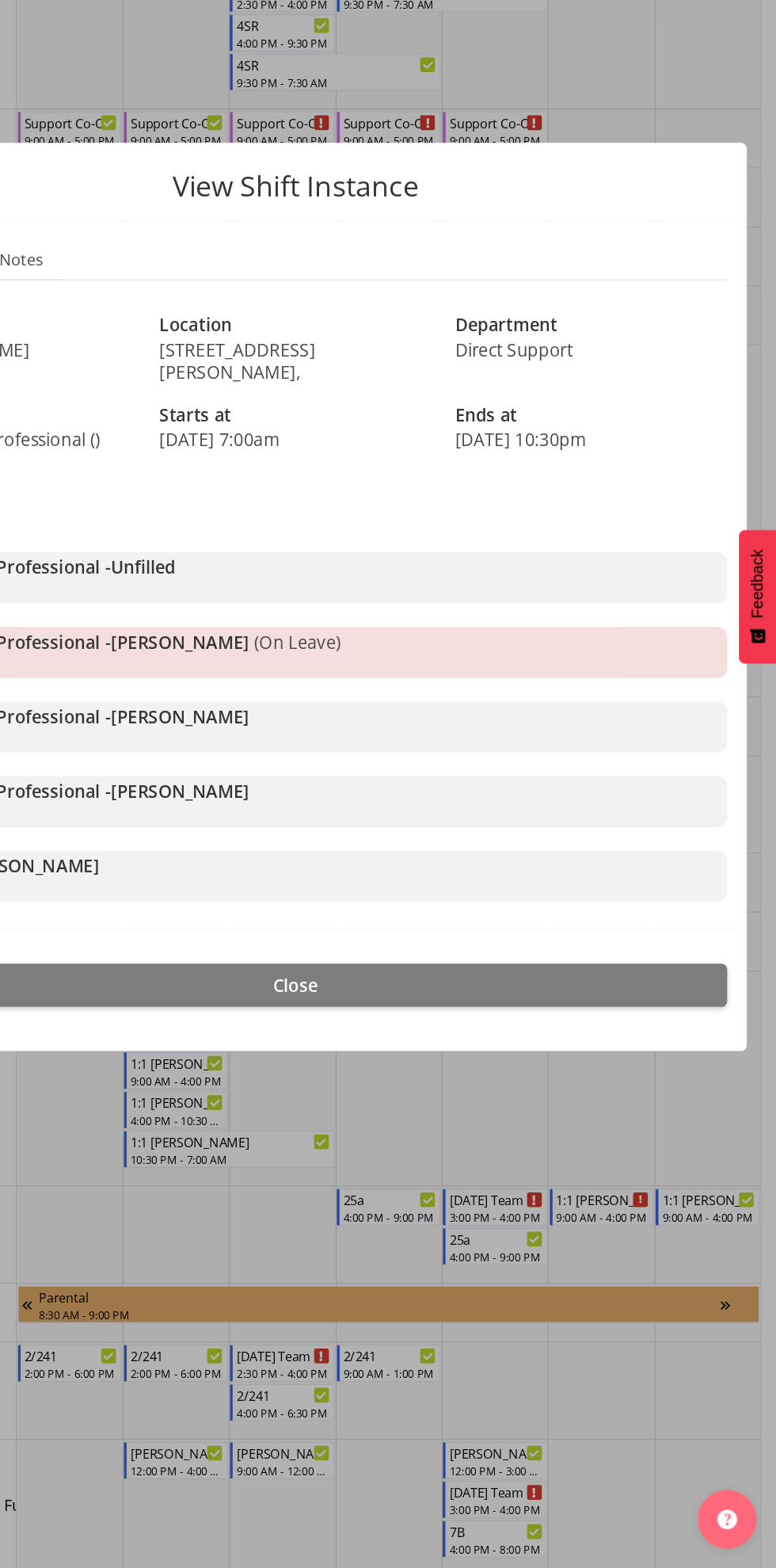
scroll to position [1620, 0]
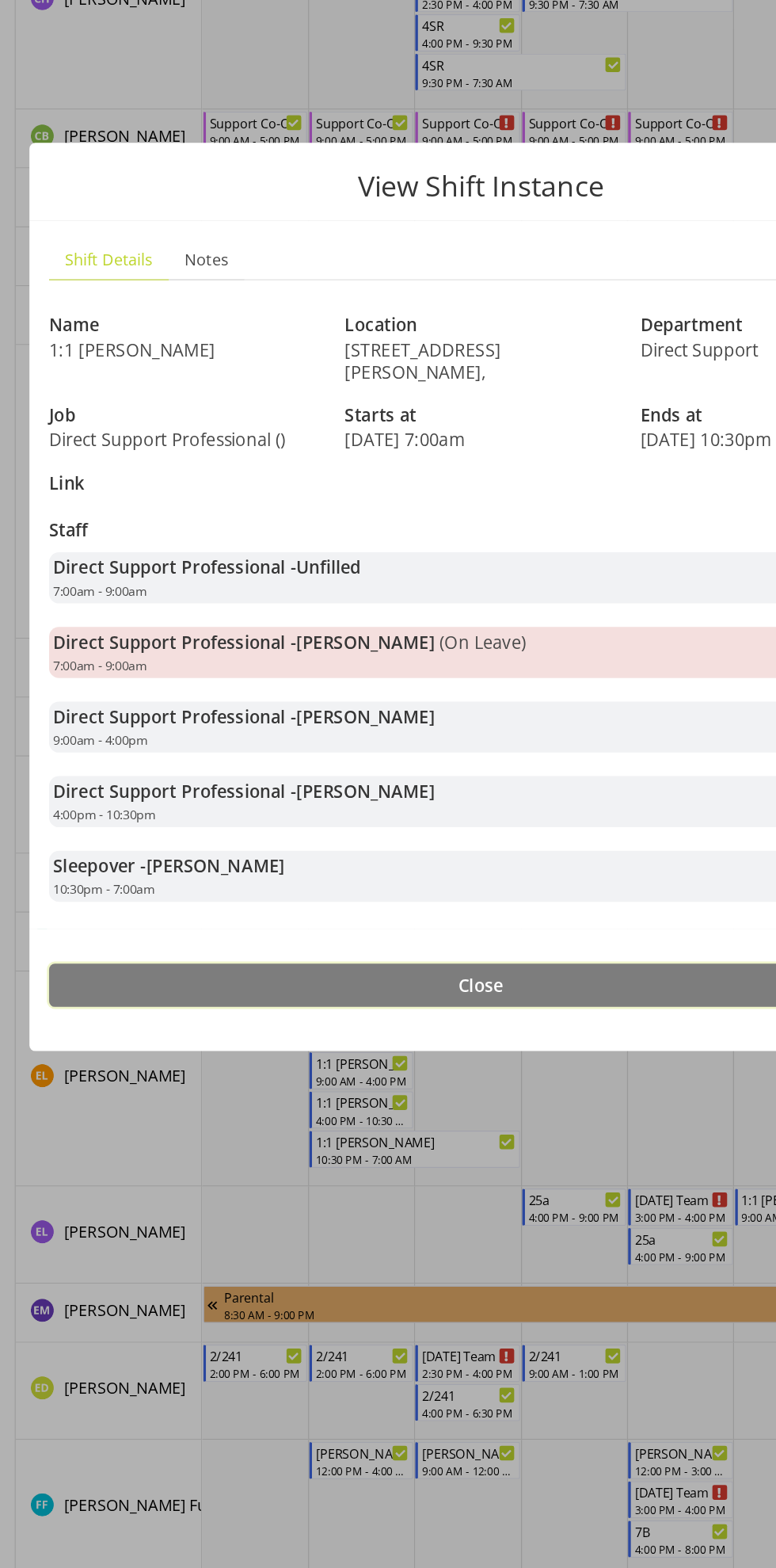
click at [454, 1080] on button "Close" at bounding box center [388, 1097] width 697 height 35
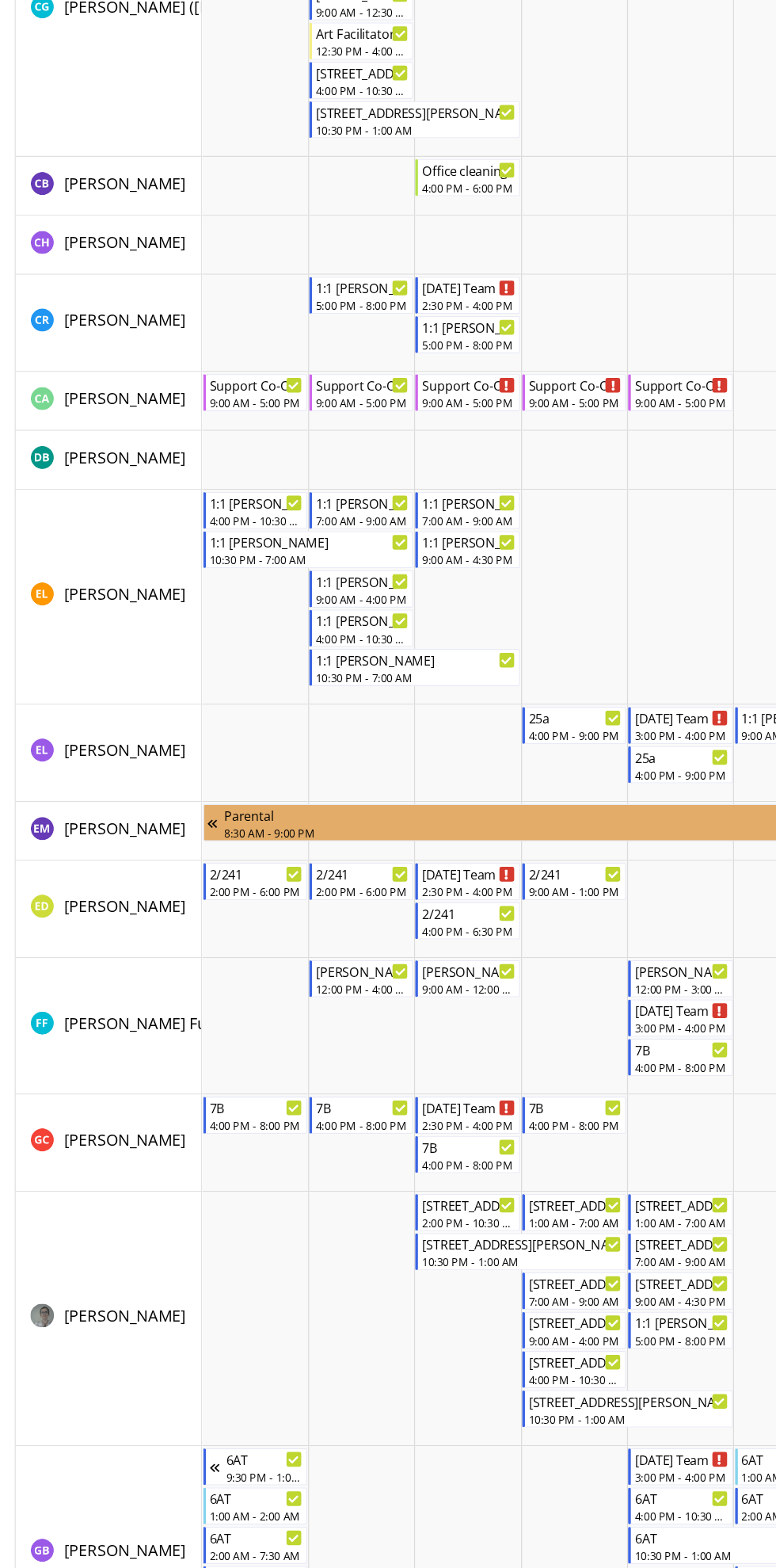
scroll to position [2010, 0]
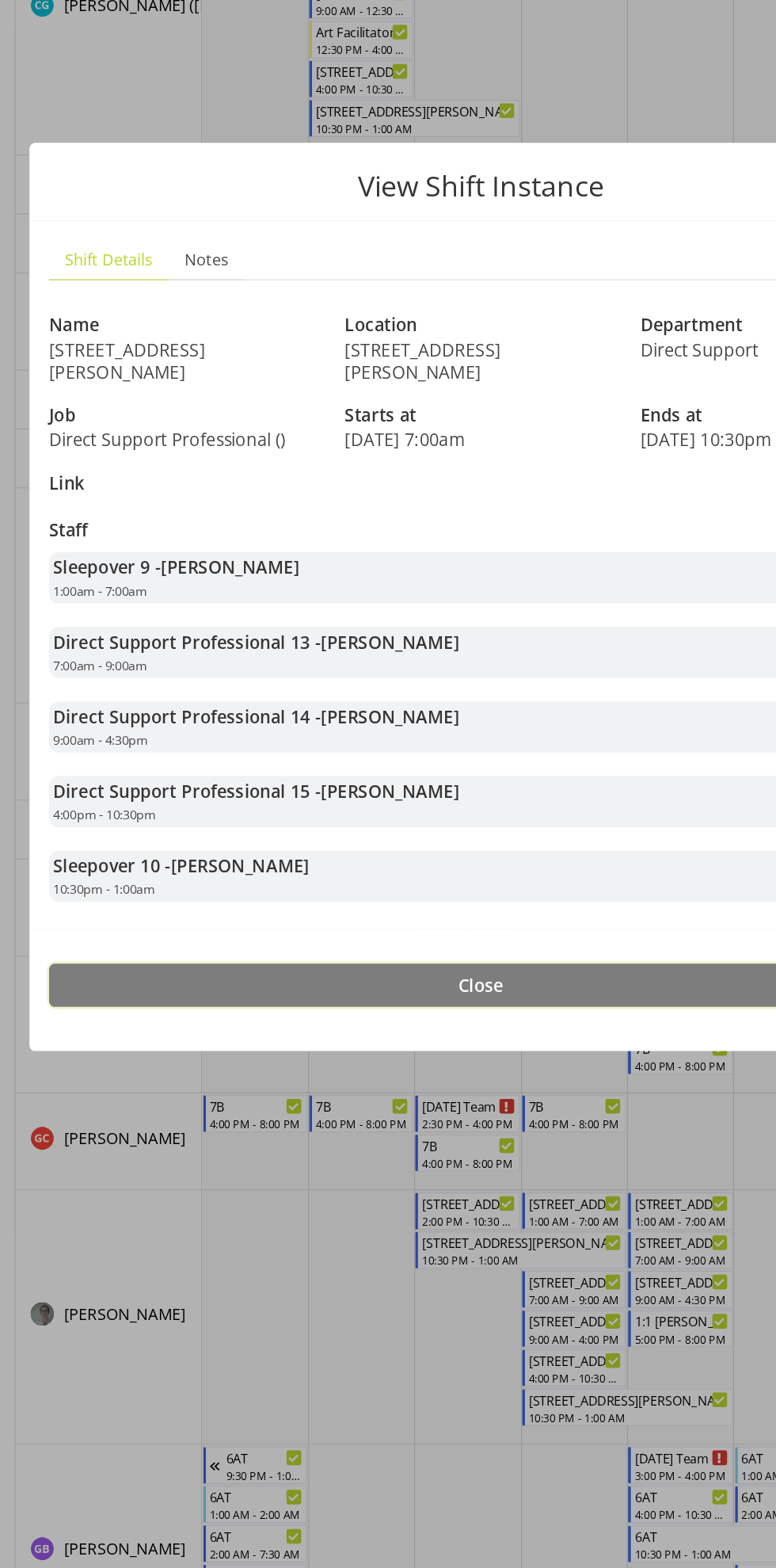
click at [449, 1081] on button "Close" at bounding box center [388, 1097] width 697 height 35
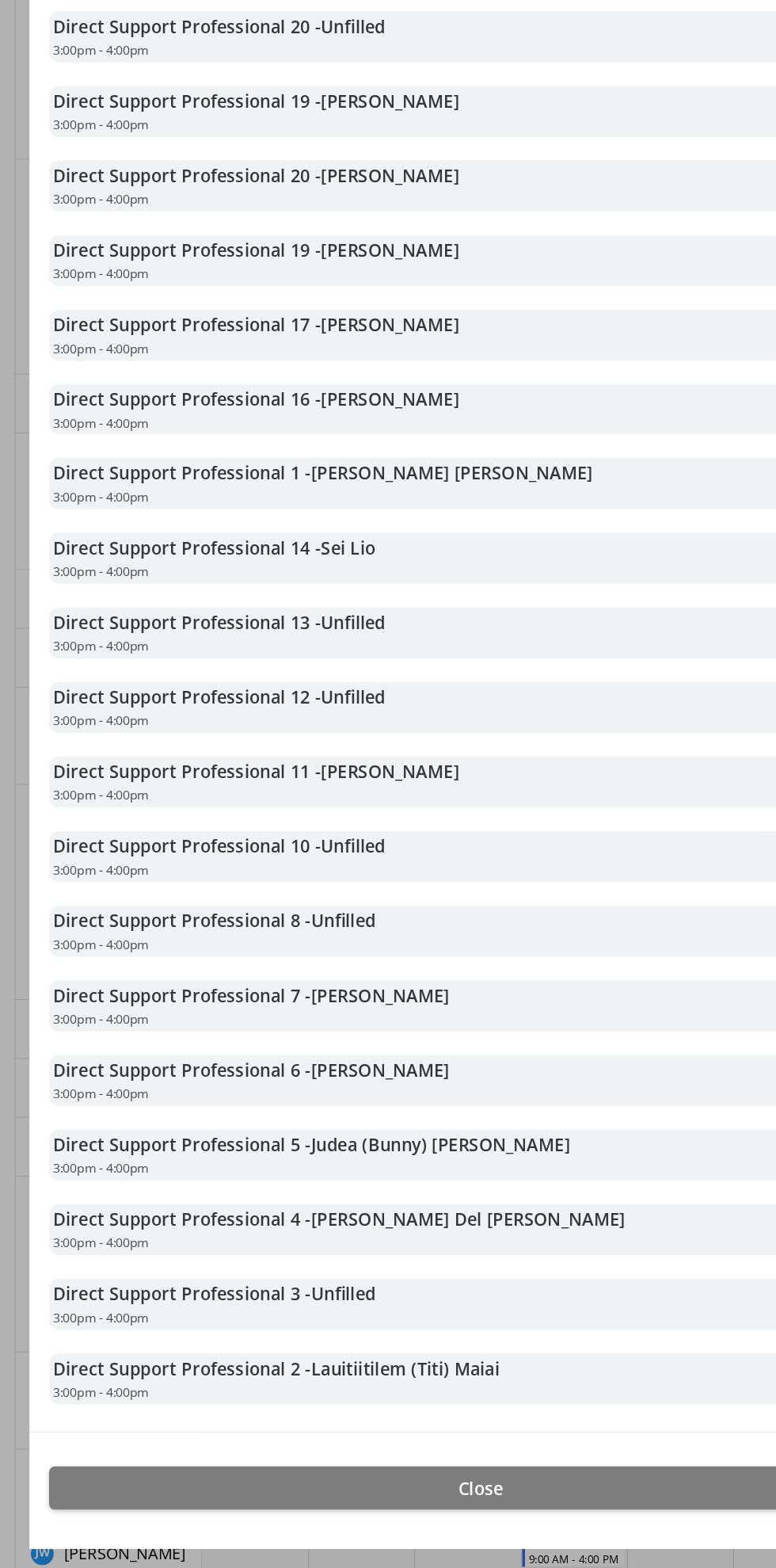
scroll to position [482, 0]
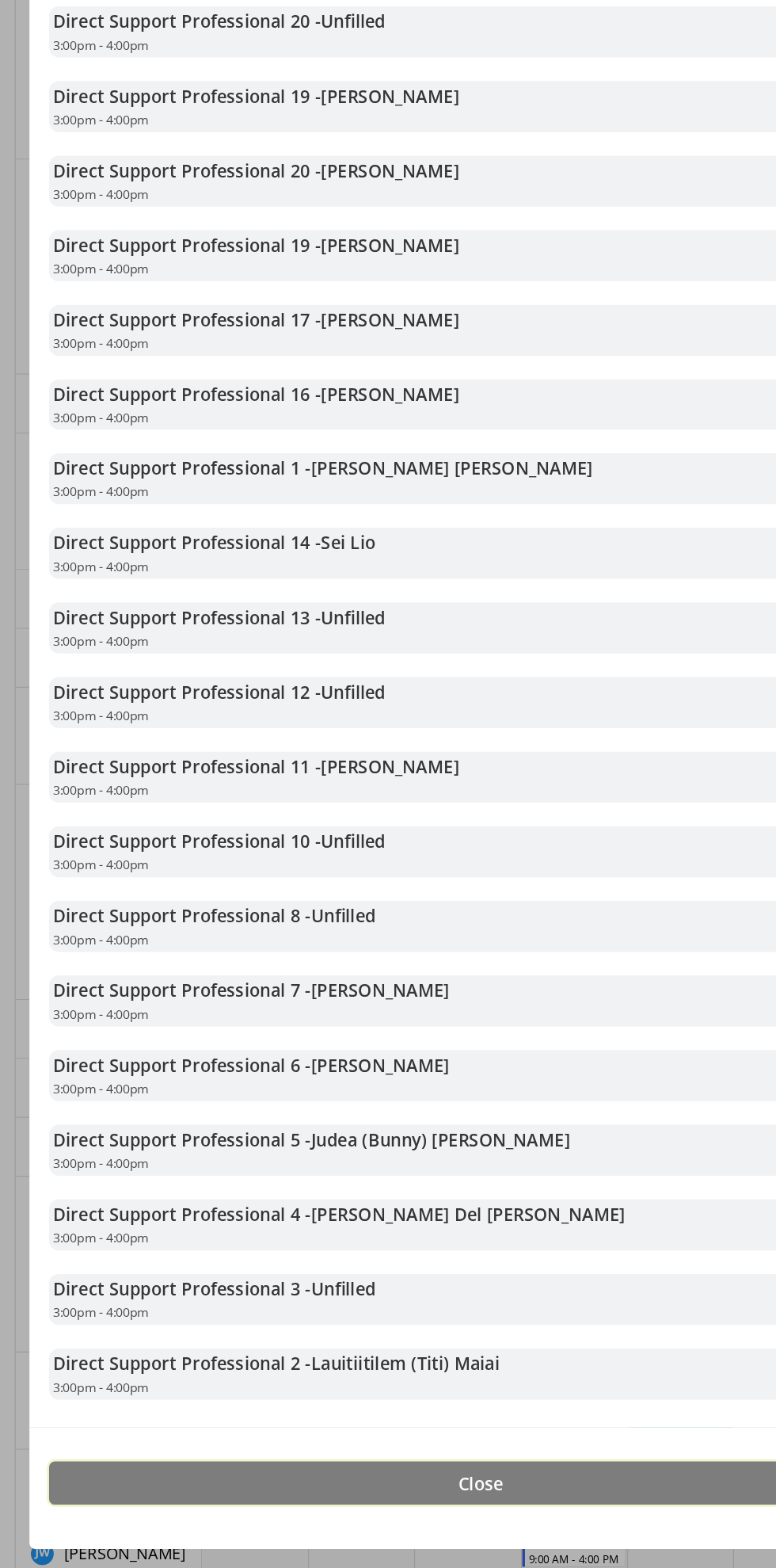
click at [497, 1499] on button "Close" at bounding box center [388, 1499] width 697 height 35
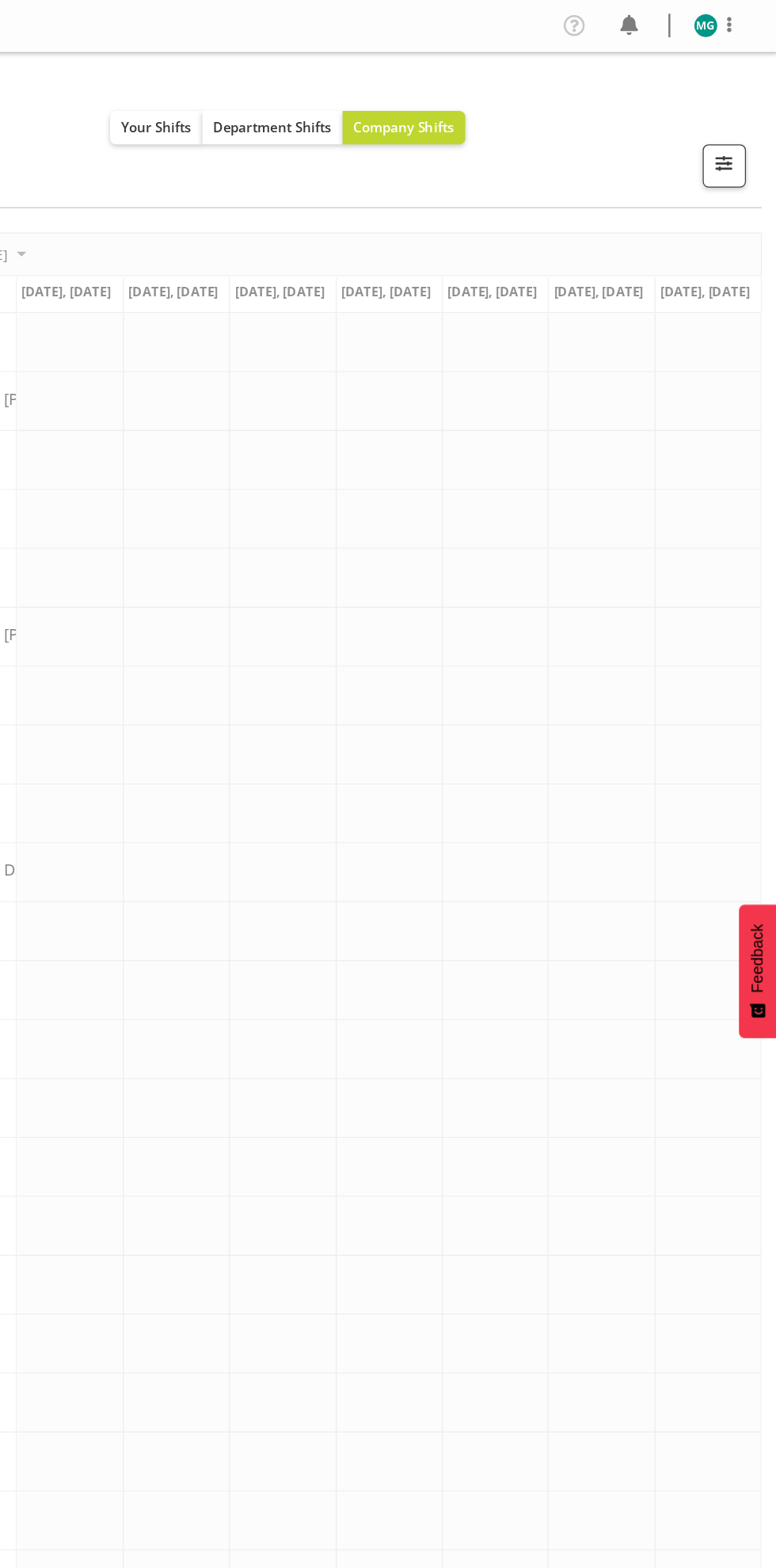
scroll to position [0, 0]
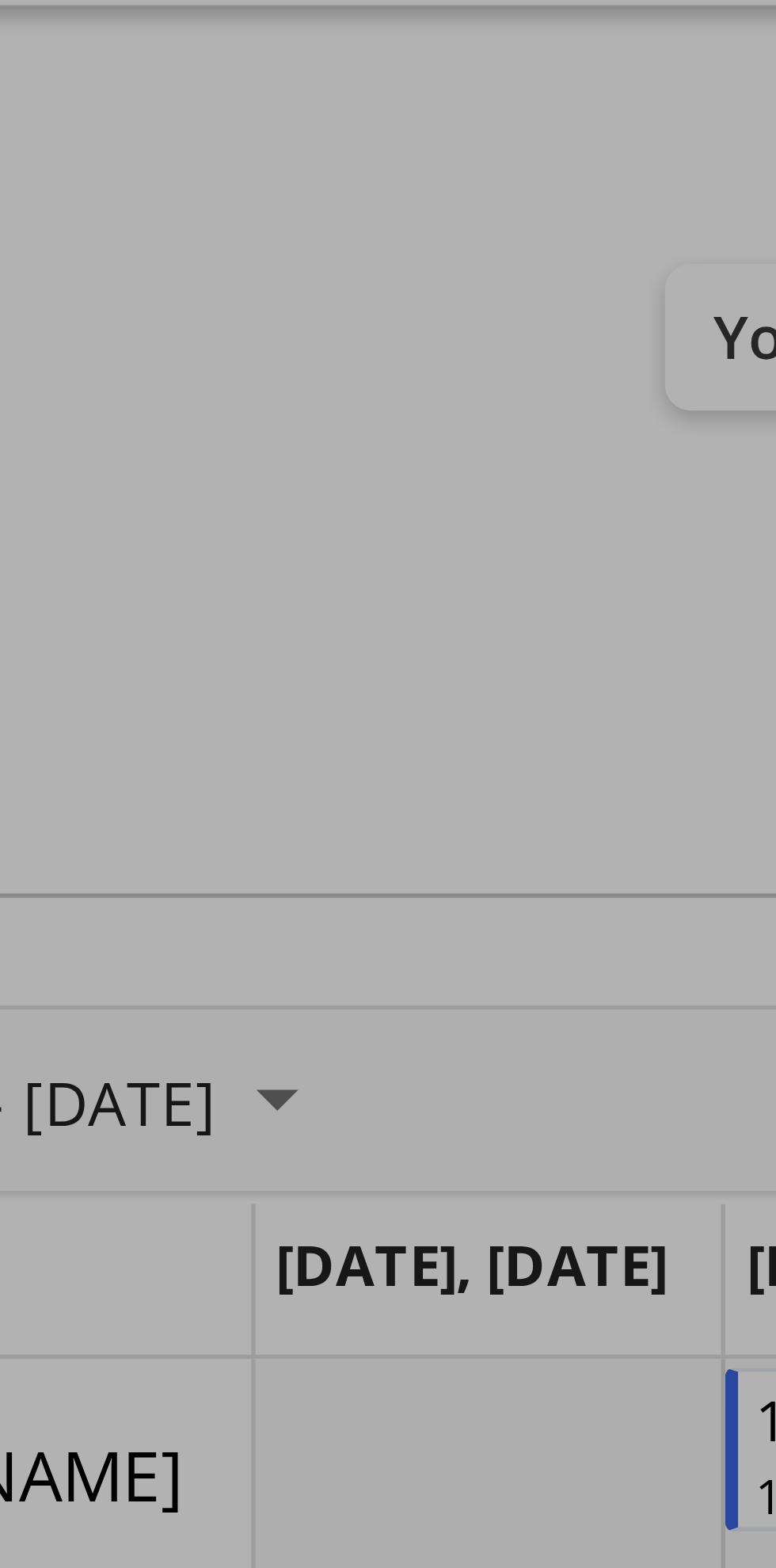
click at [195, 246] on div at bounding box center [388, 784] width 776 height 1568
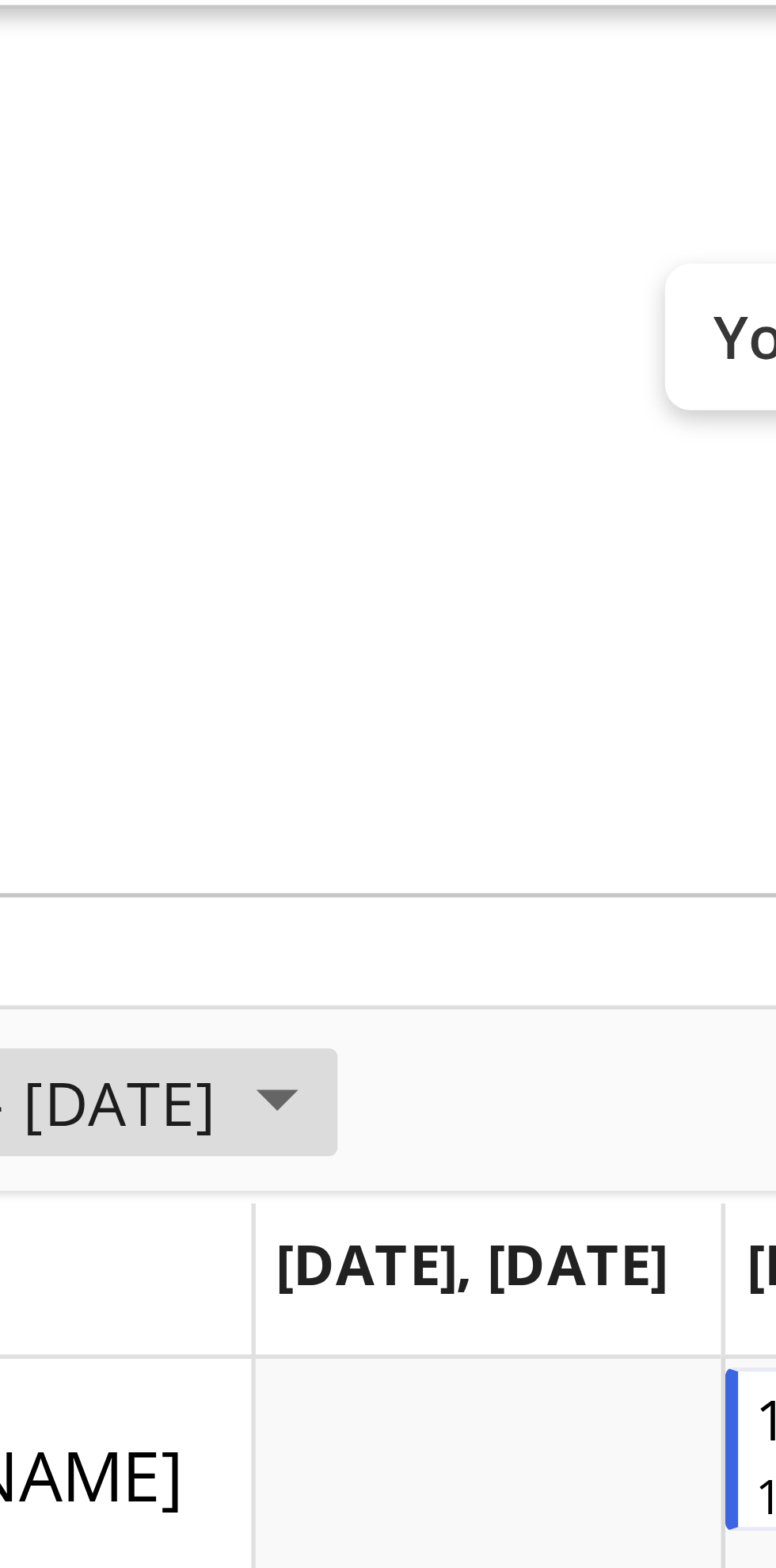
click at [177, 242] on span "October 2025" at bounding box center [166, 243] width 19 height 20
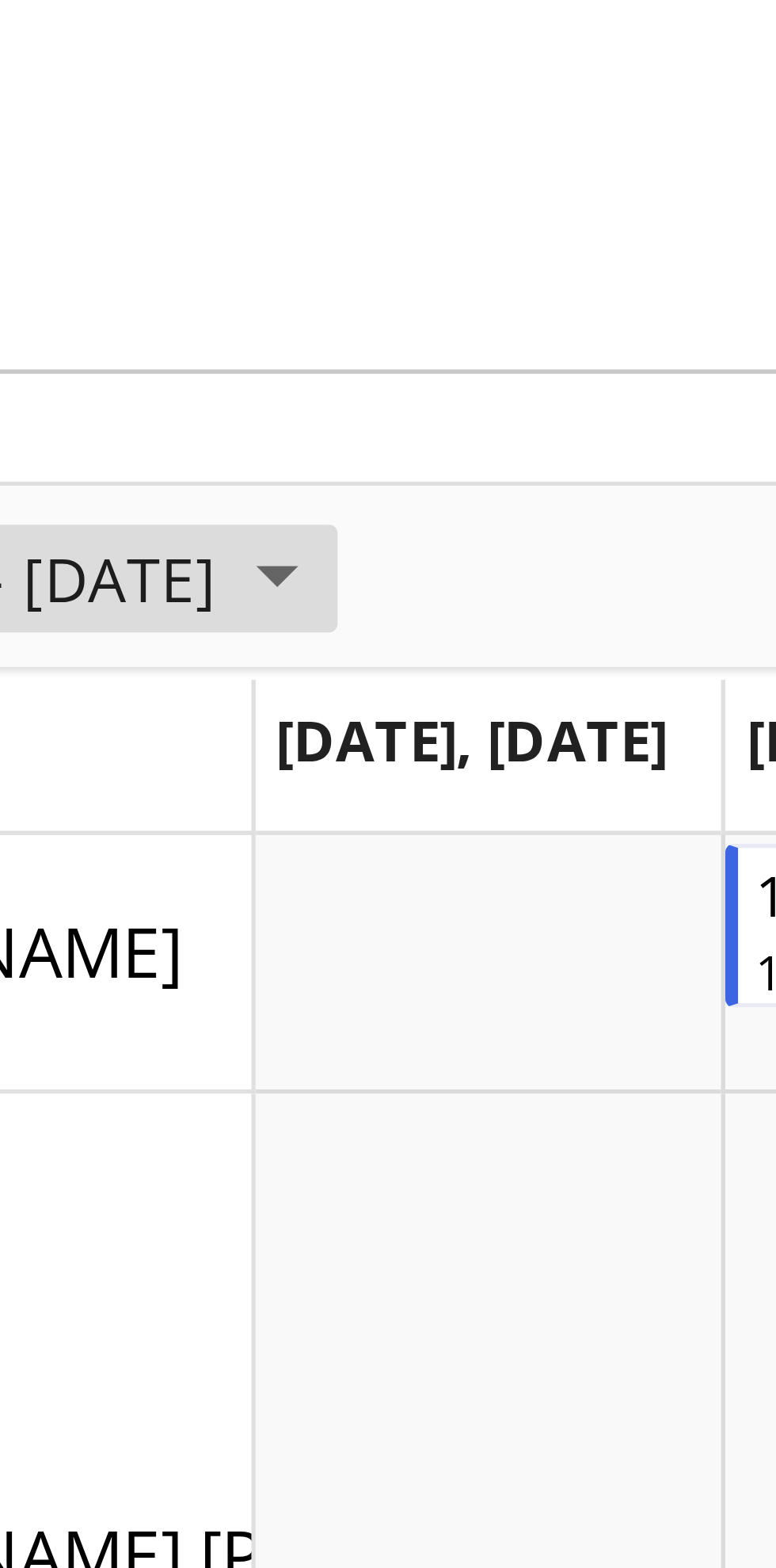
click at [177, 240] on span "October 2025" at bounding box center [166, 243] width 19 height 20
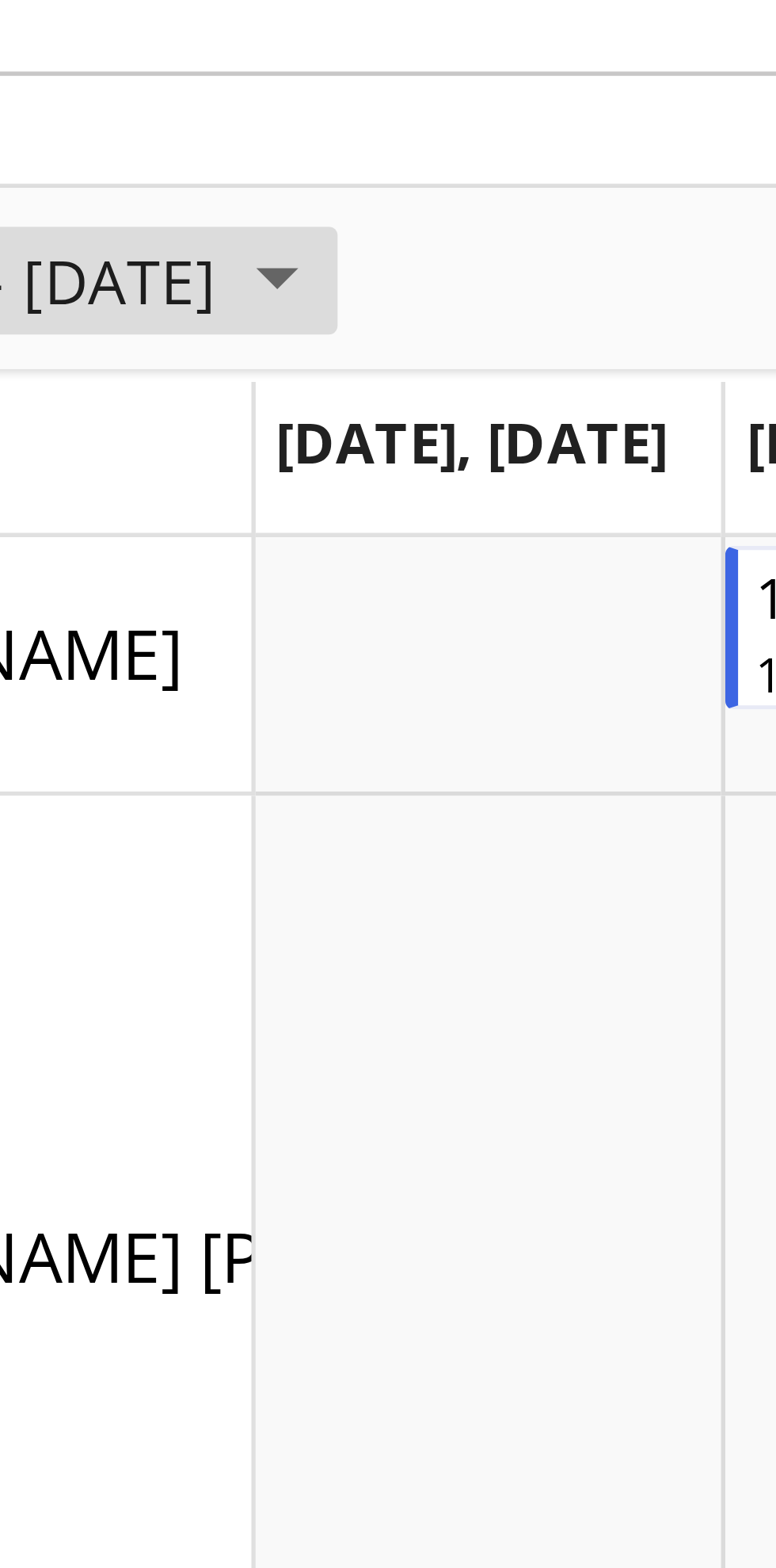
click at [177, 245] on span "October 2025" at bounding box center [166, 243] width 19 height 20
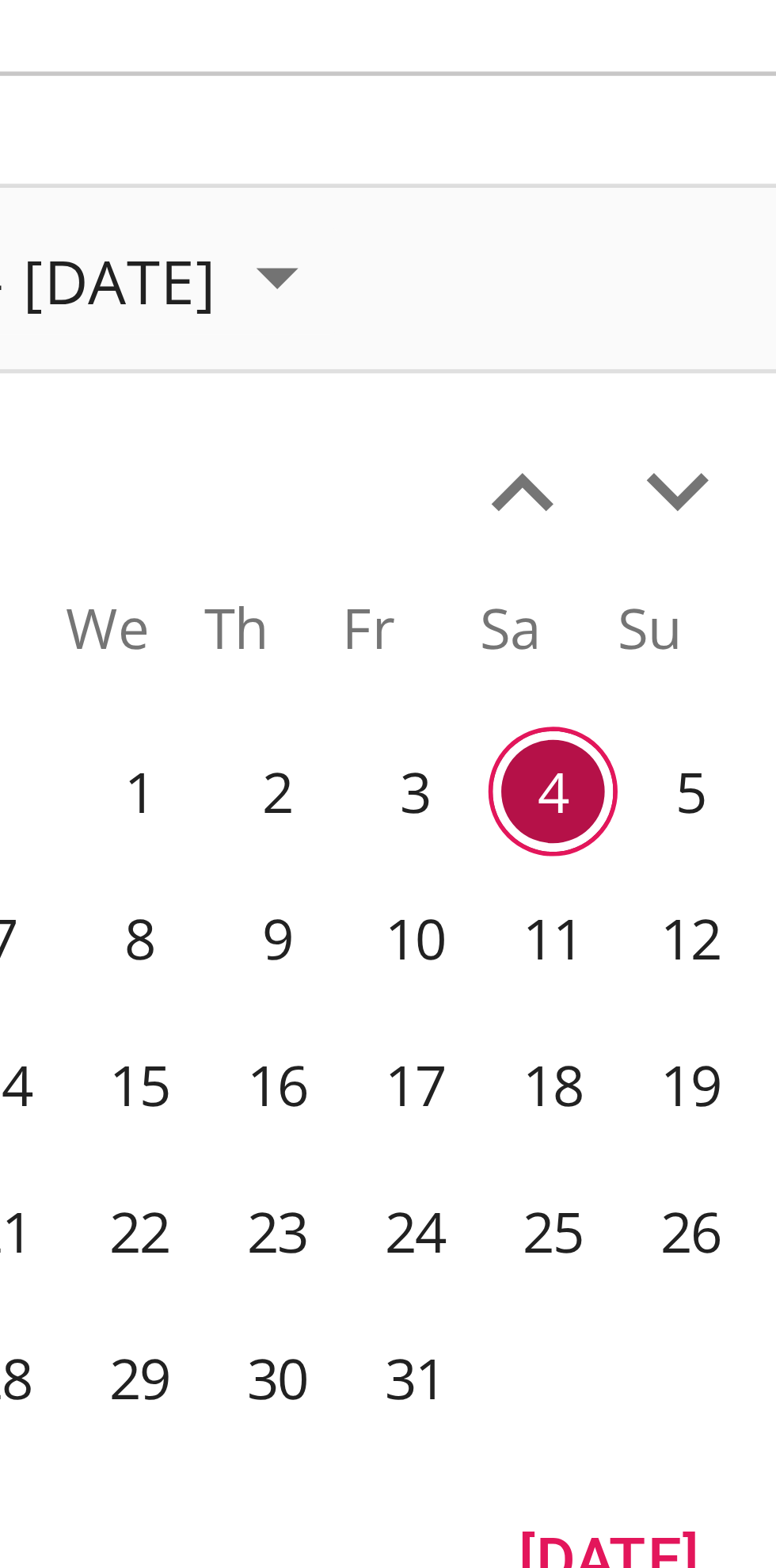
click at [126, 393] on span "14" at bounding box center [116, 391] width 24 height 24
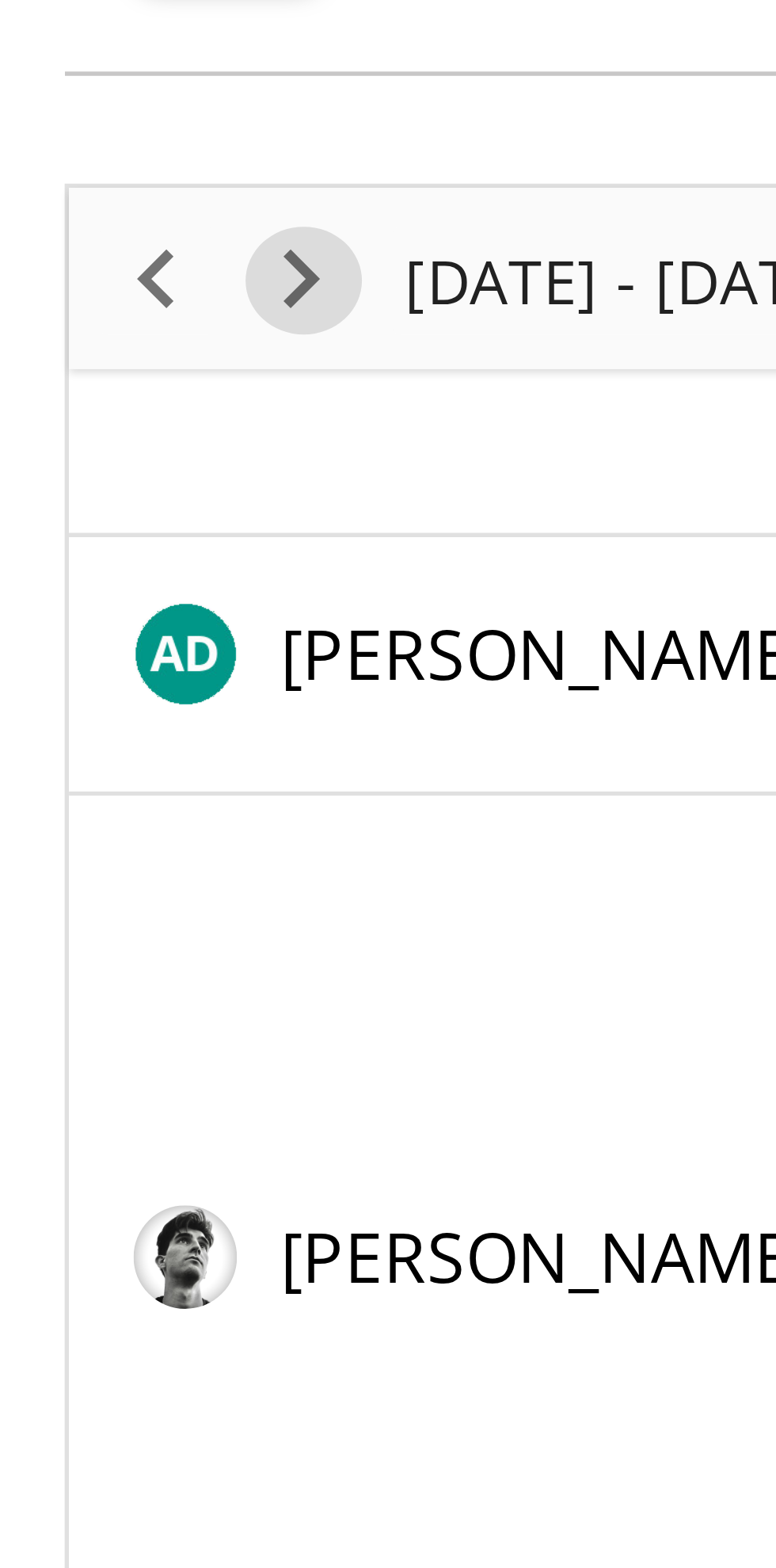
click at [58, 242] on span "Next" at bounding box center [55, 243] width 19 height 20
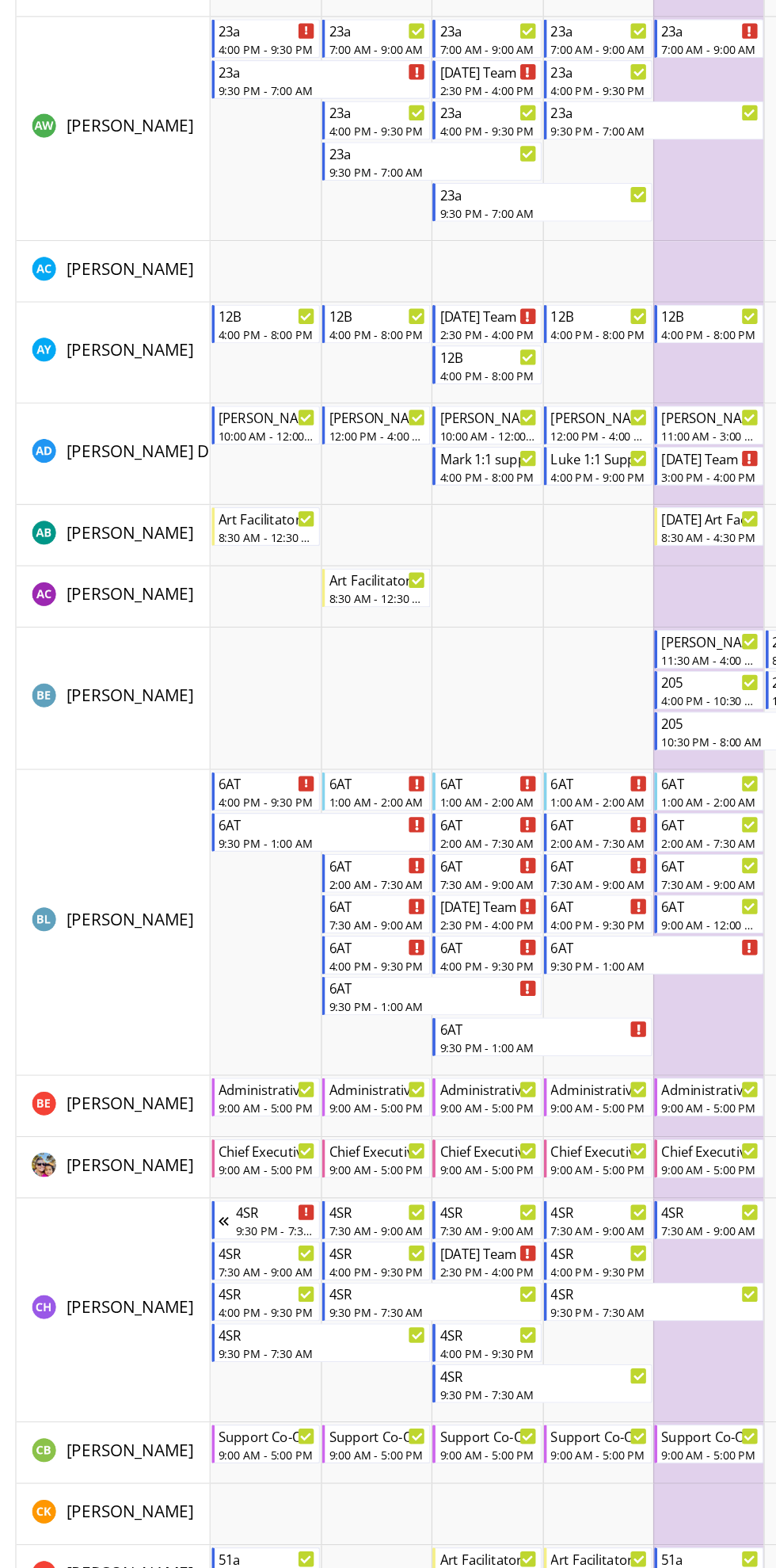
scroll to position [559, 0]
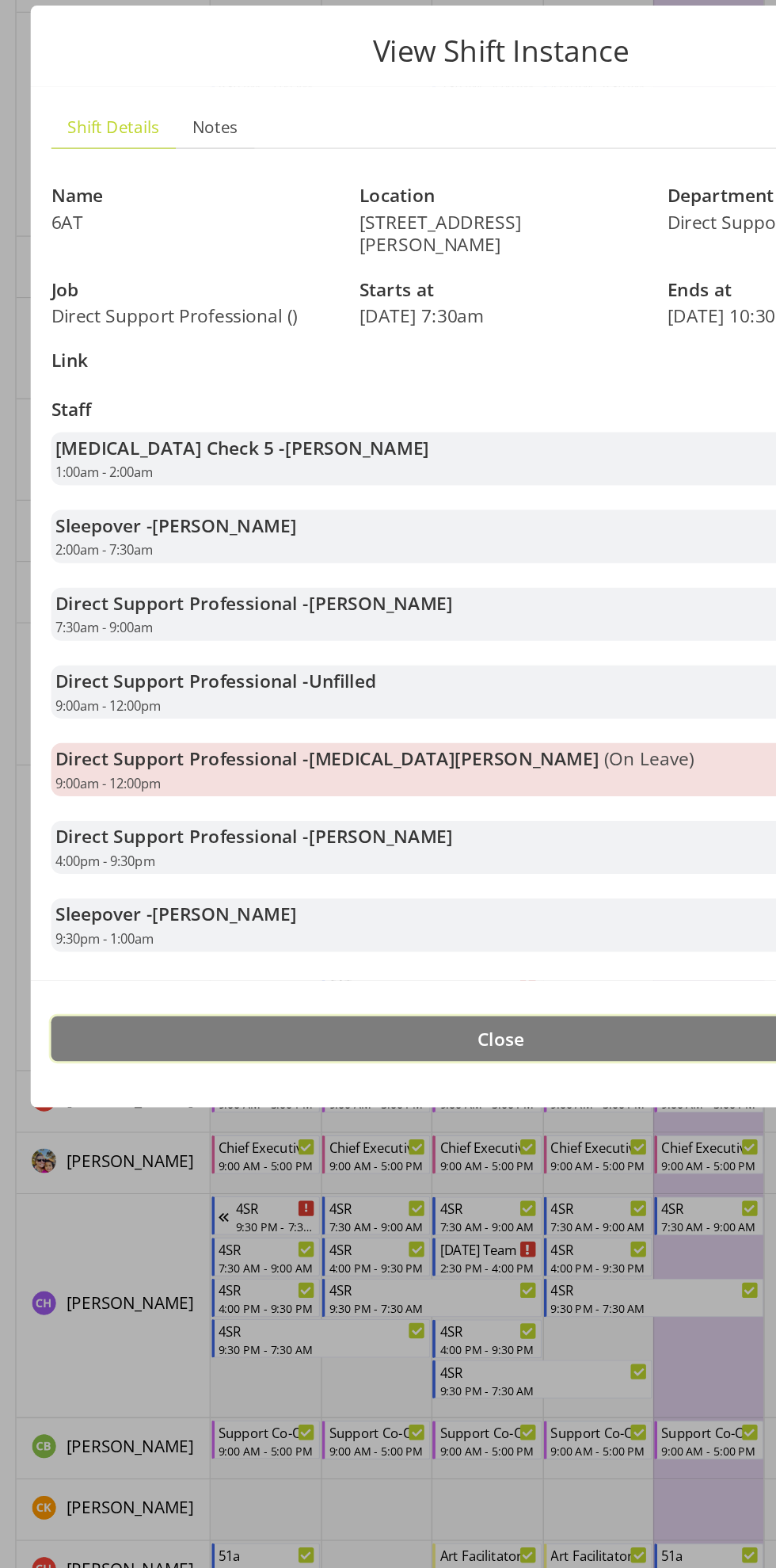
click at [488, 1159] on button "Close" at bounding box center [388, 1157] width 697 height 35
click at [415, 1145] on button "Close" at bounding box center [388, 1157] width 697 height 35
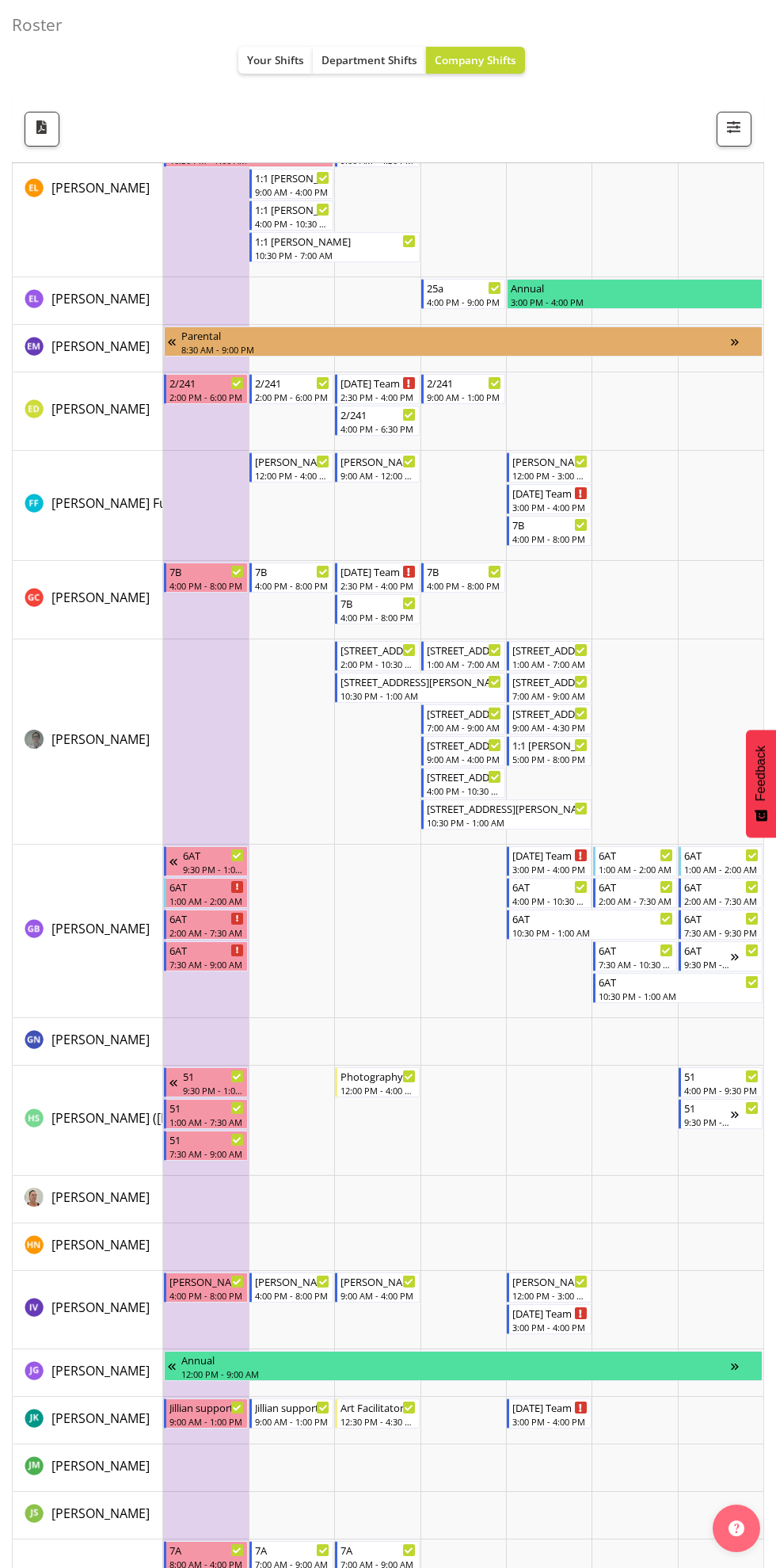
scroll to position [2609, 0]
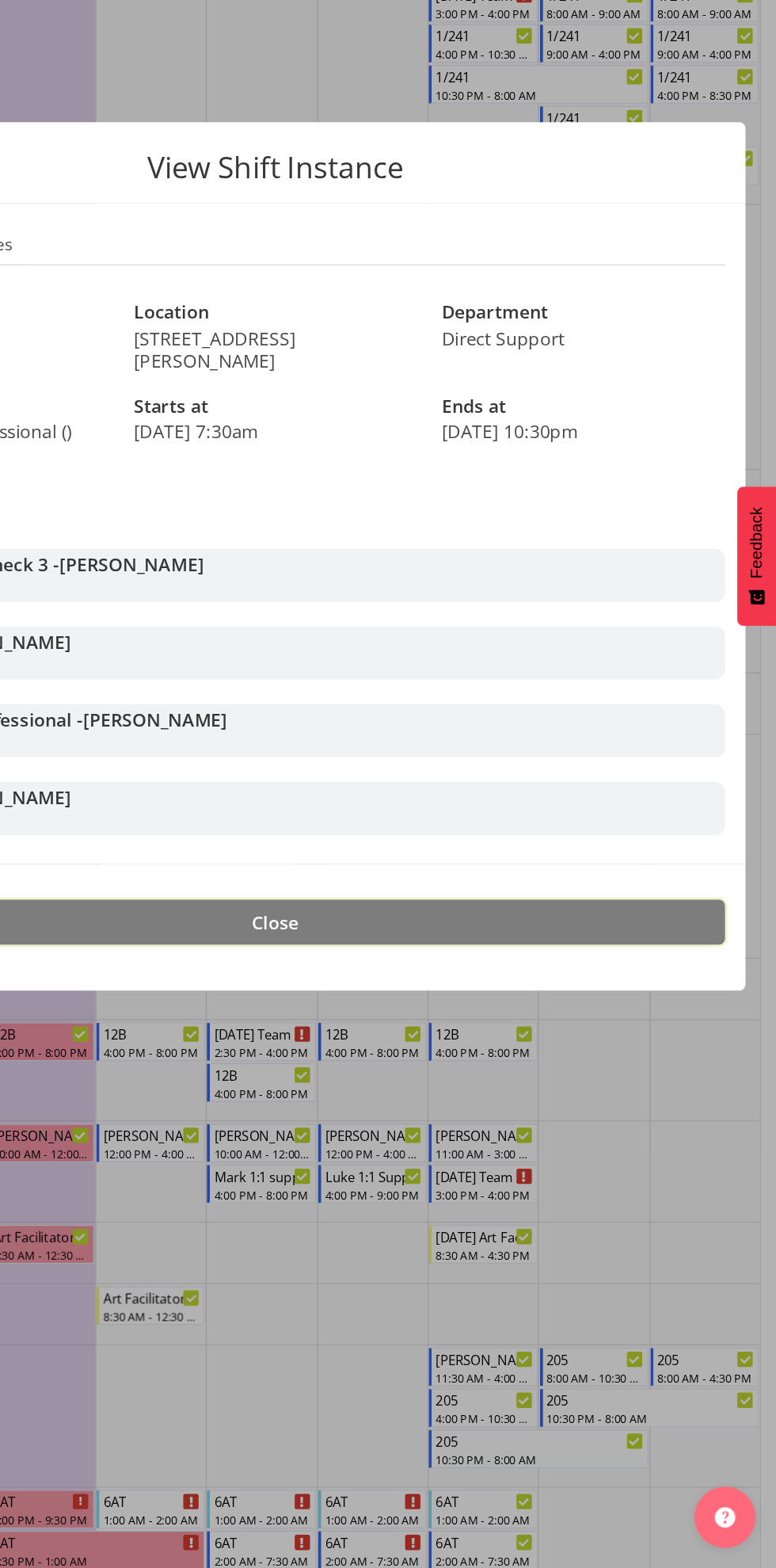
click at [581, 1056] on button "Close" at bounding box center [388, 1067] width 697 height 35
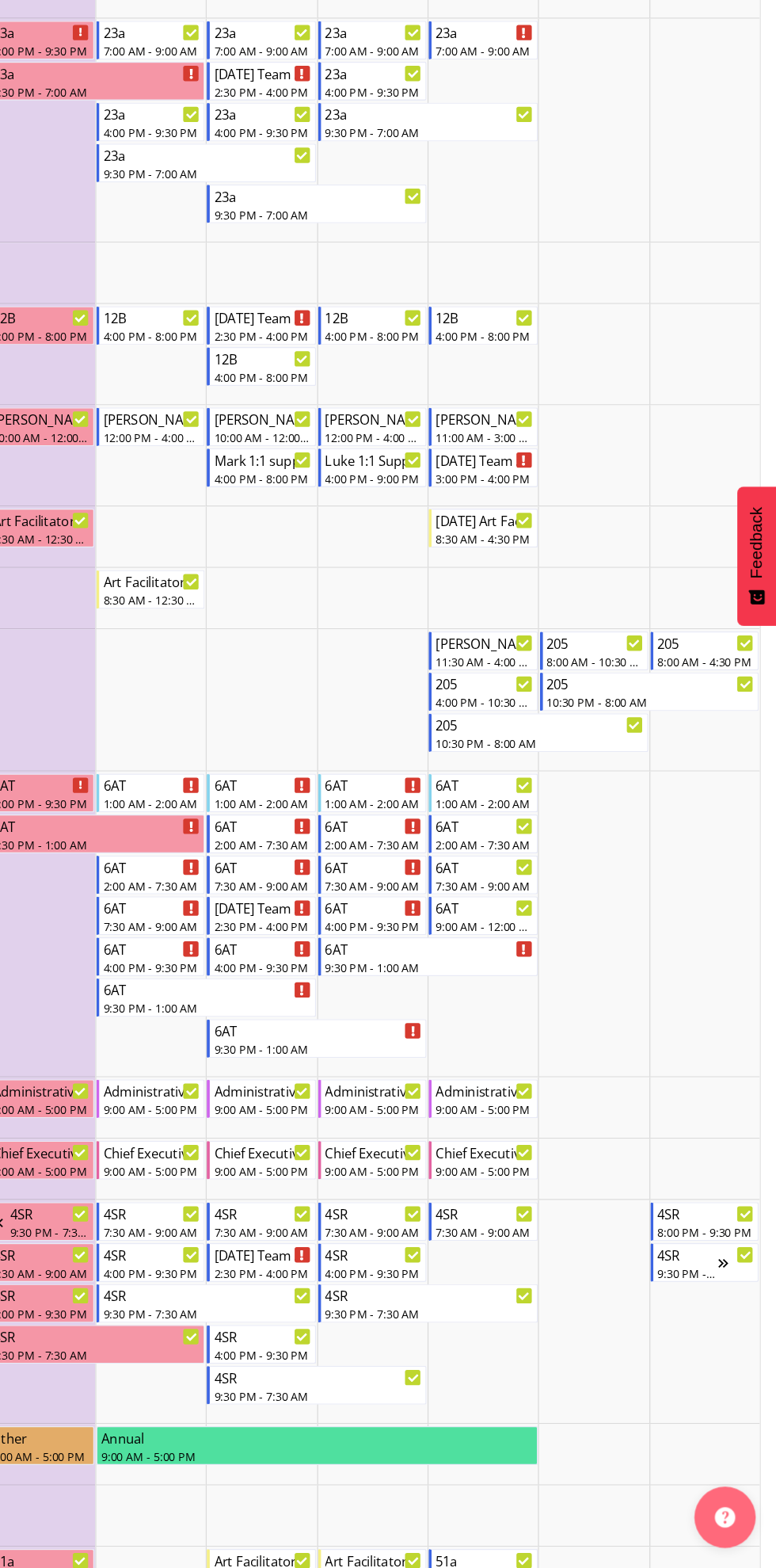
scroll to position [556, 0]
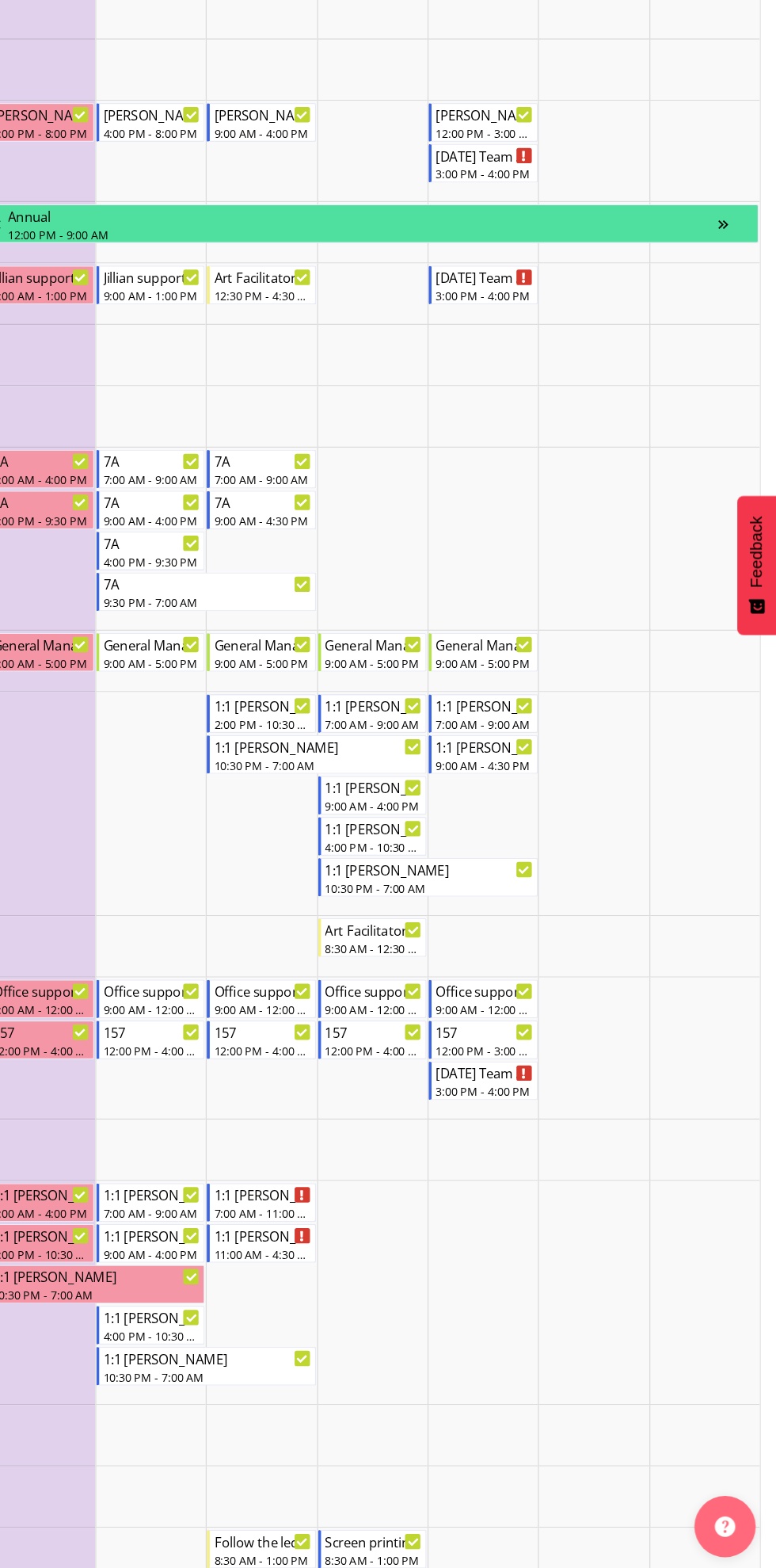
scroll to position [1168, 0]
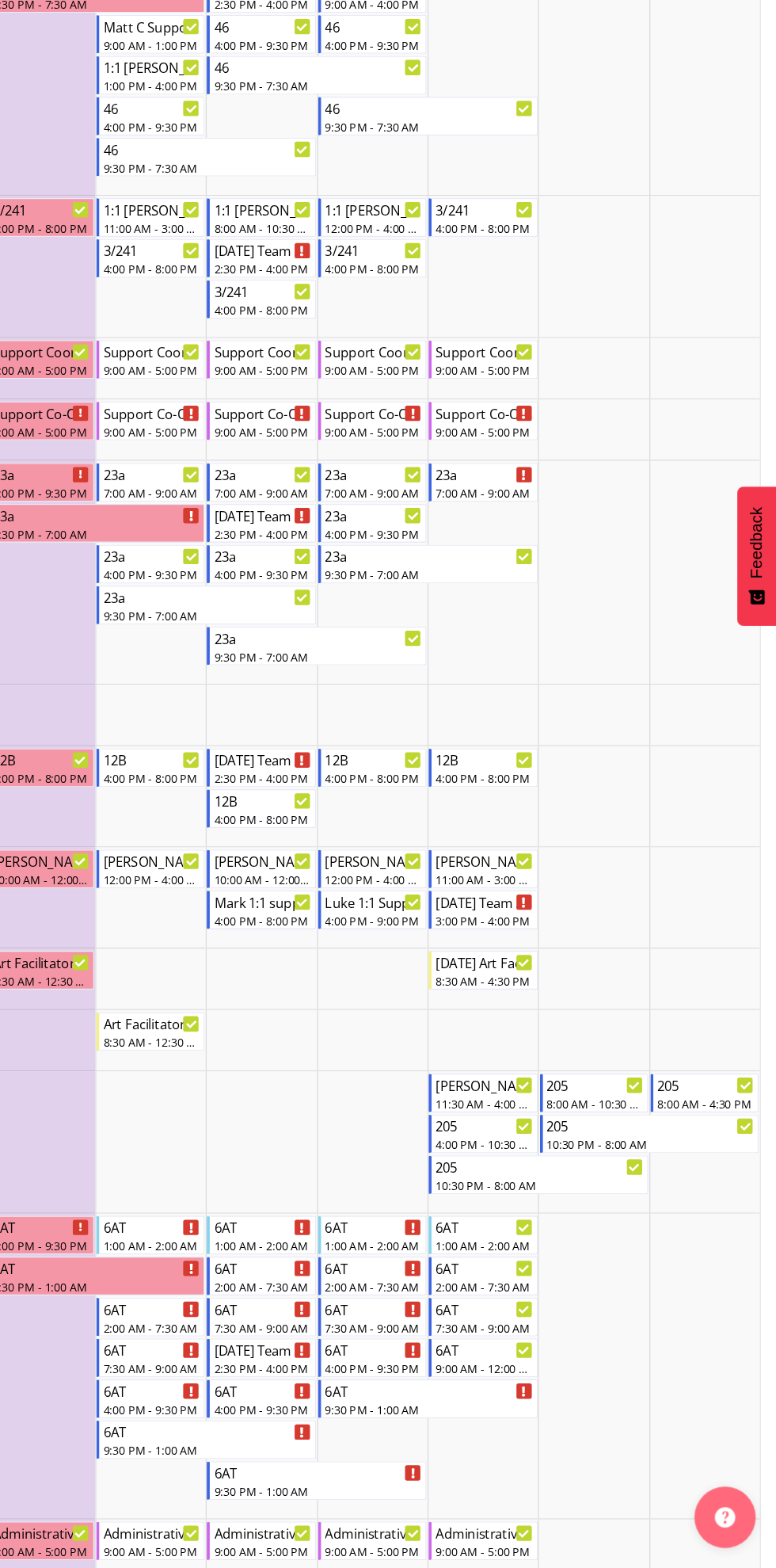
scroll to position [213, 0]
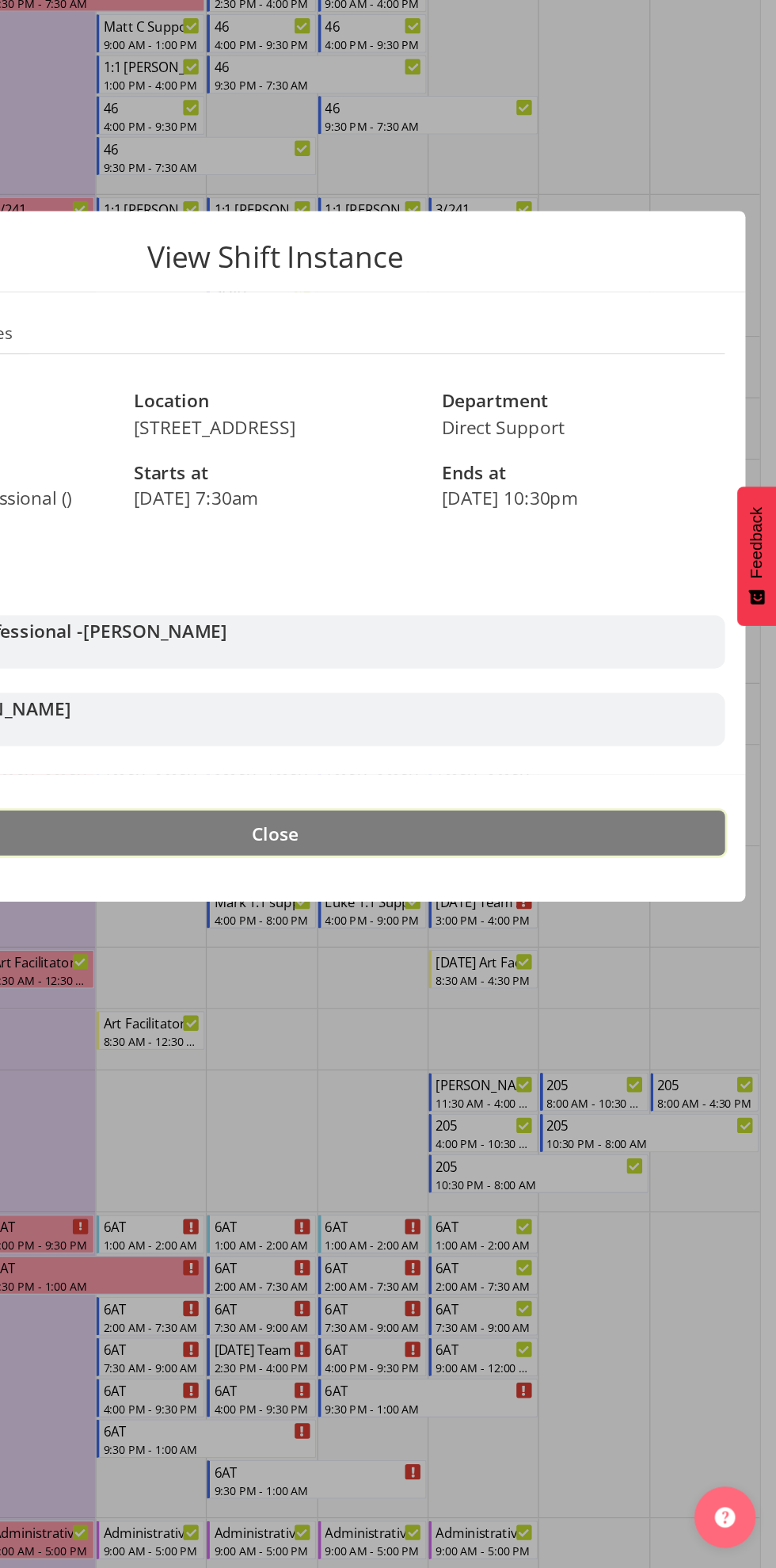
click at [690, 1006] on button "Close" at bounding box center [388, 998] width 697 height 35
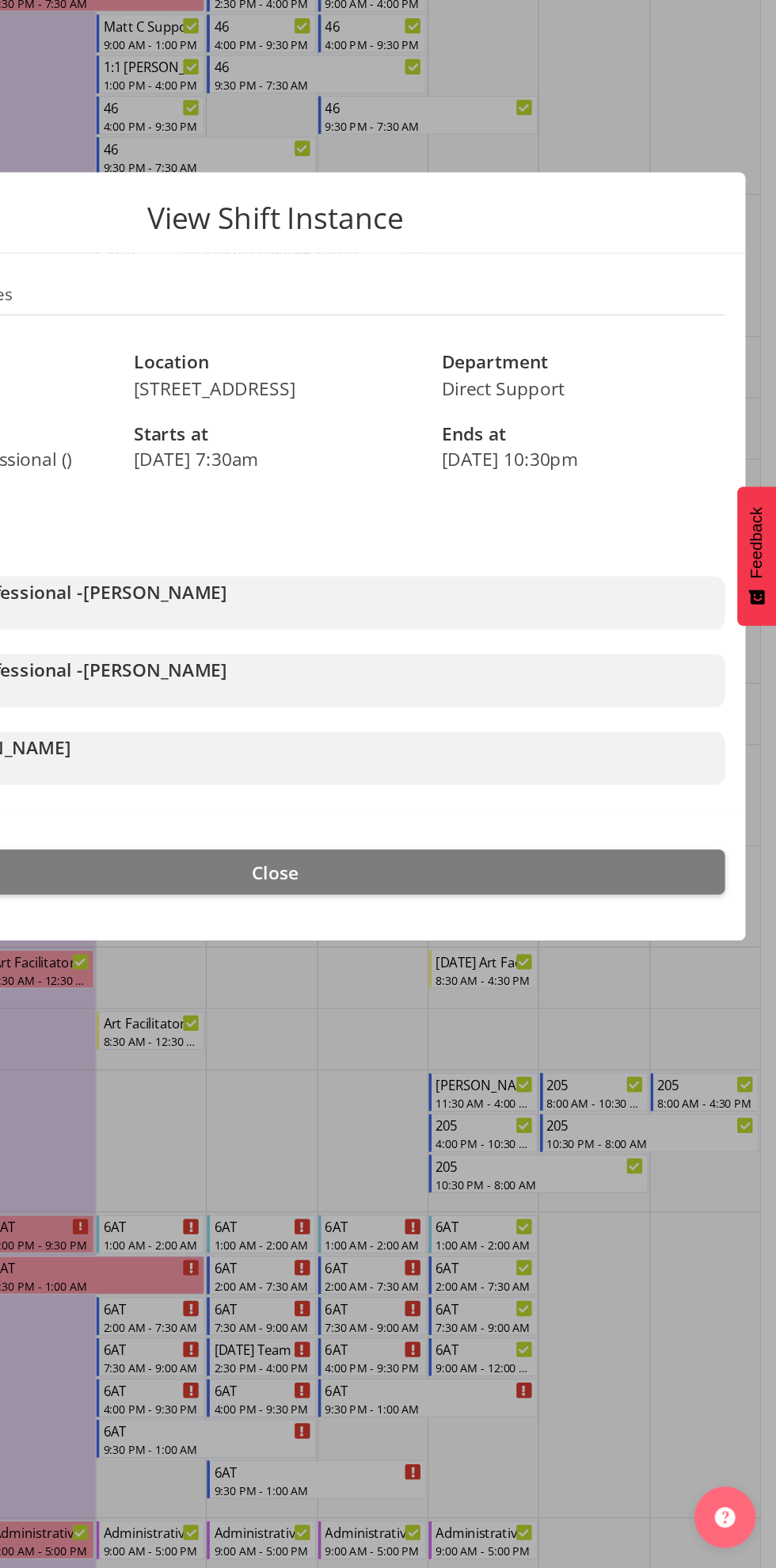
click at [691, 1375] on div at bounding box center [388, 784] width 776 height 1568
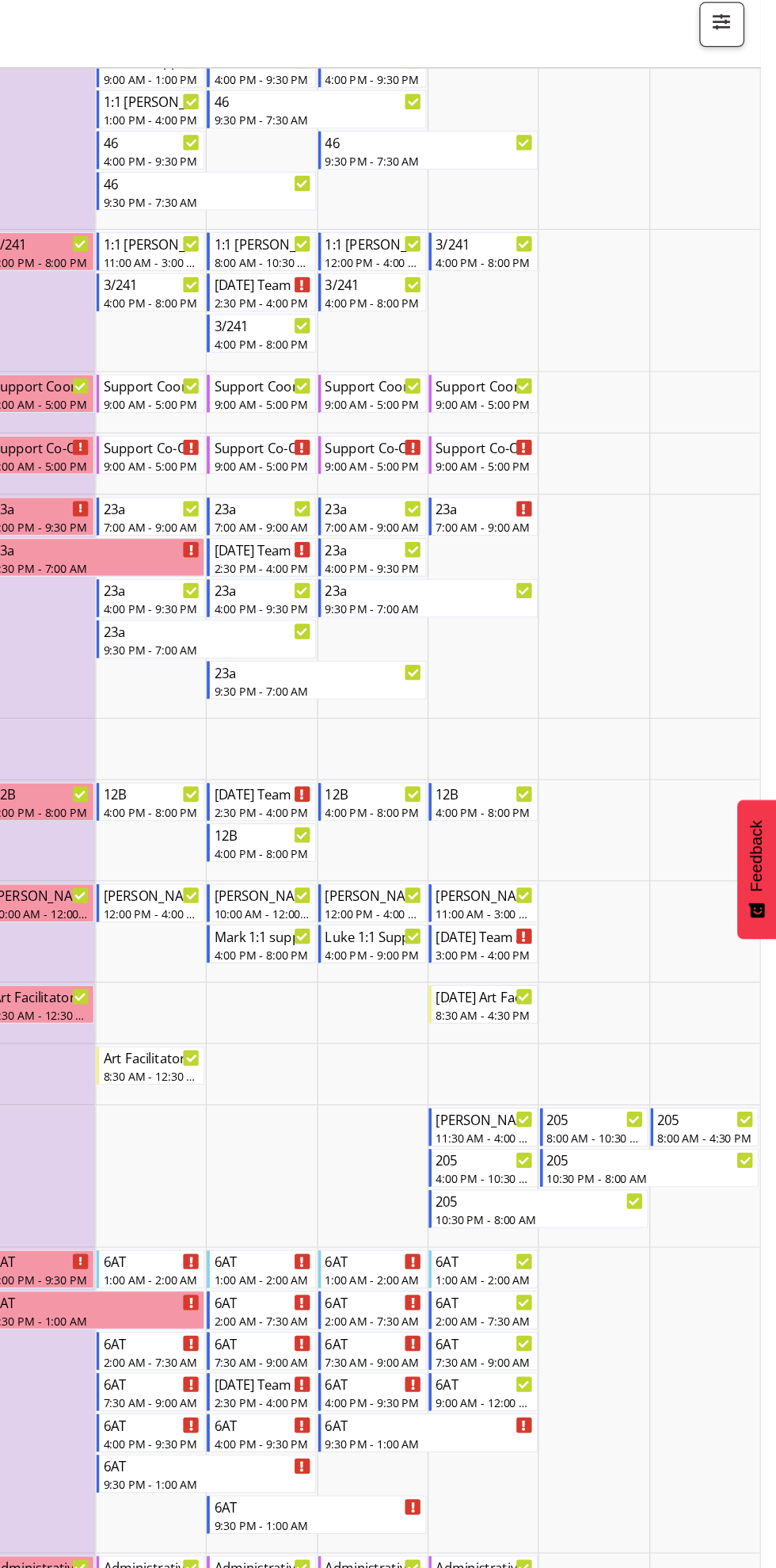
scroll to position [429, 0]
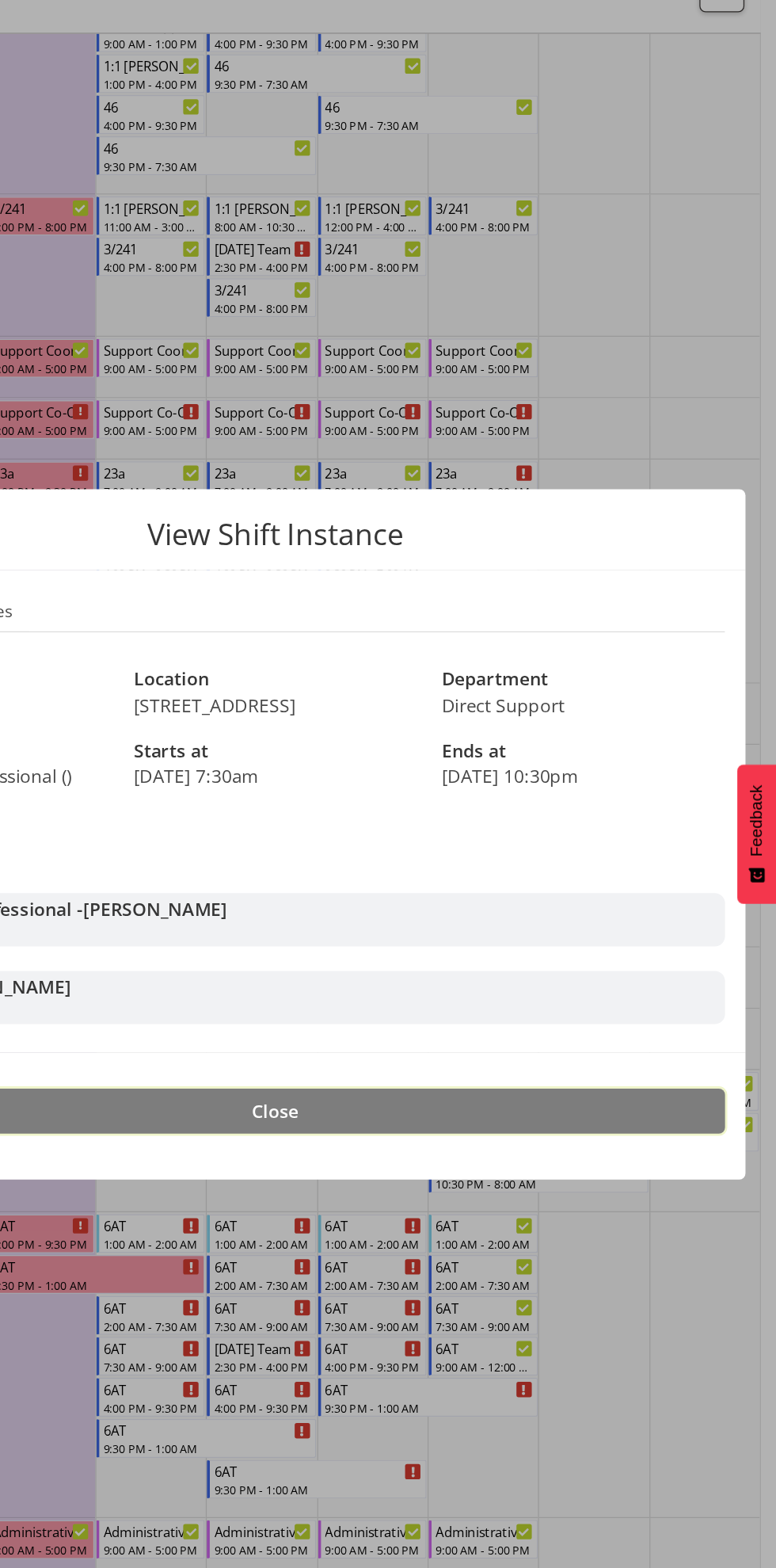
click at [667, 1011] on button "Close" at bounding box center [388, 998] width 697 height 35
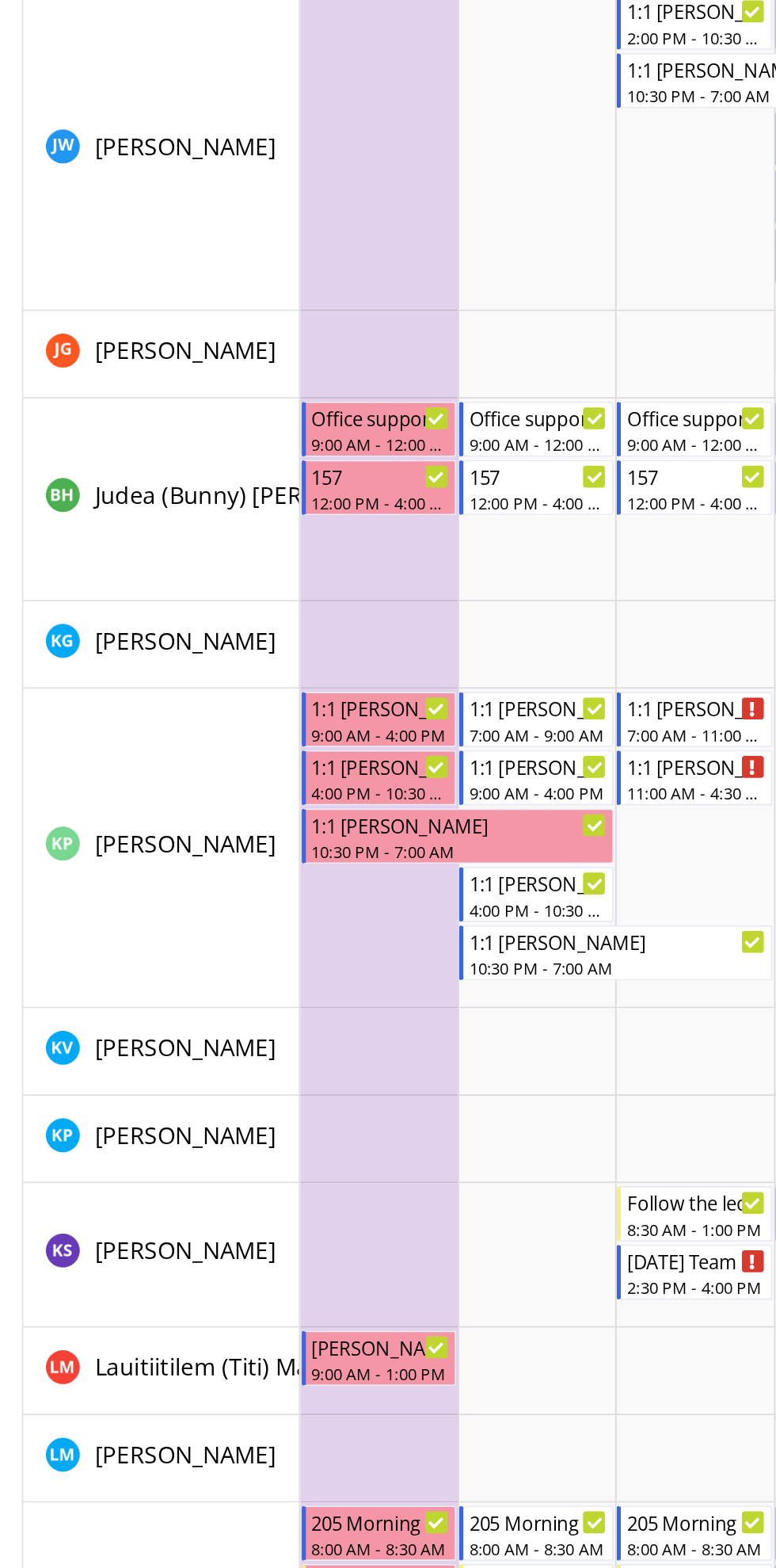
scroll to position [3740, 0]
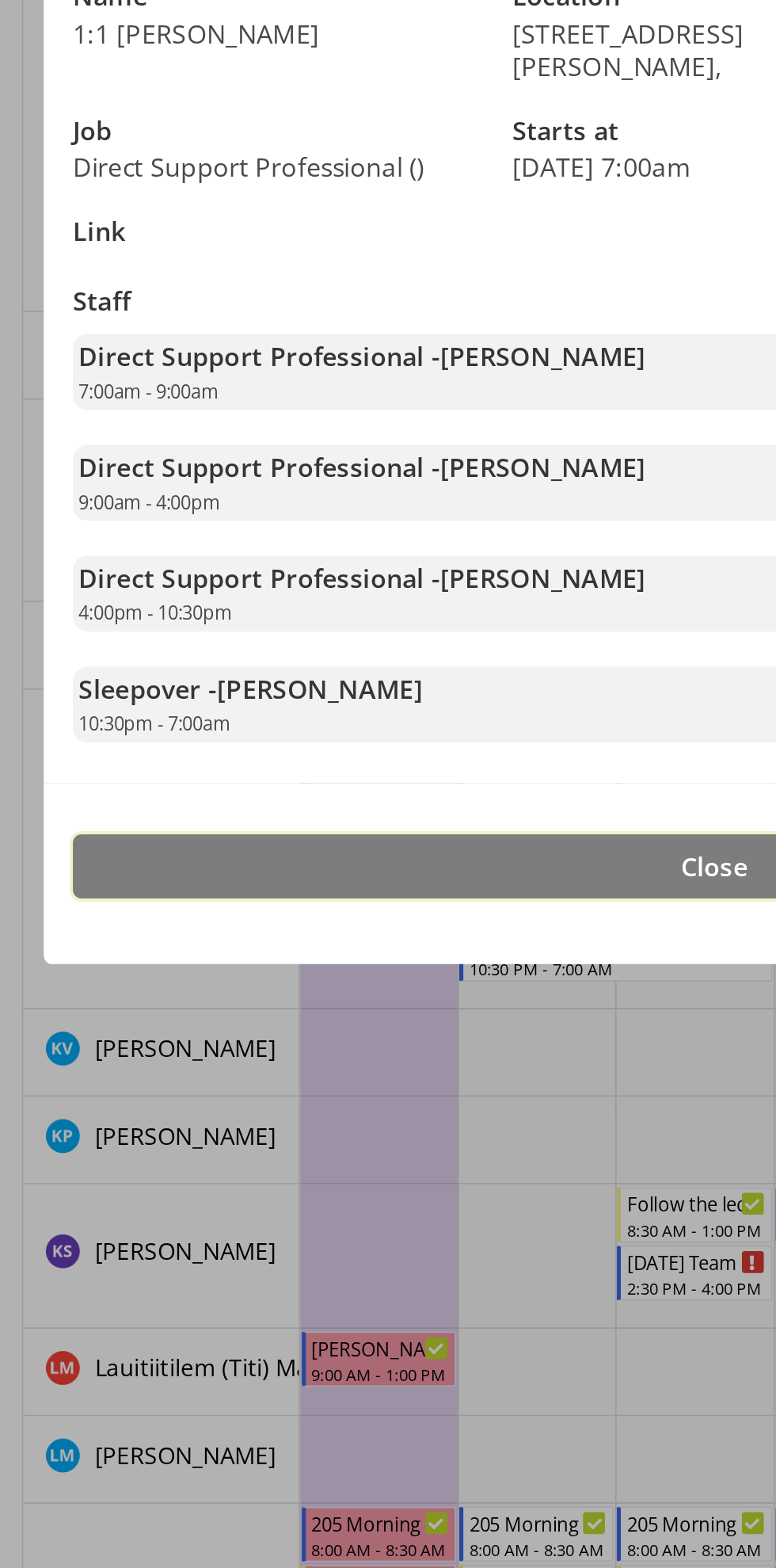
click at [388, 1070] on button "Close" at bounding box center [388, 1067] width 697 height 35
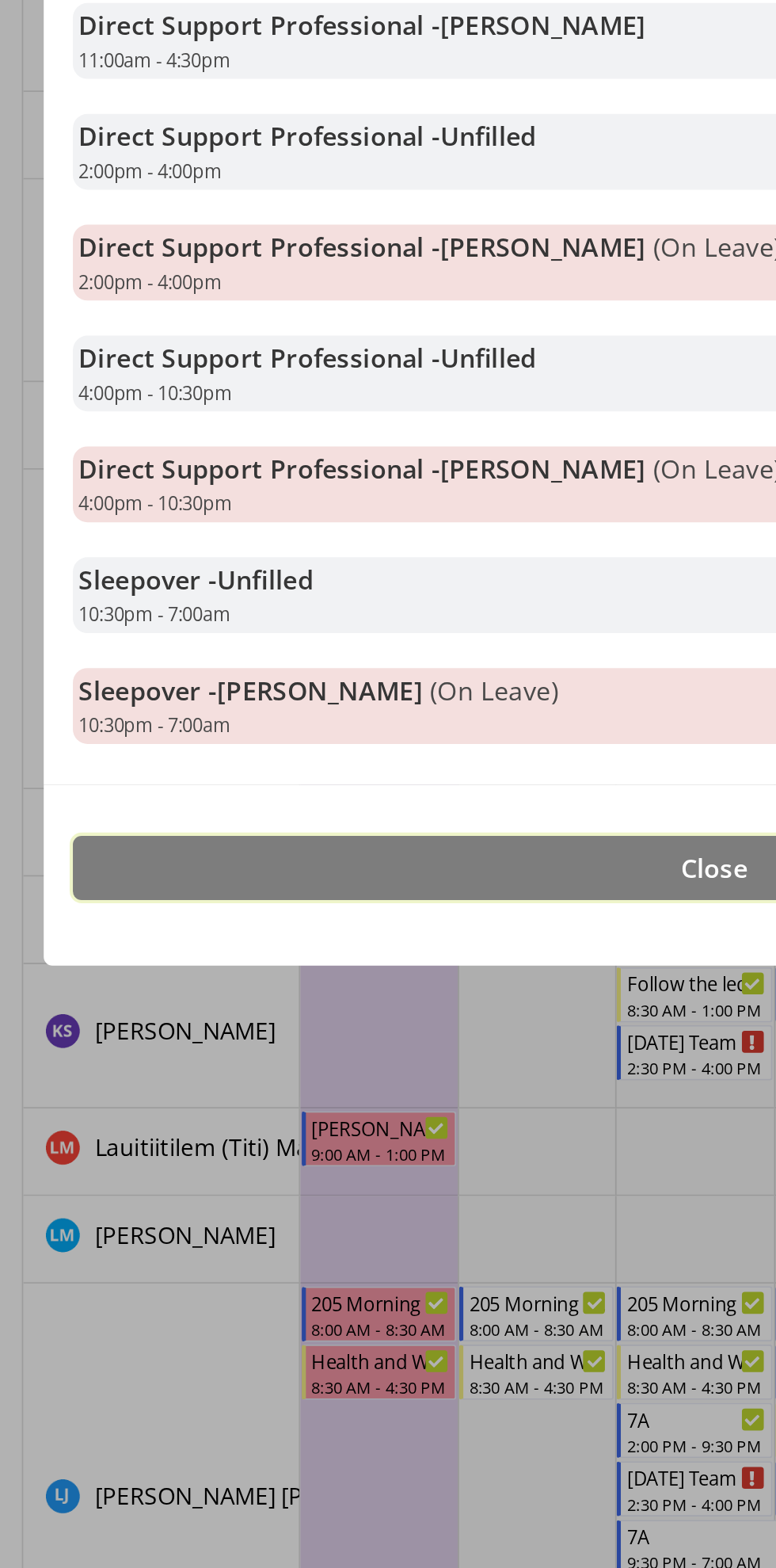
click at [374, 1182] on span "Close" at bounding box center [388, 1188] width 37 height 19
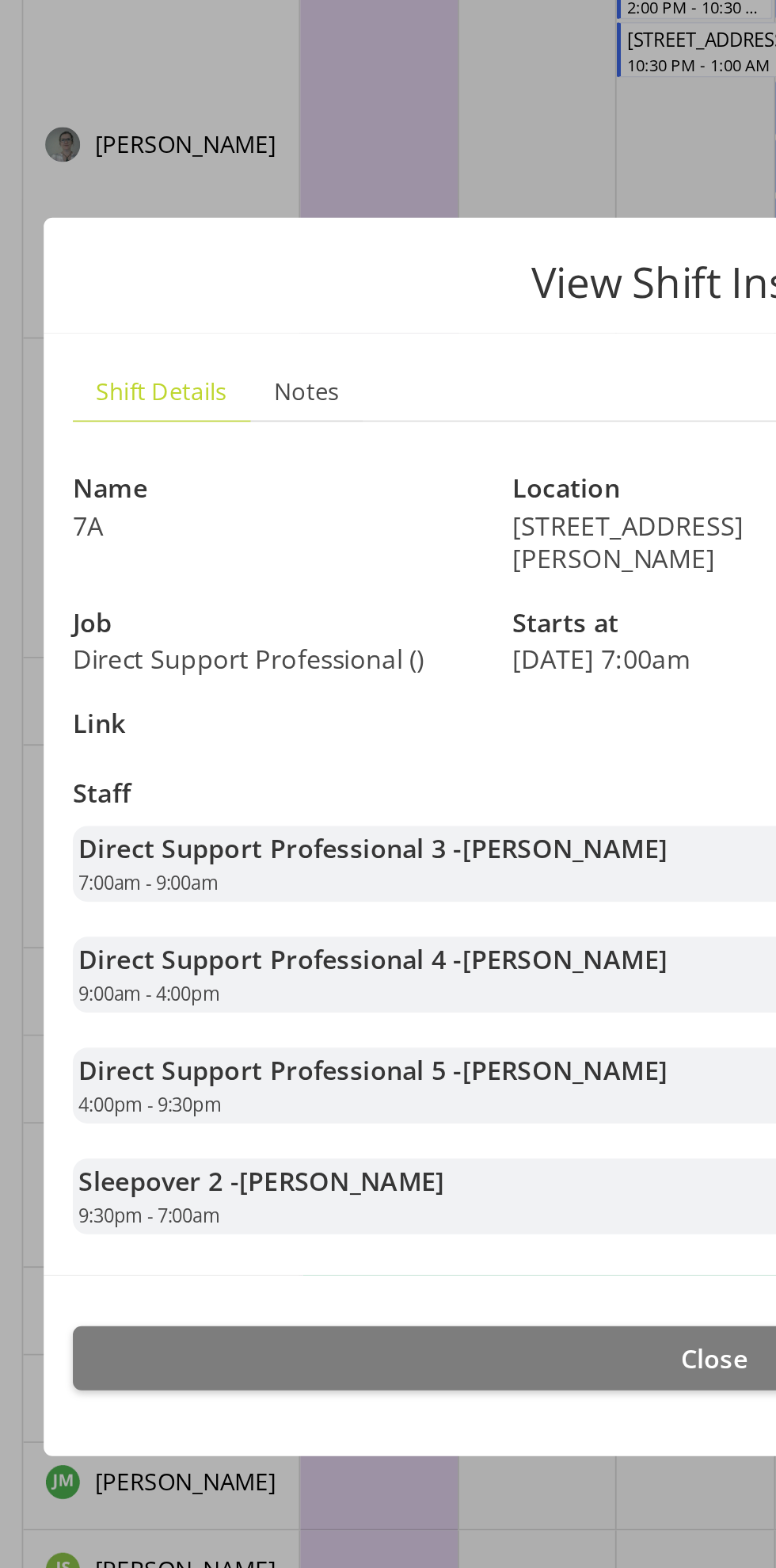
scroll to position [2934, 0]
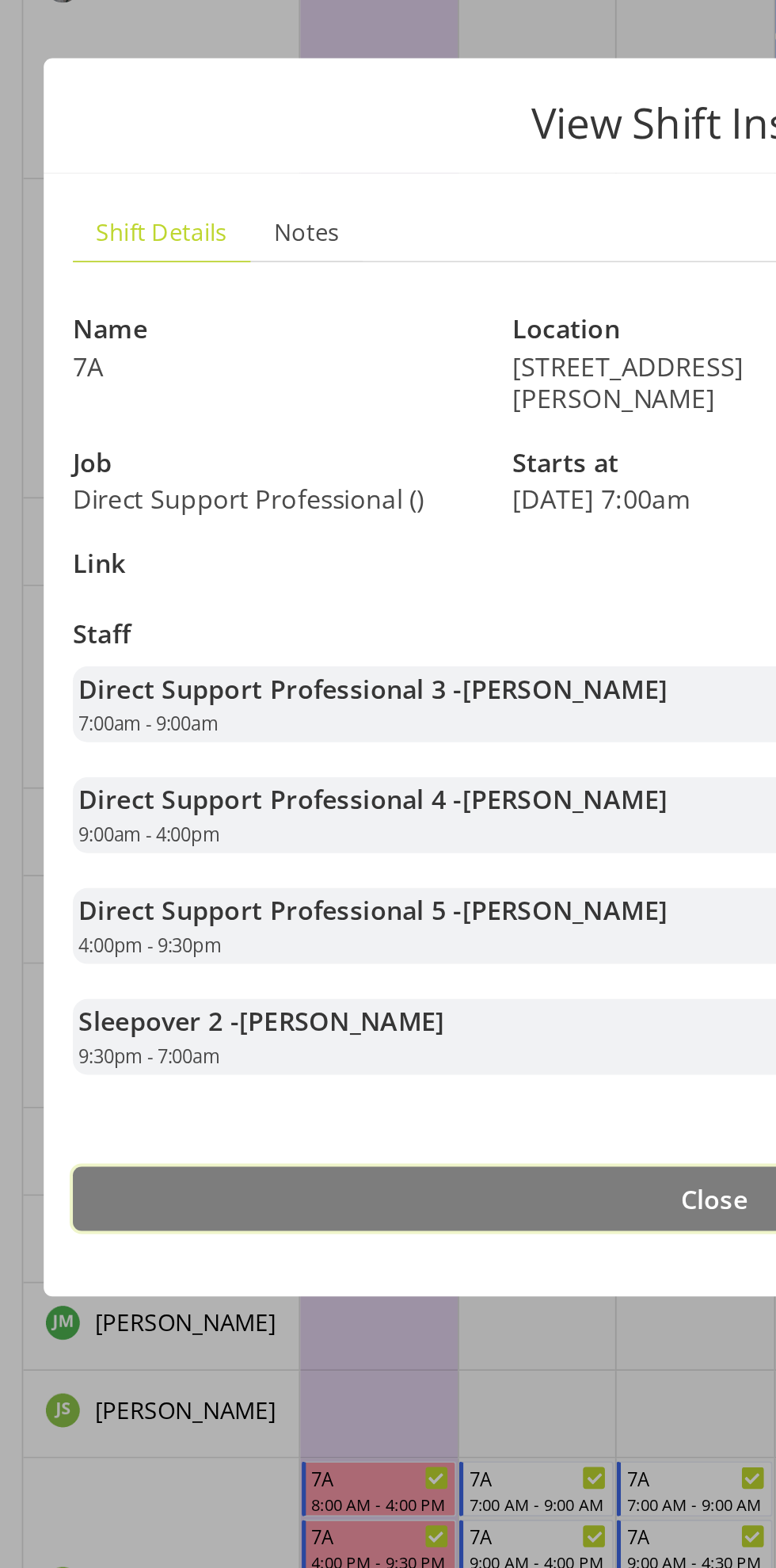
click at [363, 1064] on button "Close" at bounding box center [388, 1067] width 697 height 35
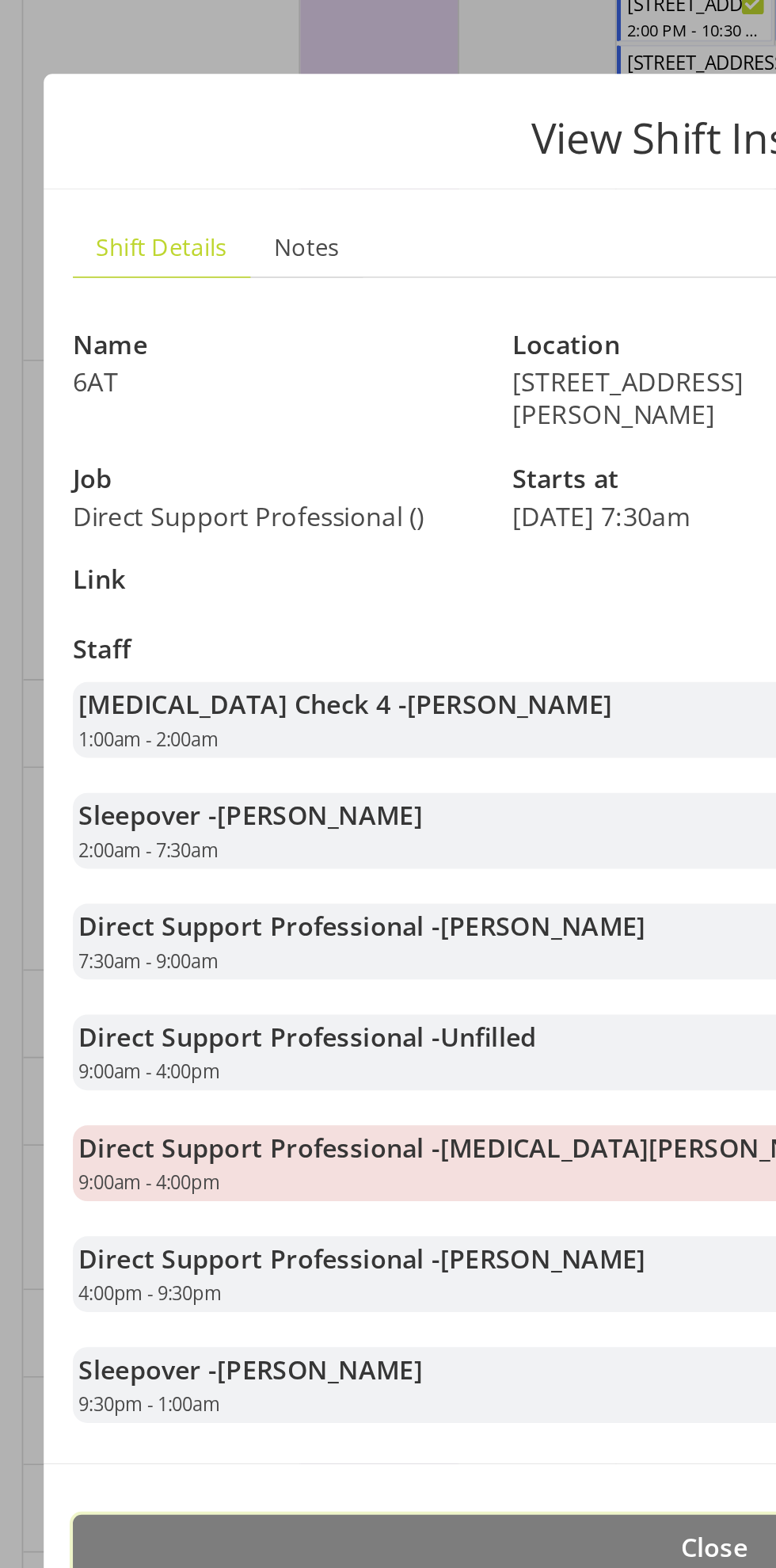
click at [348, 1154] on button "Close" at bounding box center [388, 1157] width 697 height 35
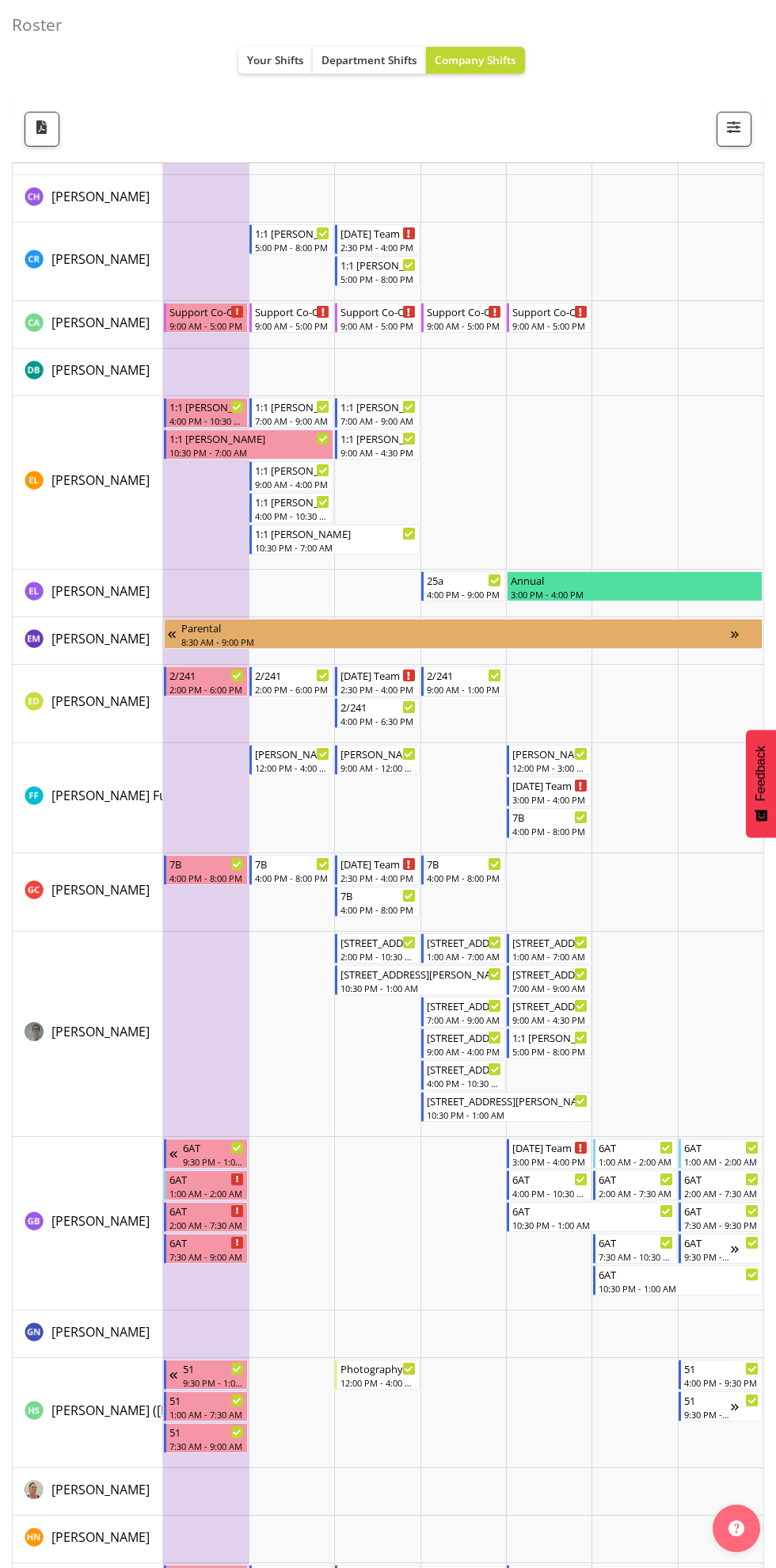
scroll to position [2321, 0]
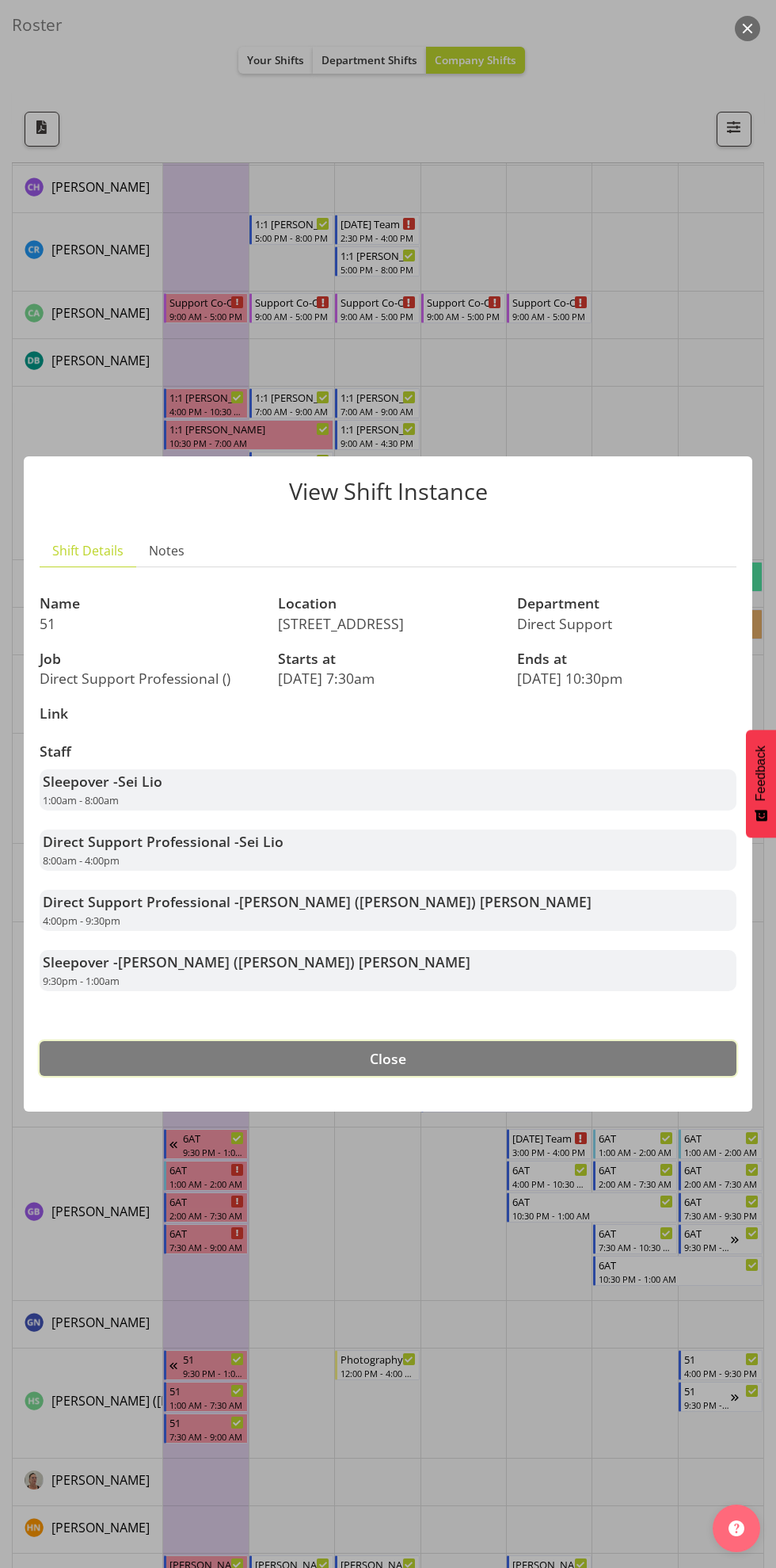
click at [590, 1051] on button "Close" at bounding box center [388, 1059] width 697 height 35
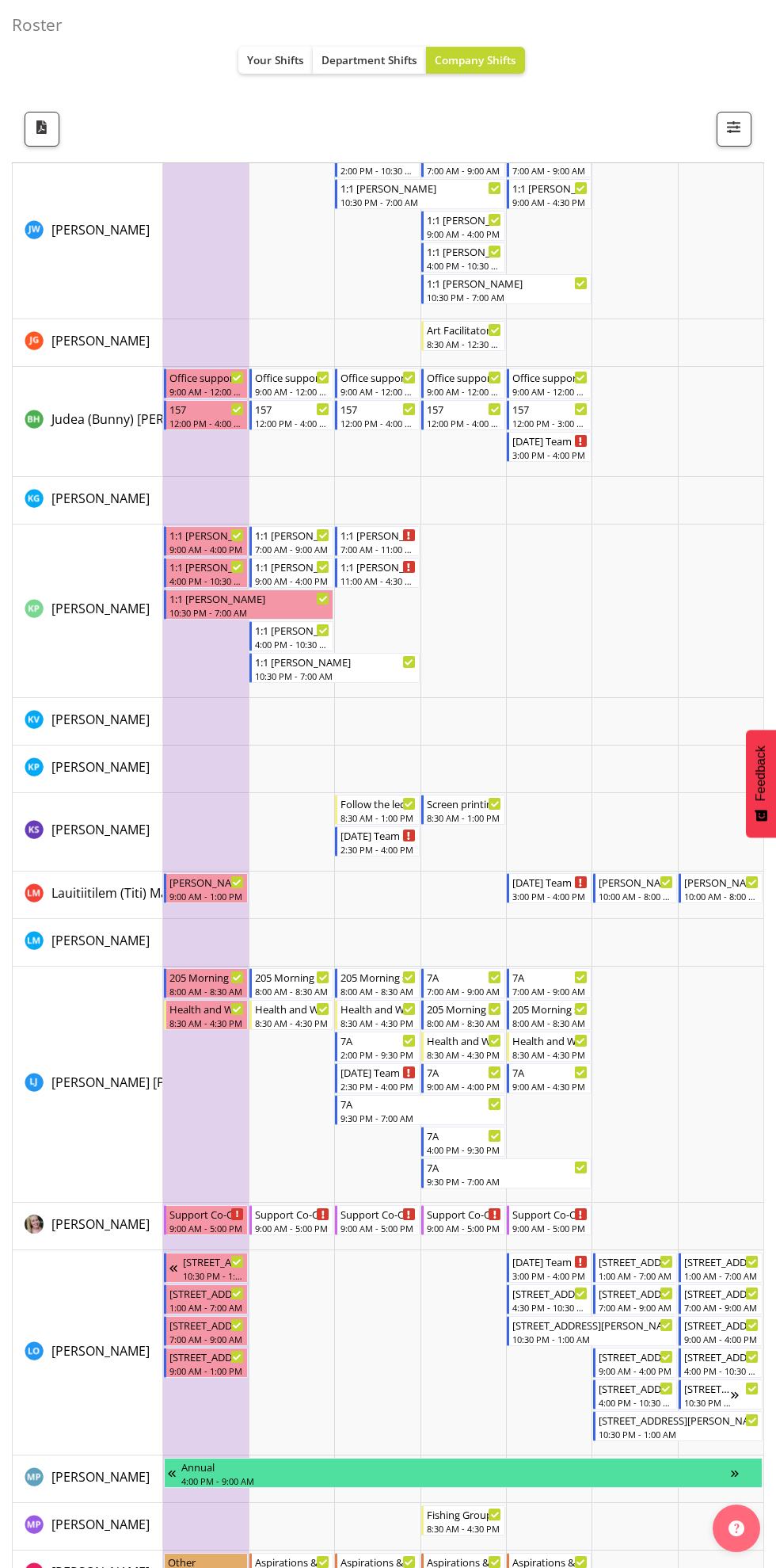
scroll to position [4187, 0]
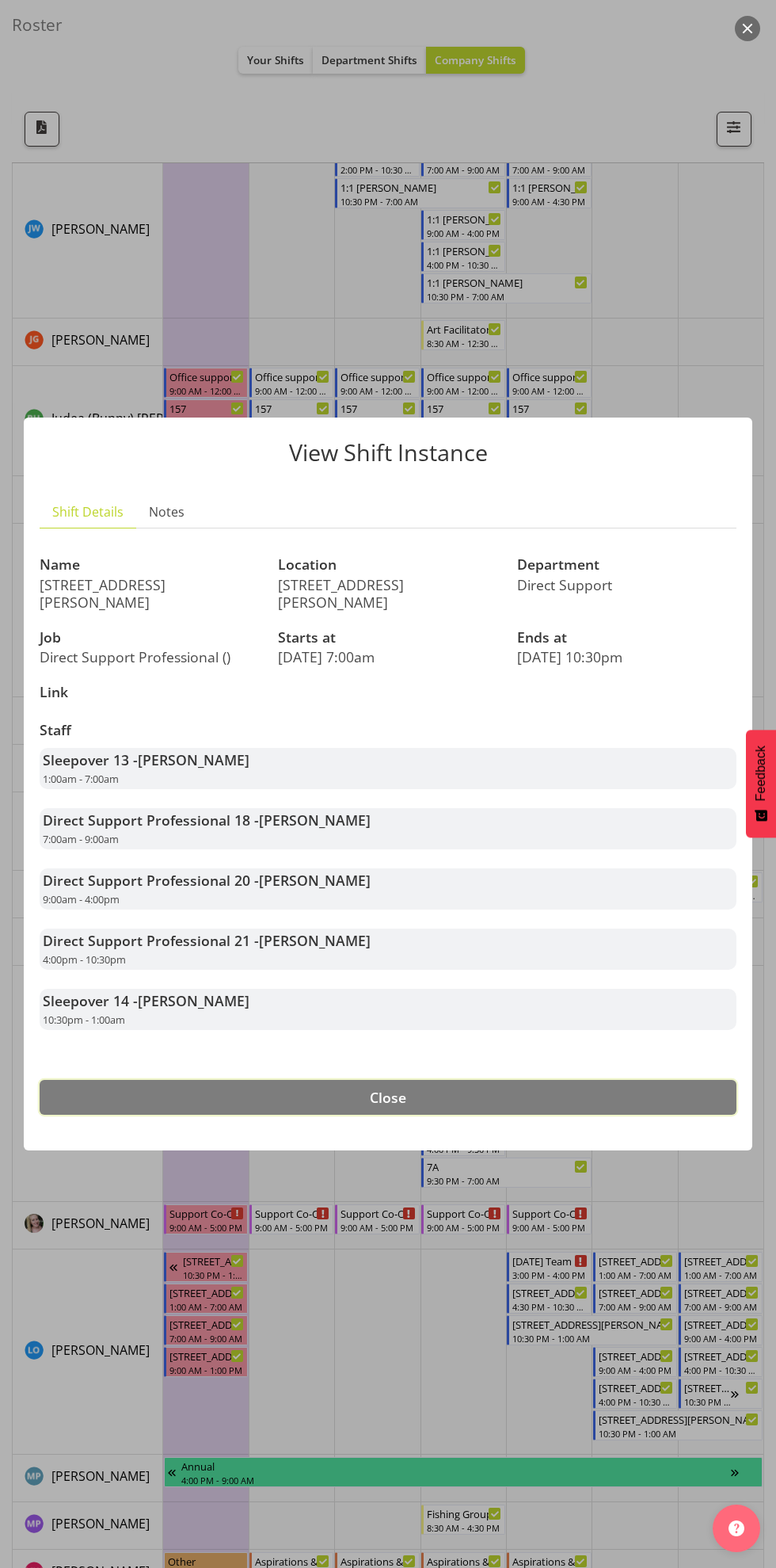
click at [563, 1086] on button "Close" at bounding box center [388, 1097] width 697 height 35
click at [525, 1105] on button "Close" at bounding box center [388, 1097] width 697 height 35
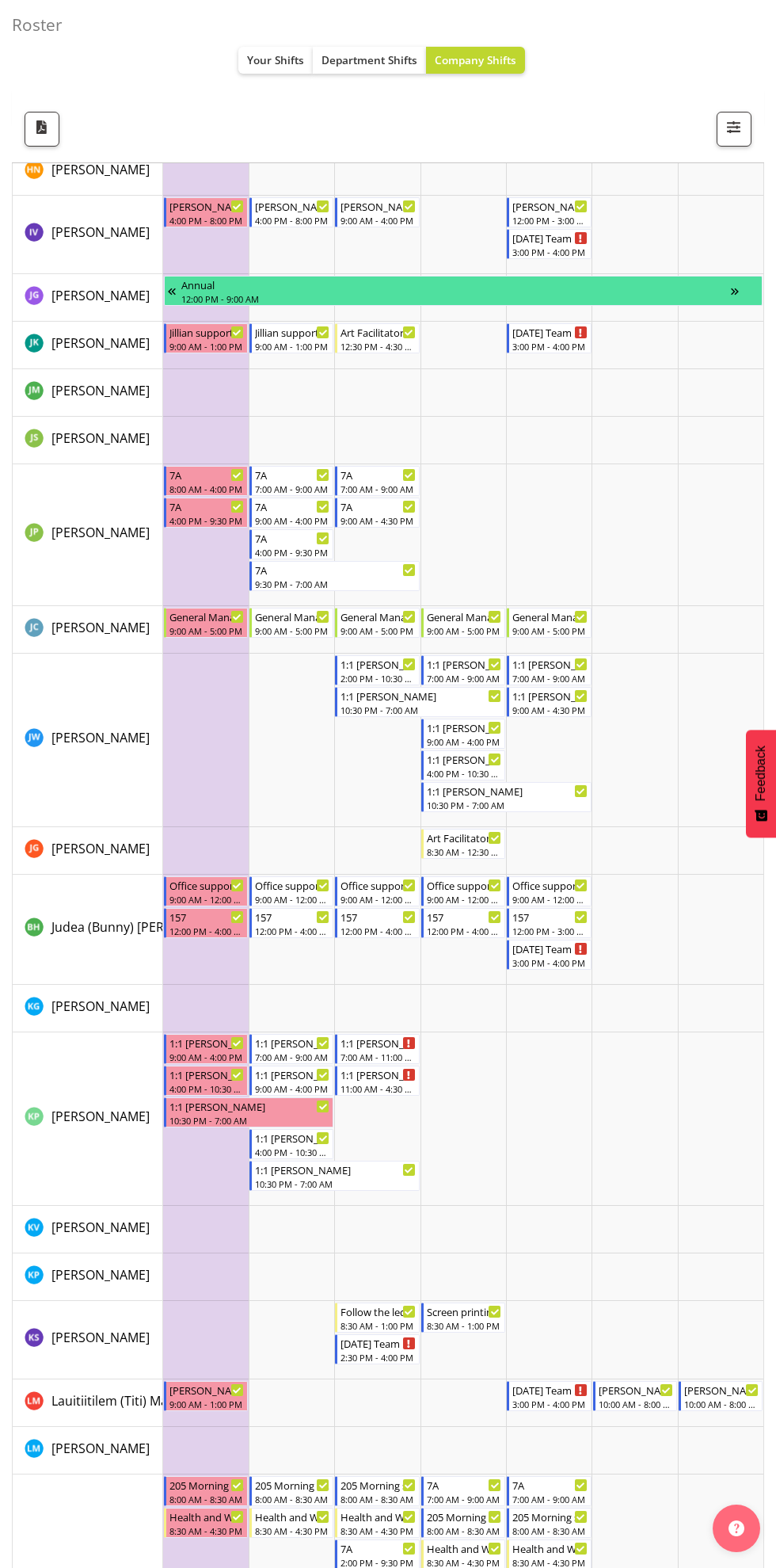
scroll to position [3676, 0]
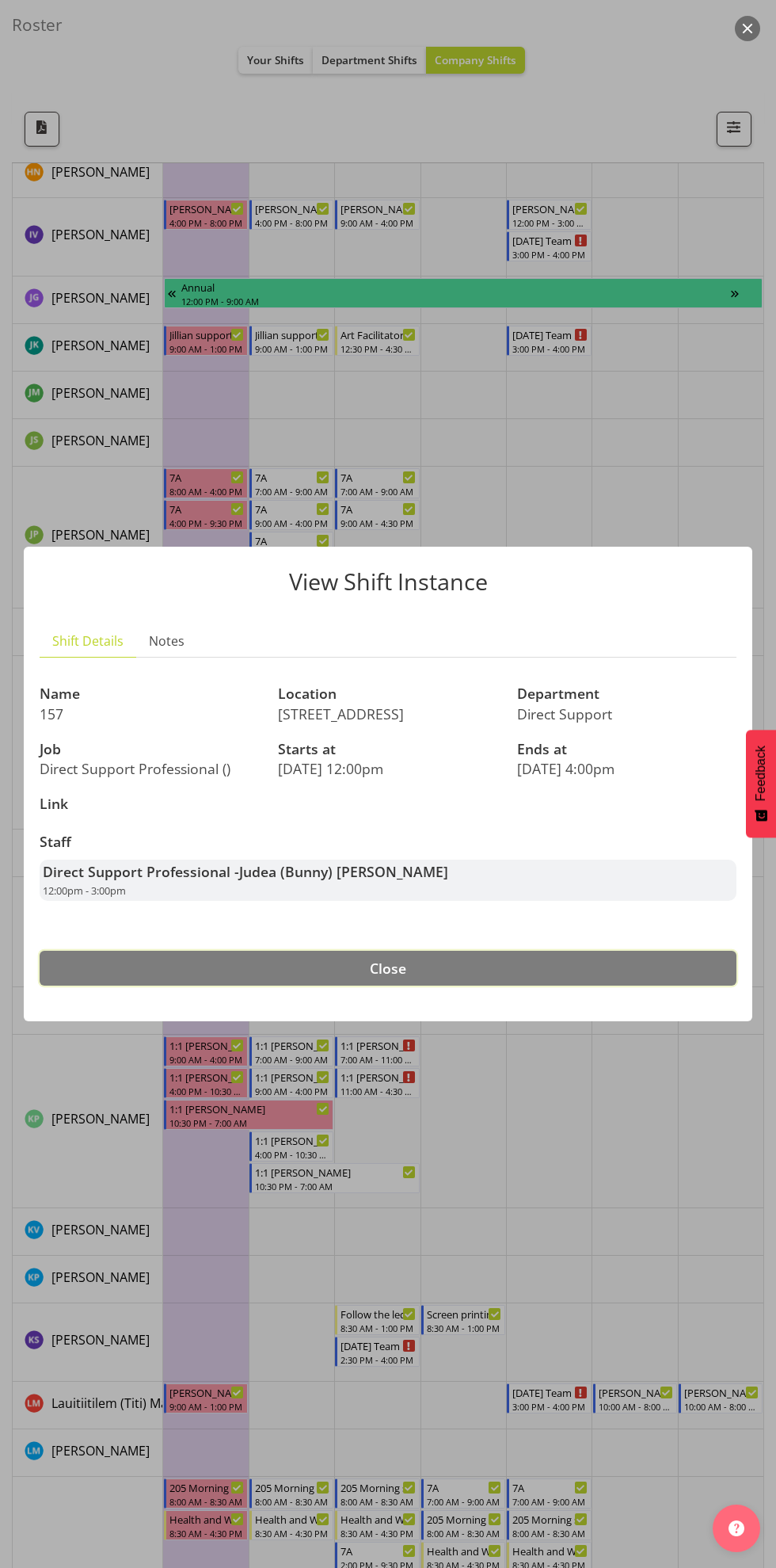
click at [530, 971] on button "Close" at bounding box center [388, 968] width 697 height 35
click at [575, 976] on button "Close" at bounding box center [388, 968] width 697 height 35
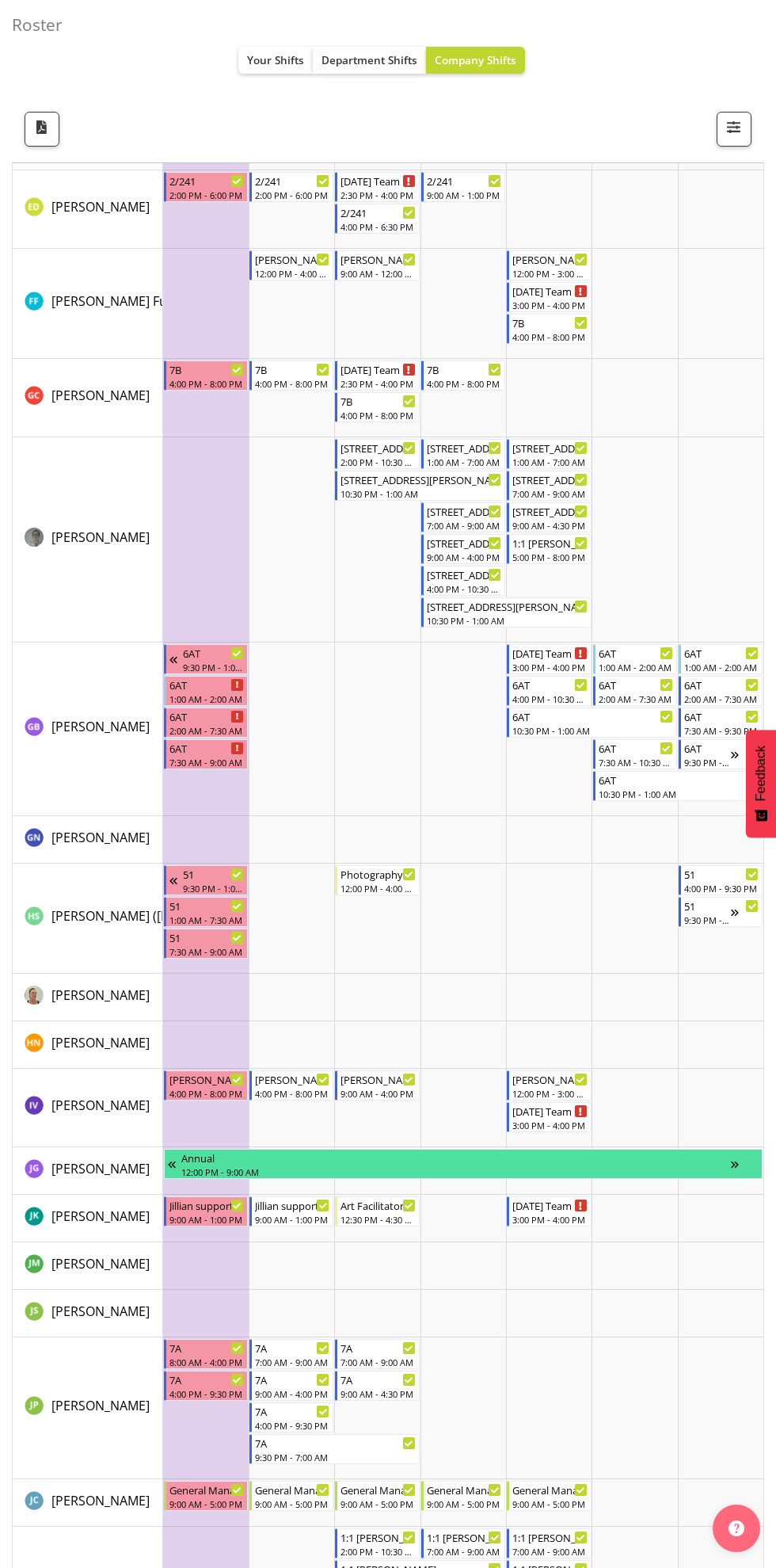
scroll to position [2805, 0]
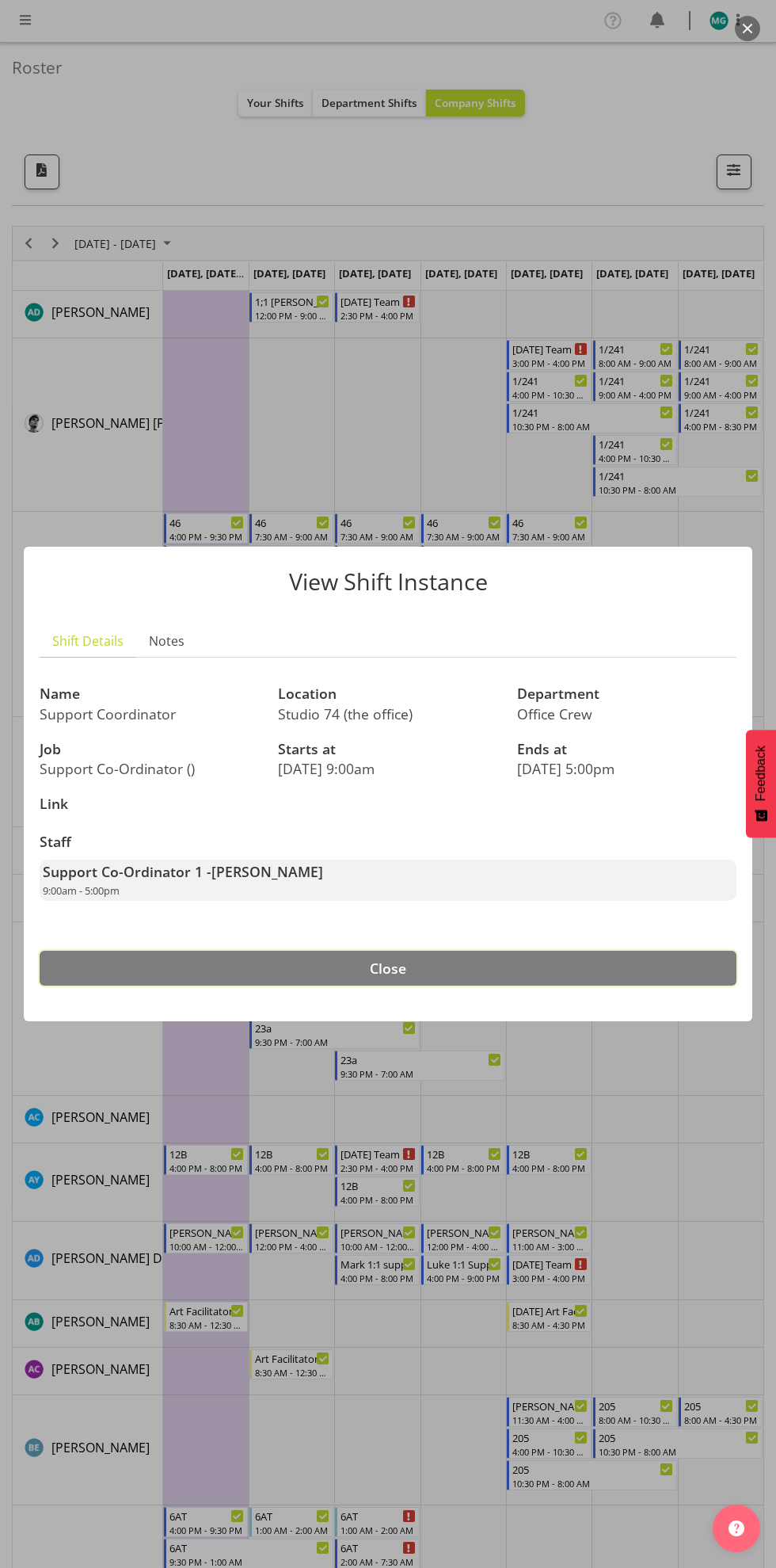
click at [557, 958] on button "Close" at bounding box center [388, 968] width 697 height 35
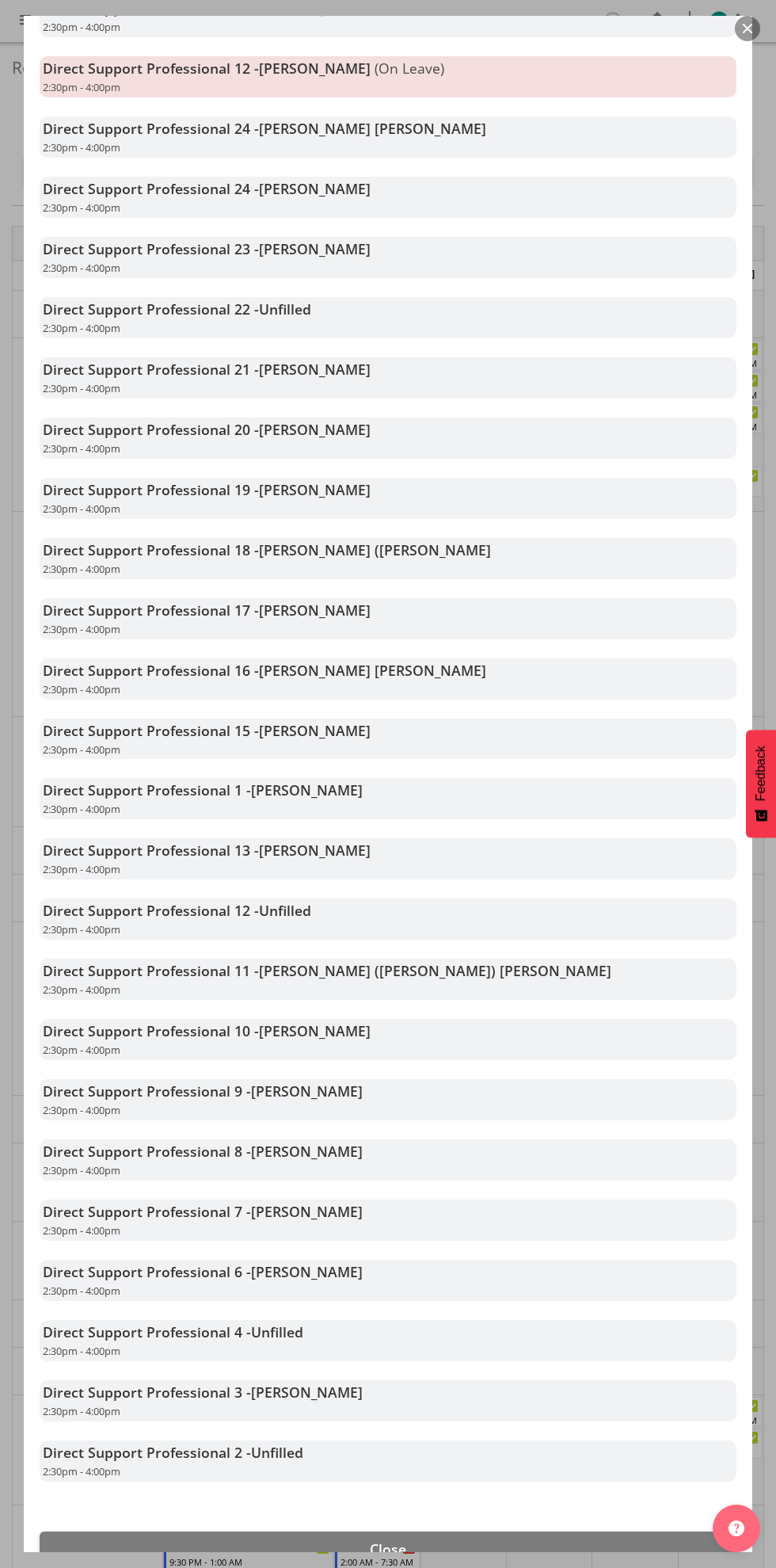
scroll to position [422, 0]
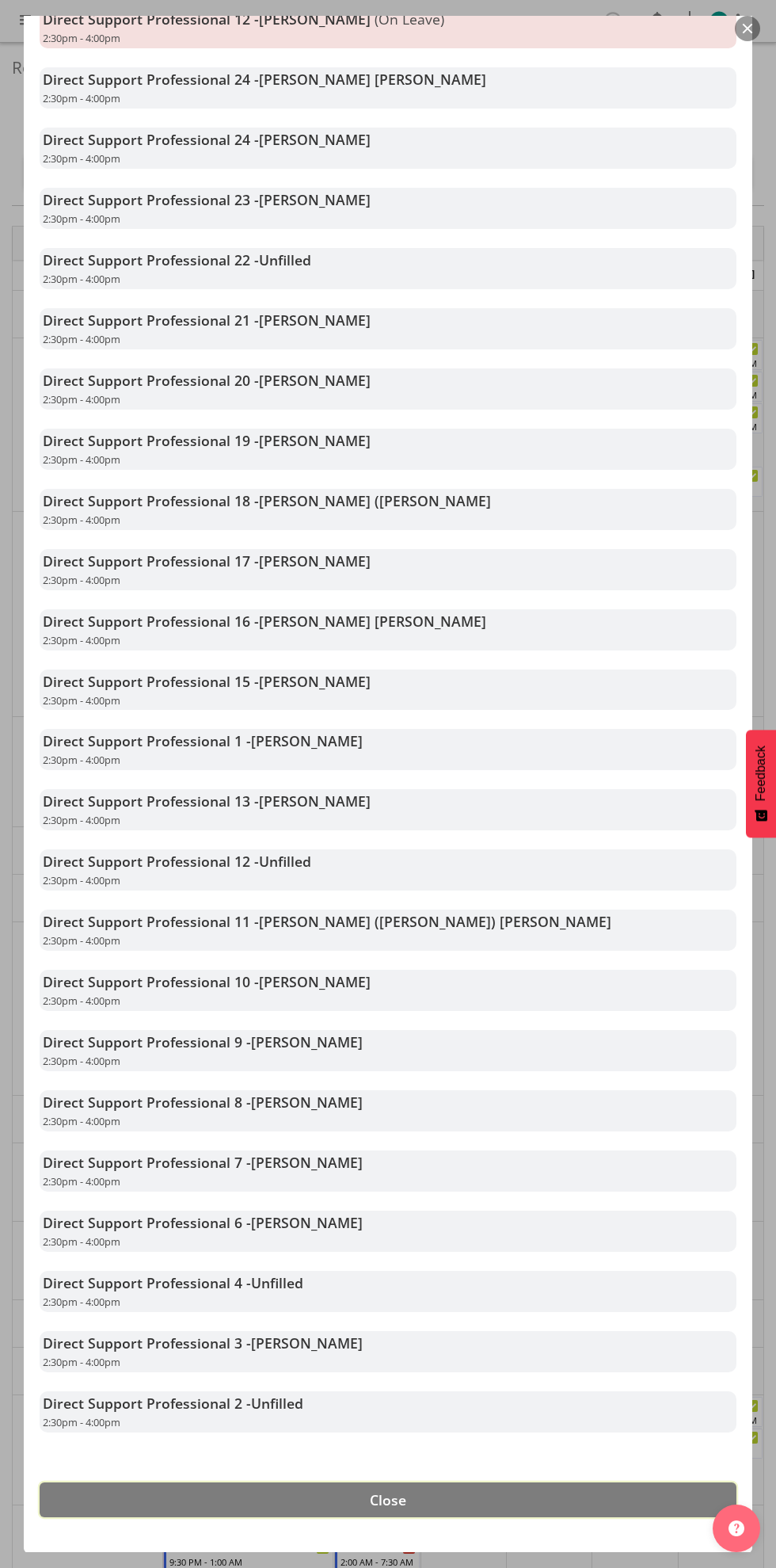
click at [433, 1499] on button "Close" at bounding box center [388, 1500] width 697 height 35
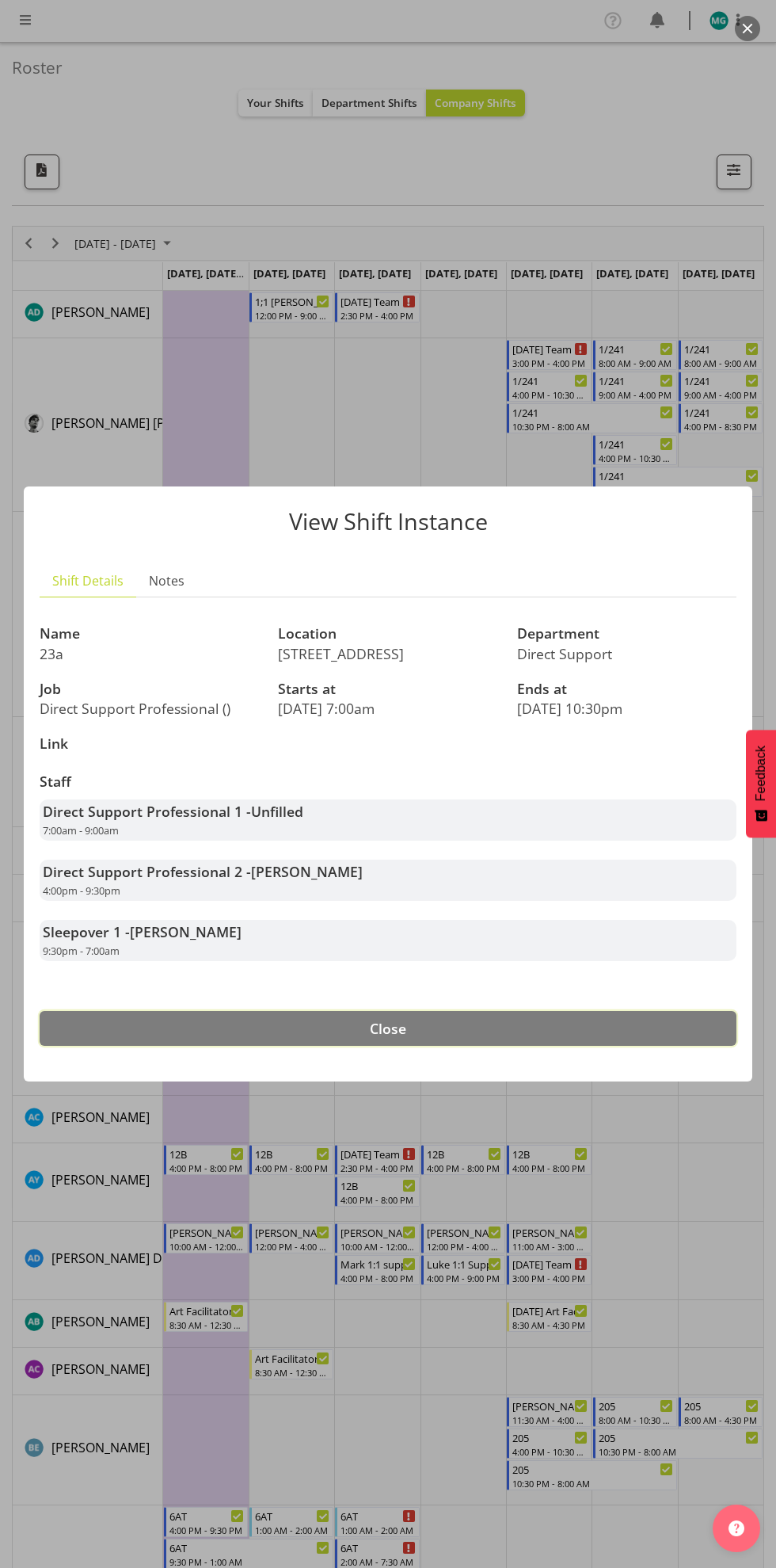
click at [405, 1040] on button "Close" at bounding box center [388, 1028] width 697 height 35
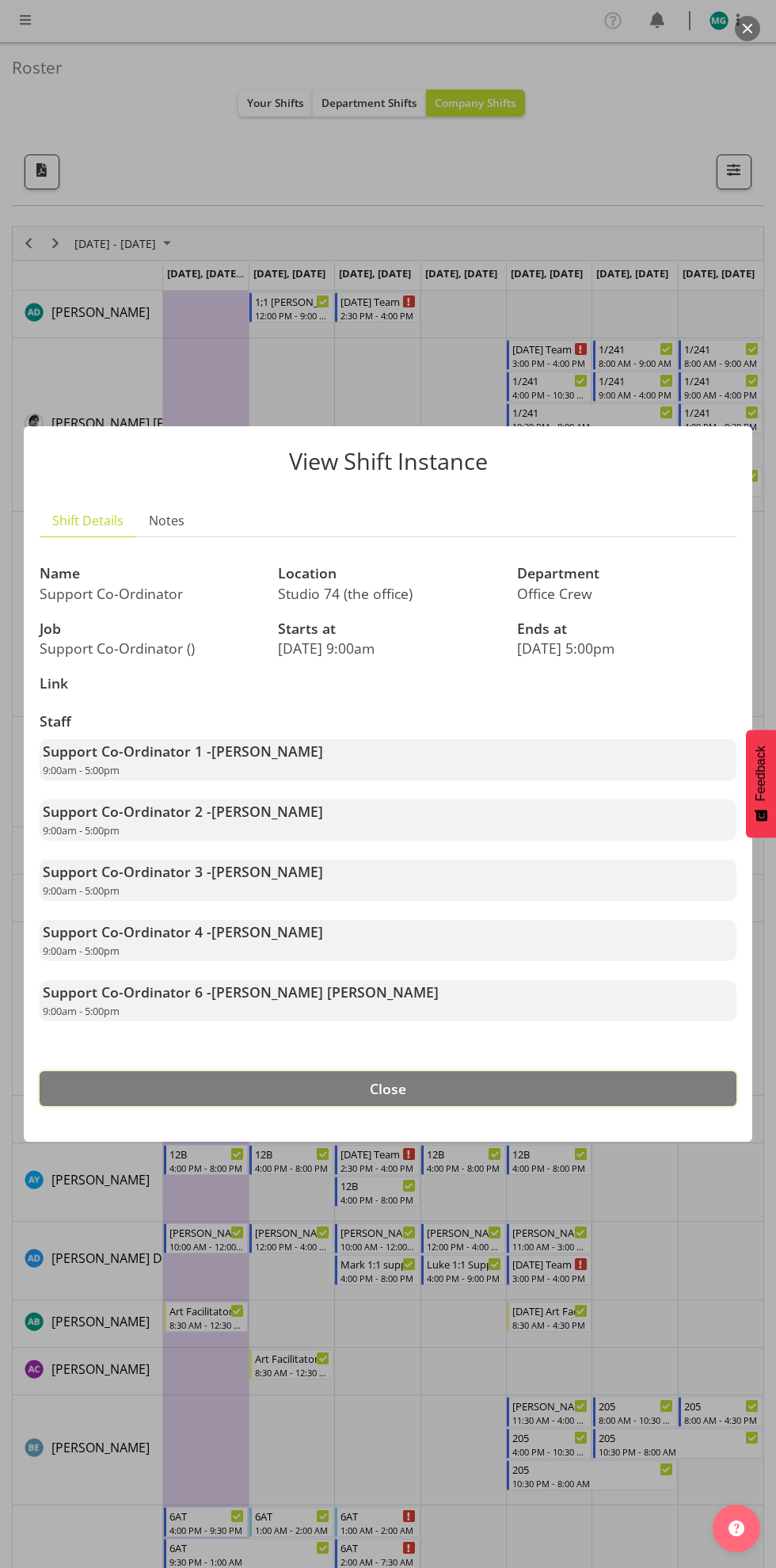
click at [401, 1098] on button "Close" at bounding box center [388, 1089] width 697 height 35
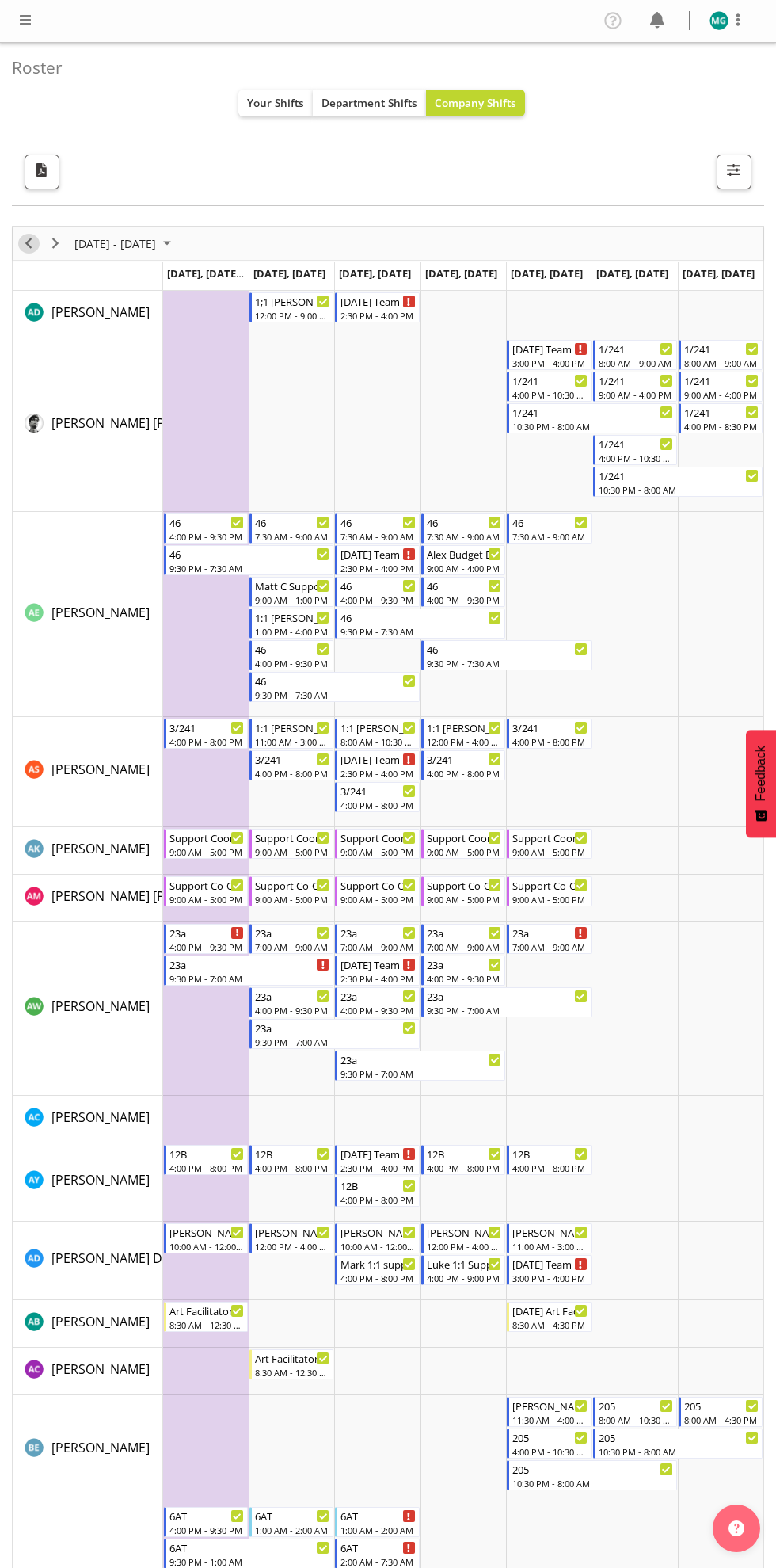
click at [28, 242] on span "Previous" at bounding box center [28, 243] width 19 height 20
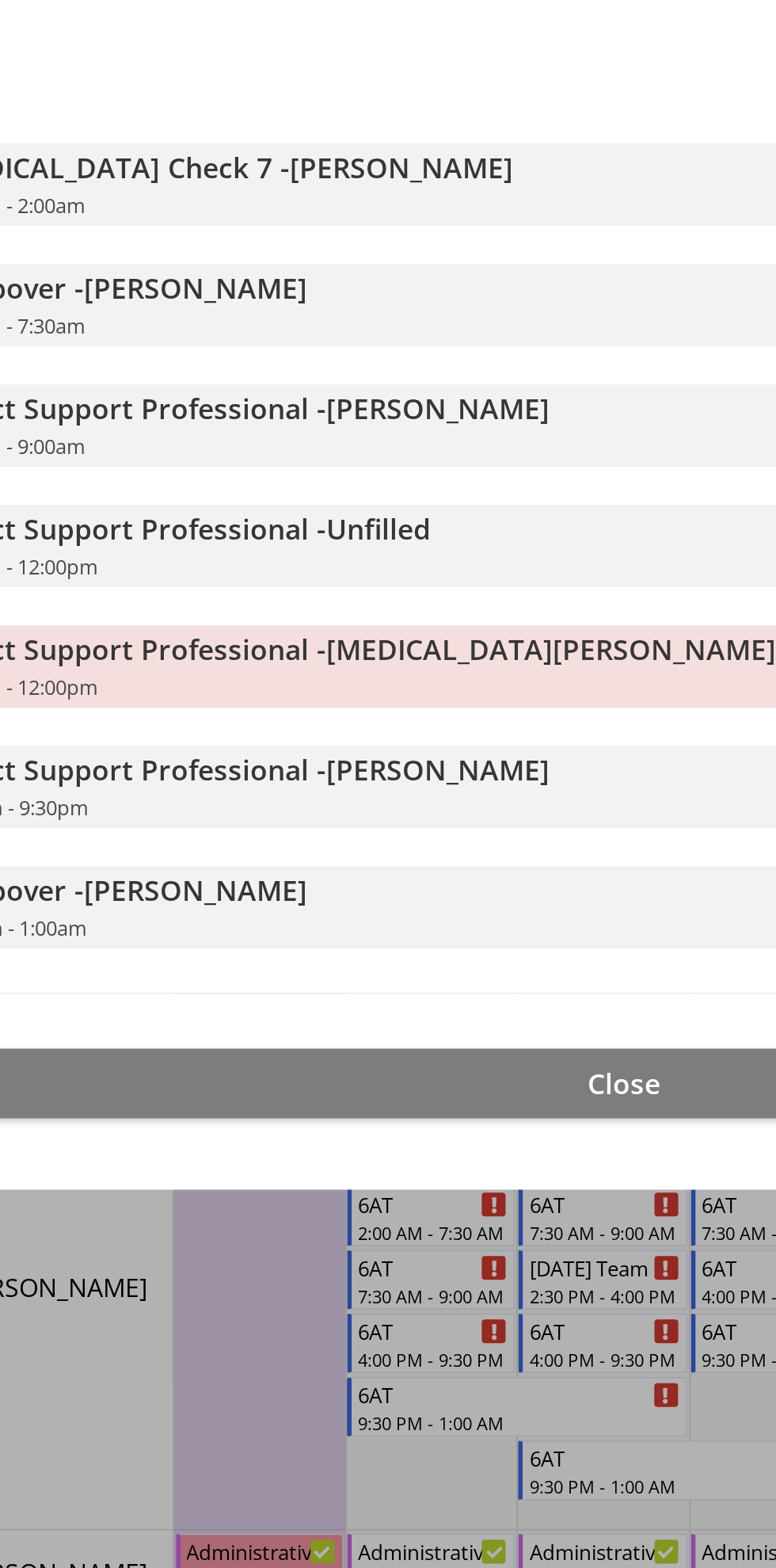
scroll to position [362, 0]
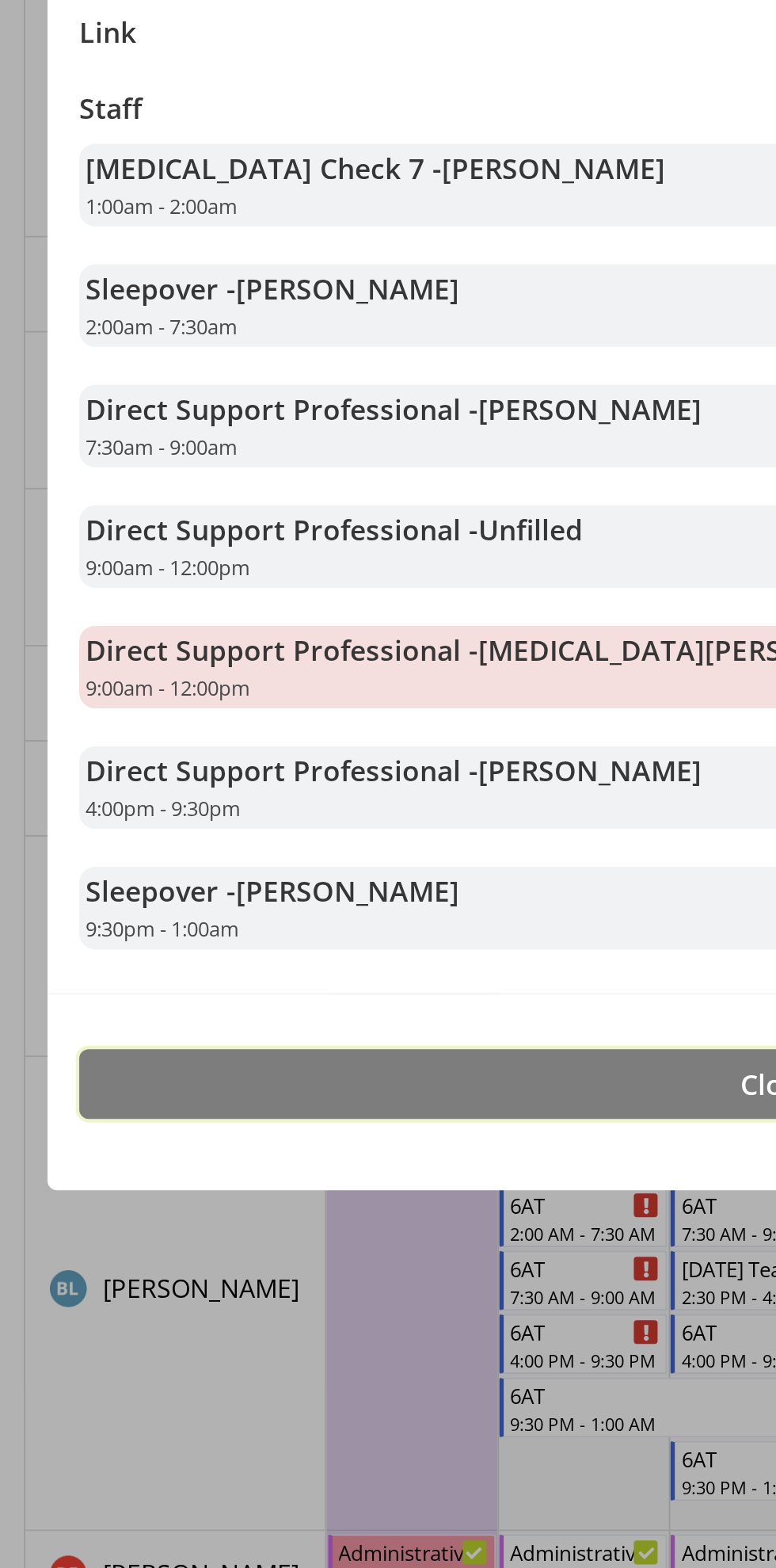
click at [335, 1151] on button "Close" at bounding box center [388, 1157] width 697 height 35
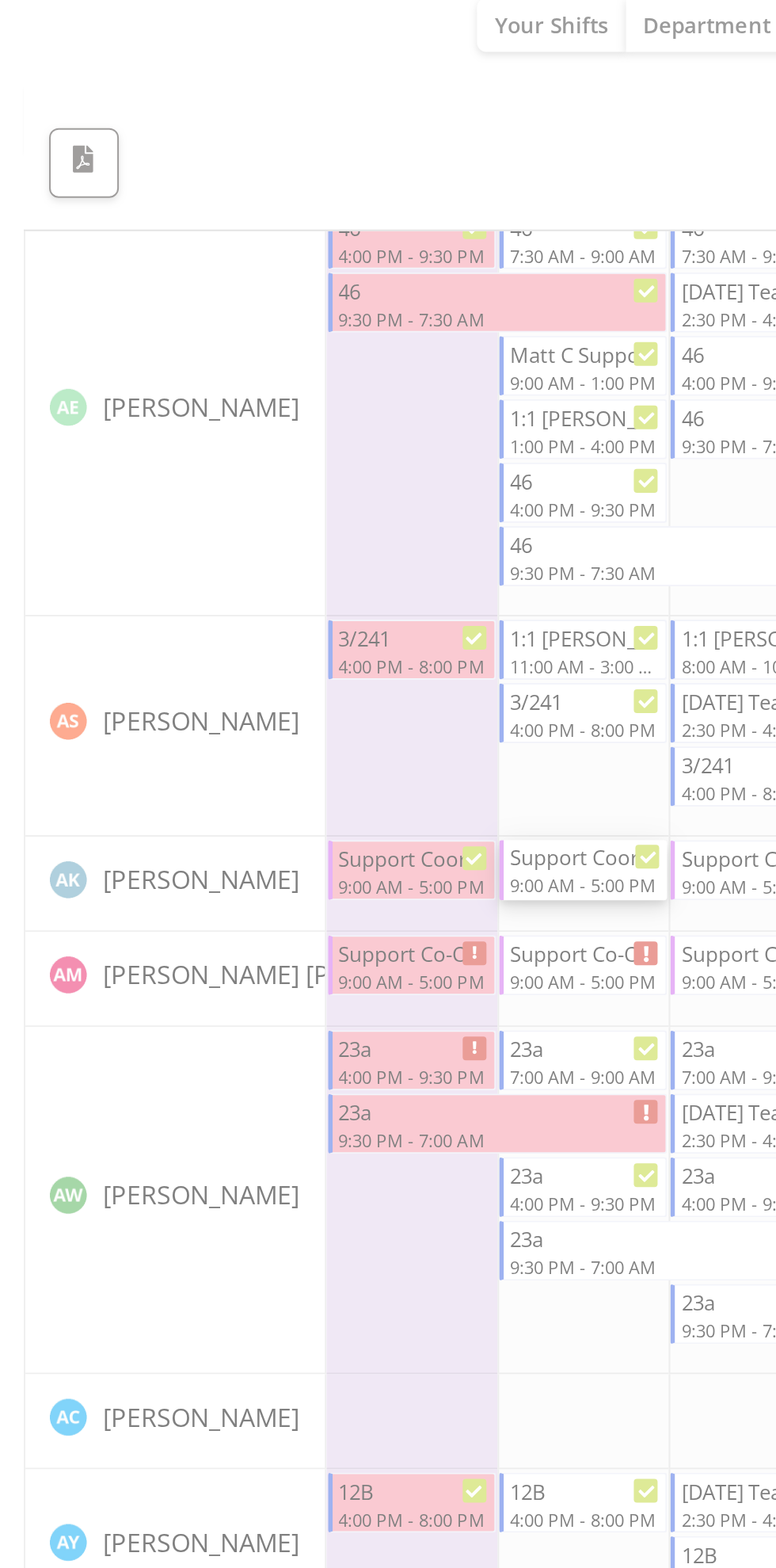
scroll to position [0, 0]
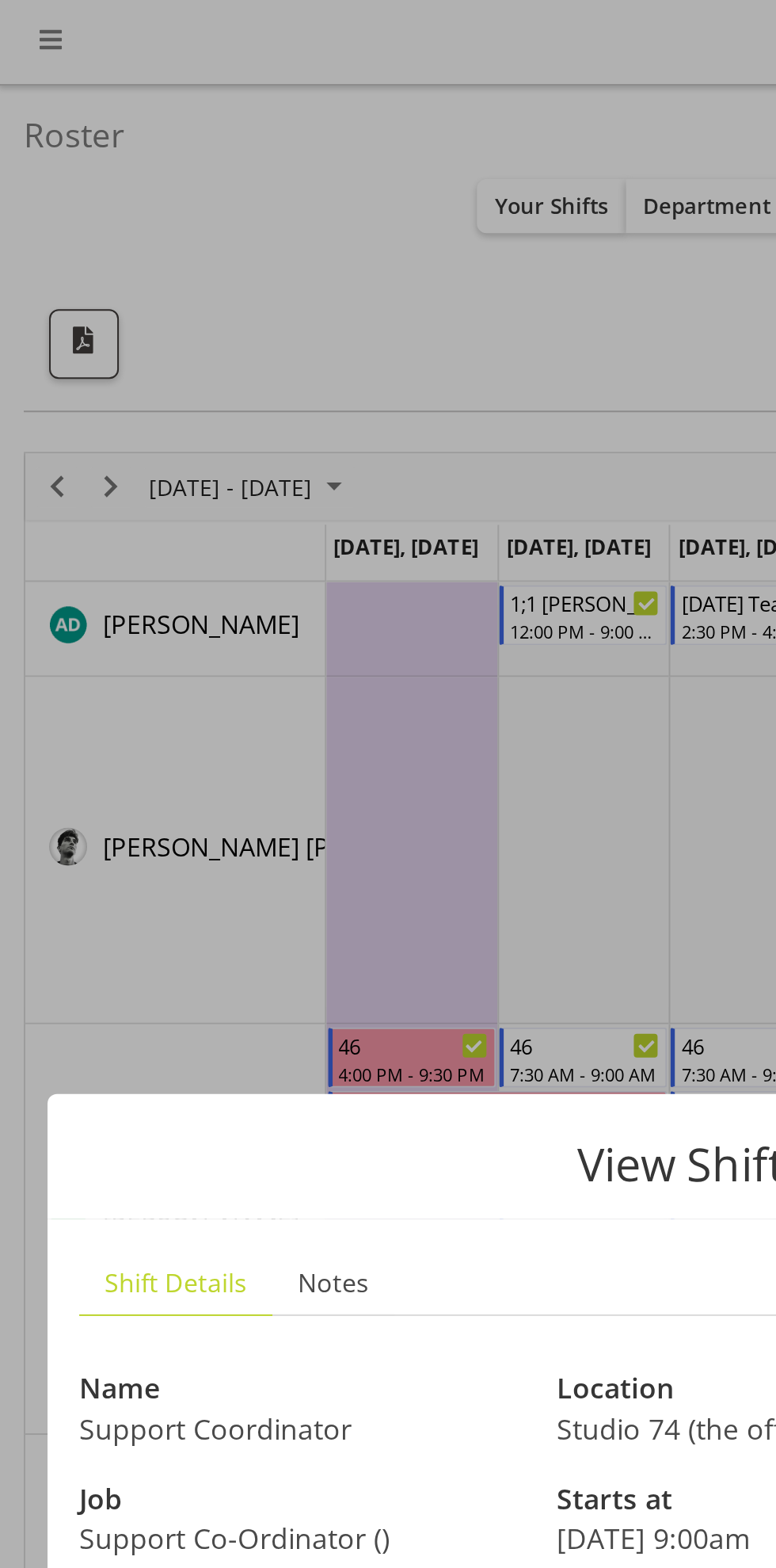
click at [282, 106] on div at bounding box center [388, 784] width 776 height 1568
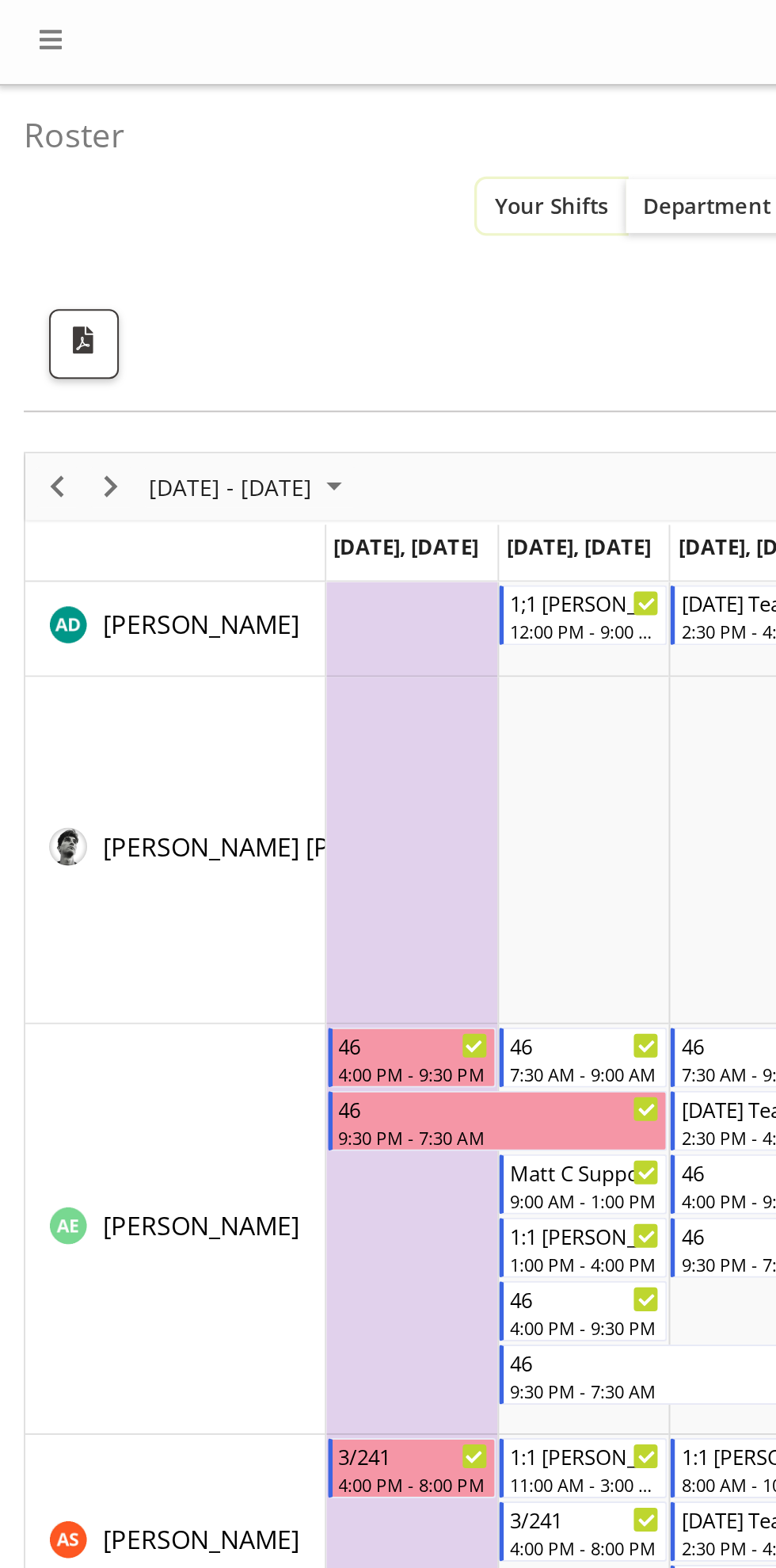
click at [270, 111] on button "Your Shifts" at bounding box center [275, 103] width 74 height 27
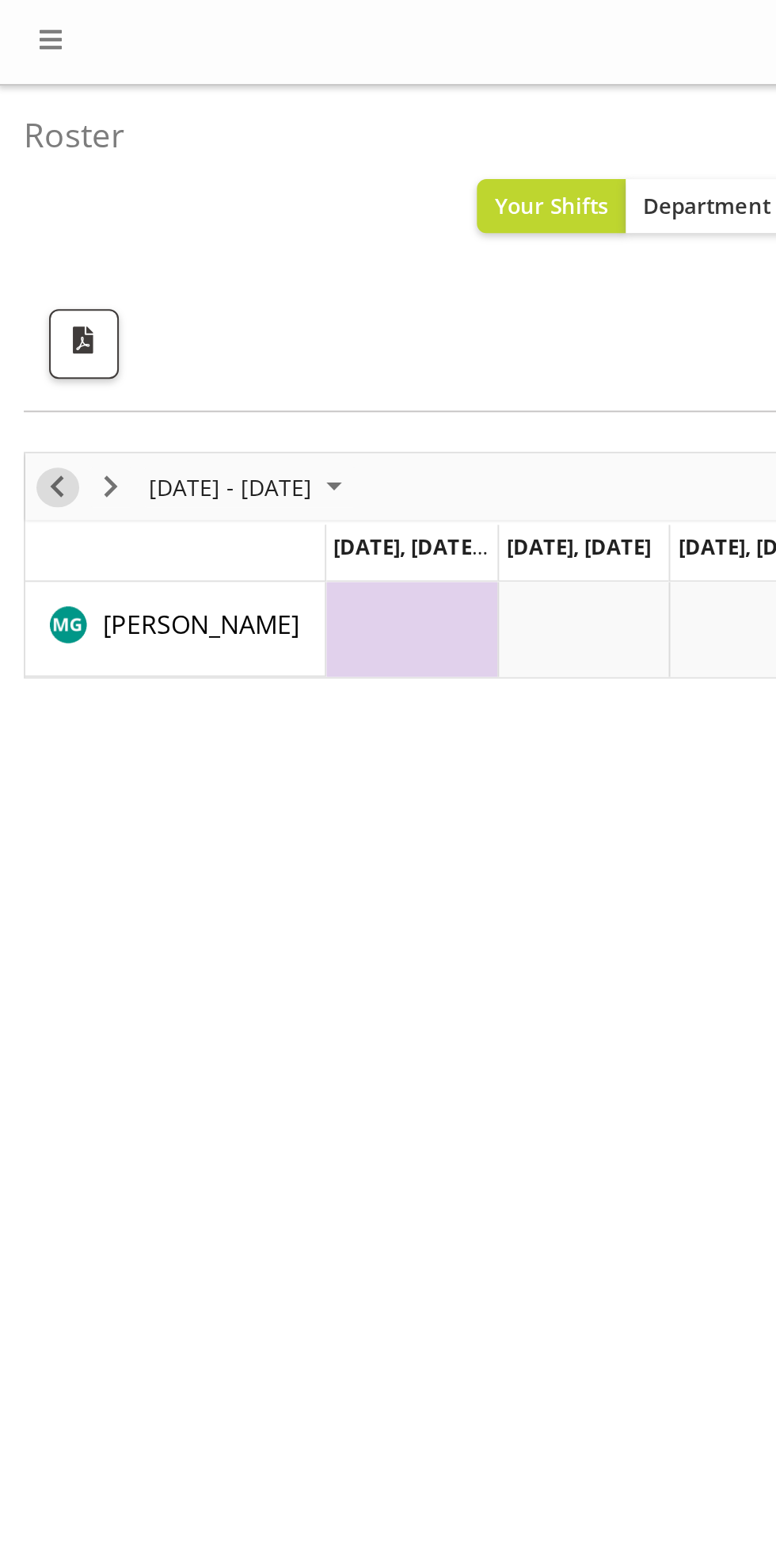
click at [29, 242] on span "Previous" at bounding box center [28, 243] width 19 height 20
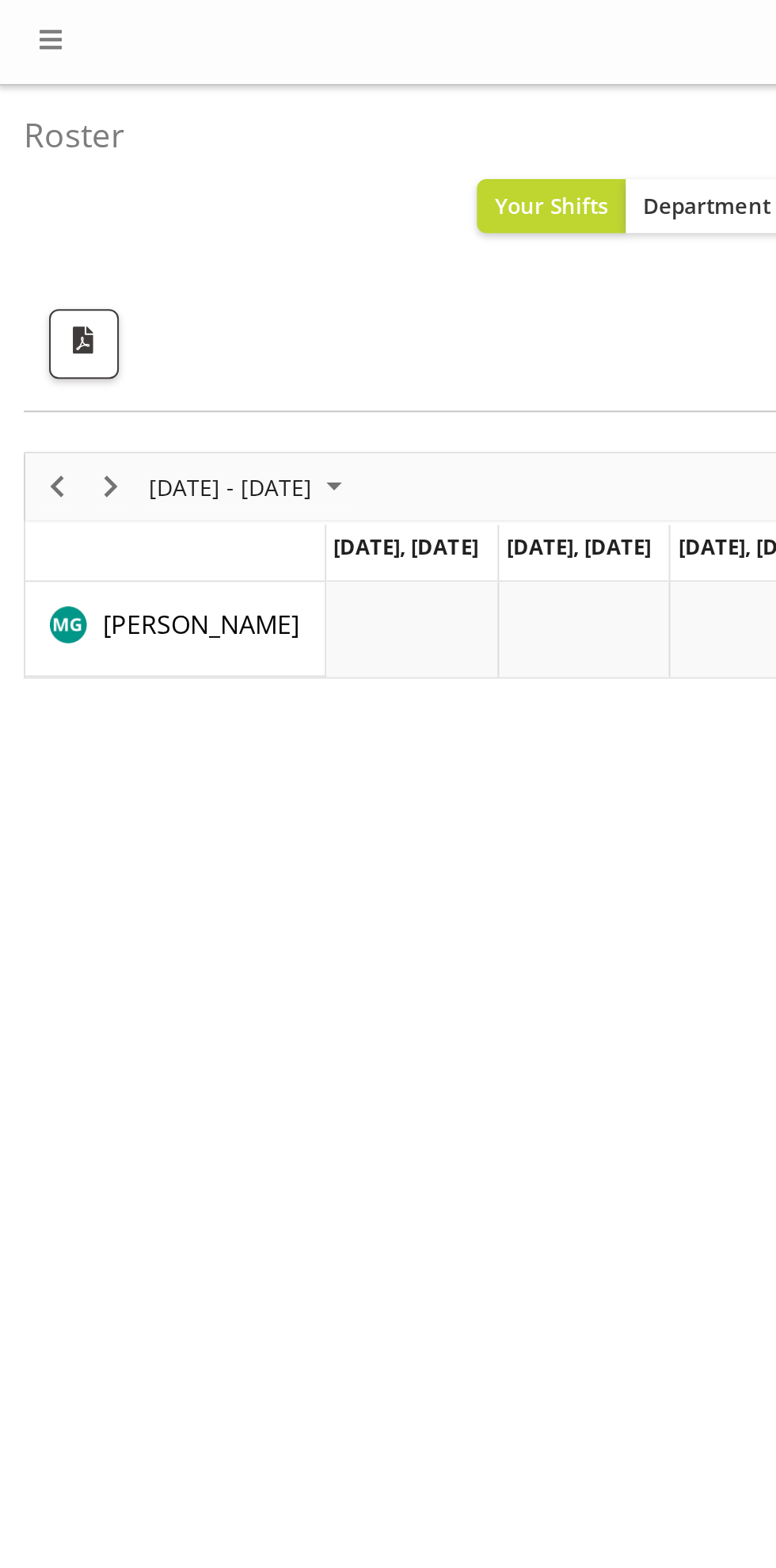
click at [38, 251] on div "previous period" at bounding box center [28, 243] width 27 height 33
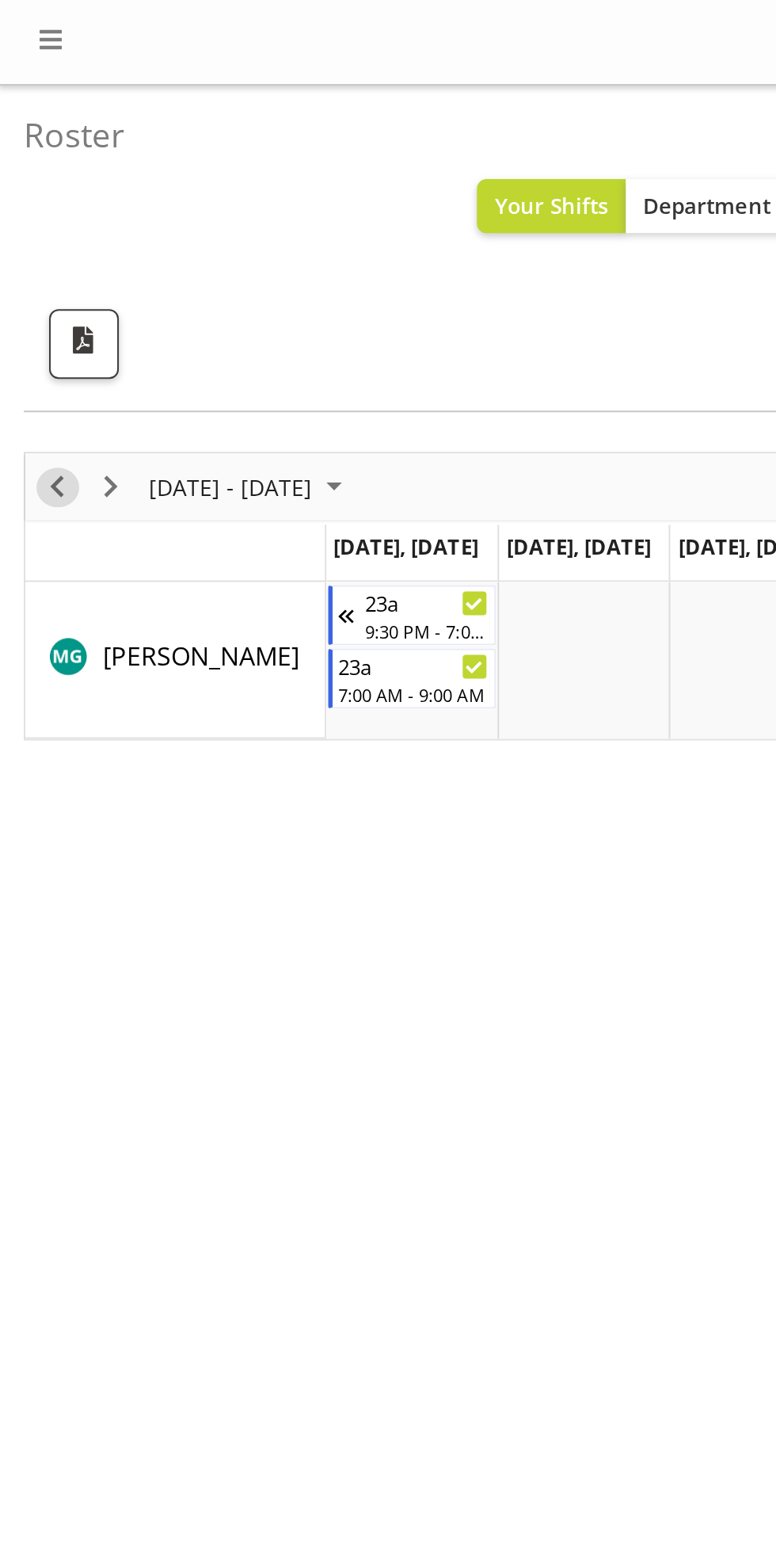
click at [24, 240] on span "Previous" at bounding box center [28, 243] width 19 height 20
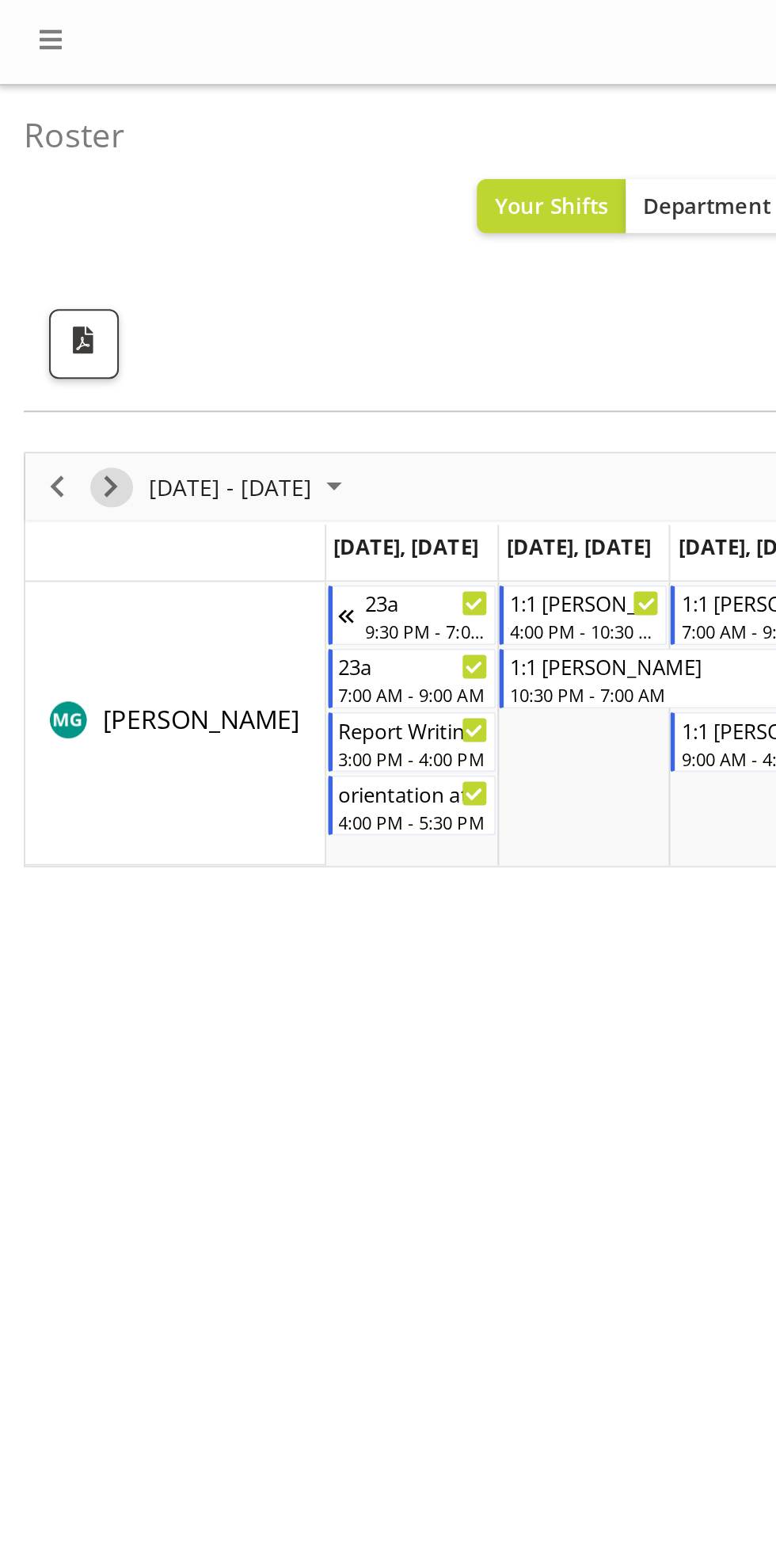
click at [57, 248] on span "Next" at bounding box center [55, 243] width 19 height 20
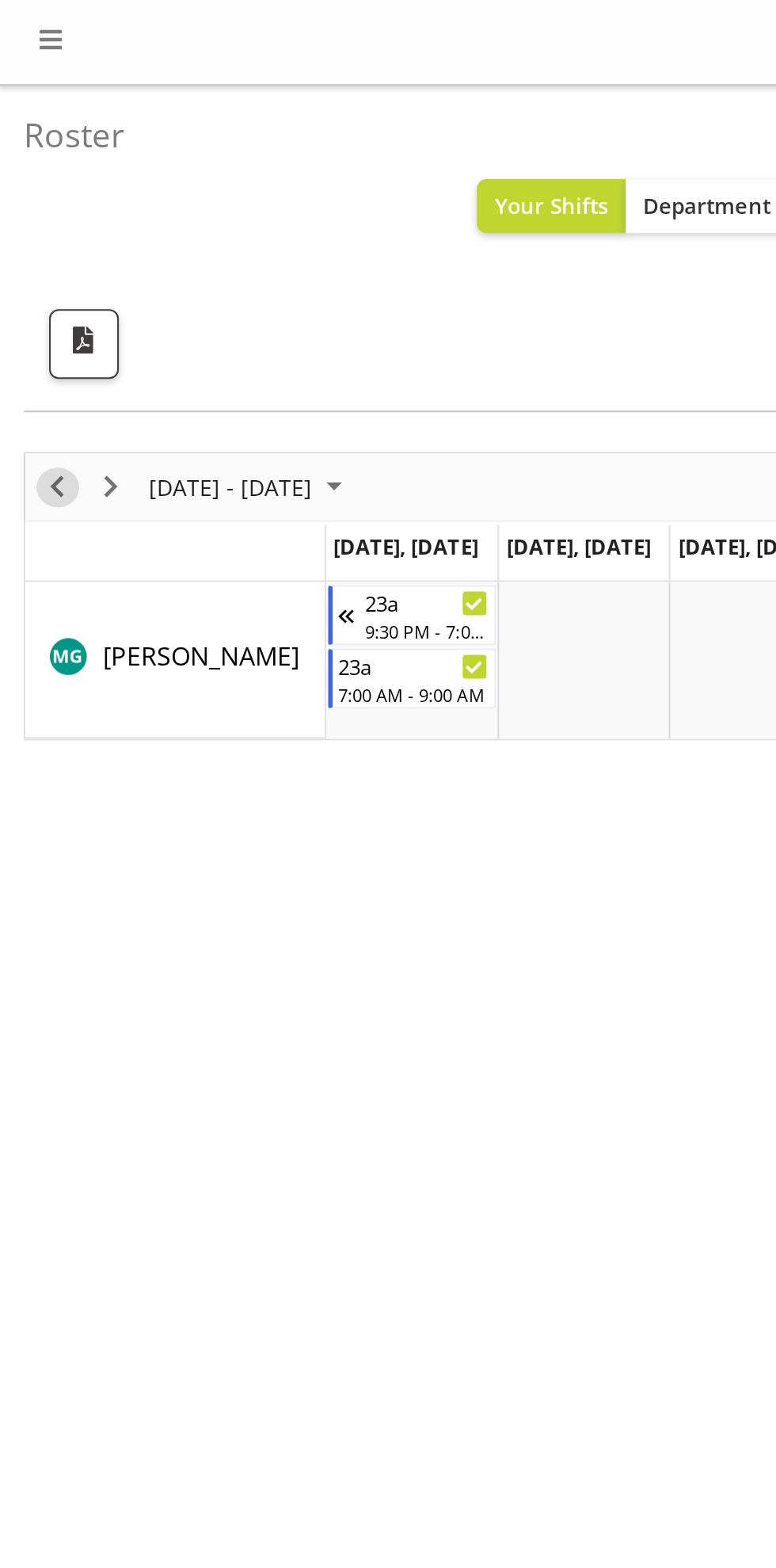
click at [24, 243] on span "Previous" at bounding box center [28, 243] width 19 height 20
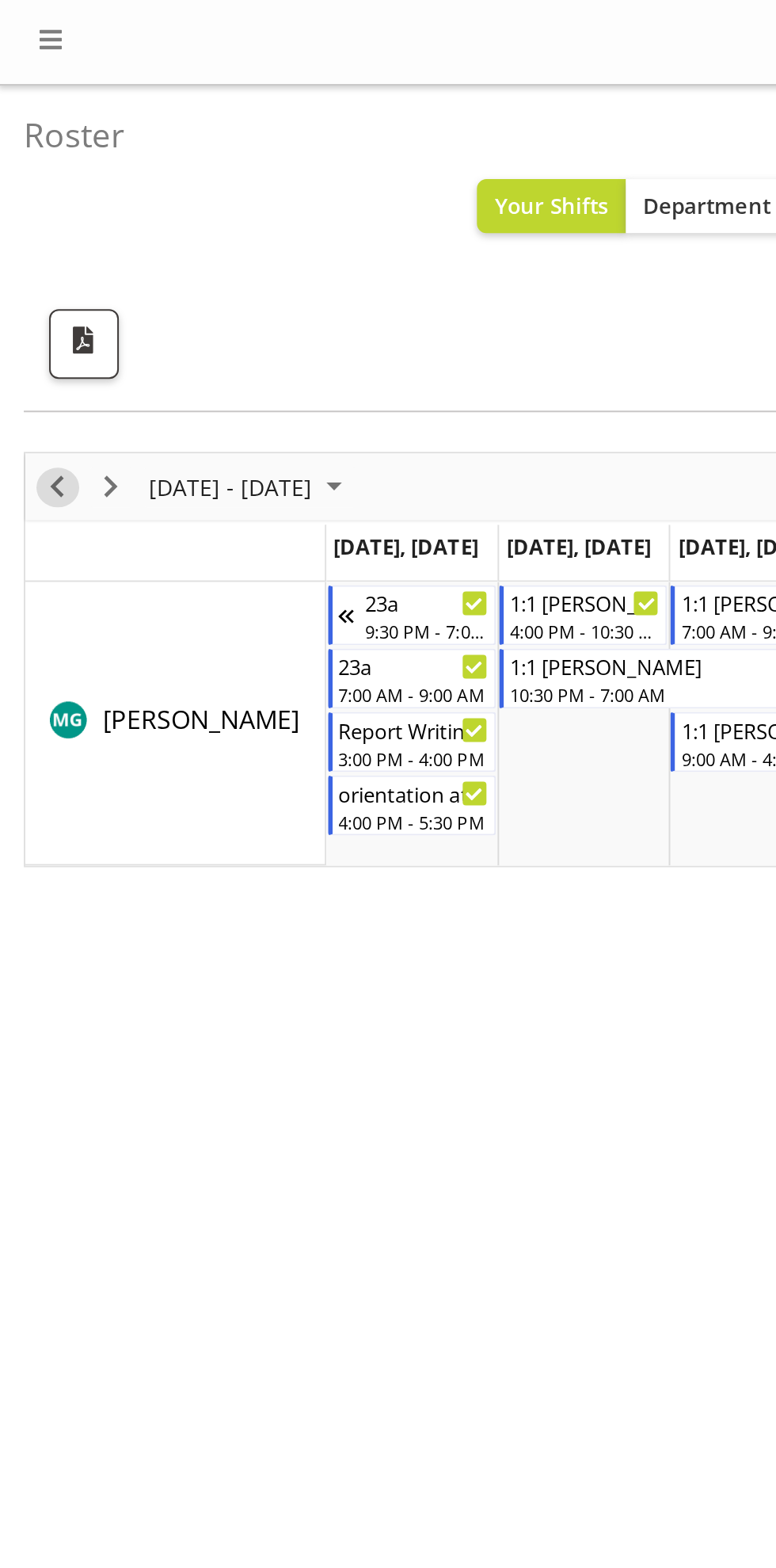
click at [36, 252] on div "previous period" at bounding box center [28, 243] width 27 height 33
